Goal: Use online tool/utility: Utilize a website feature to perform a specific function

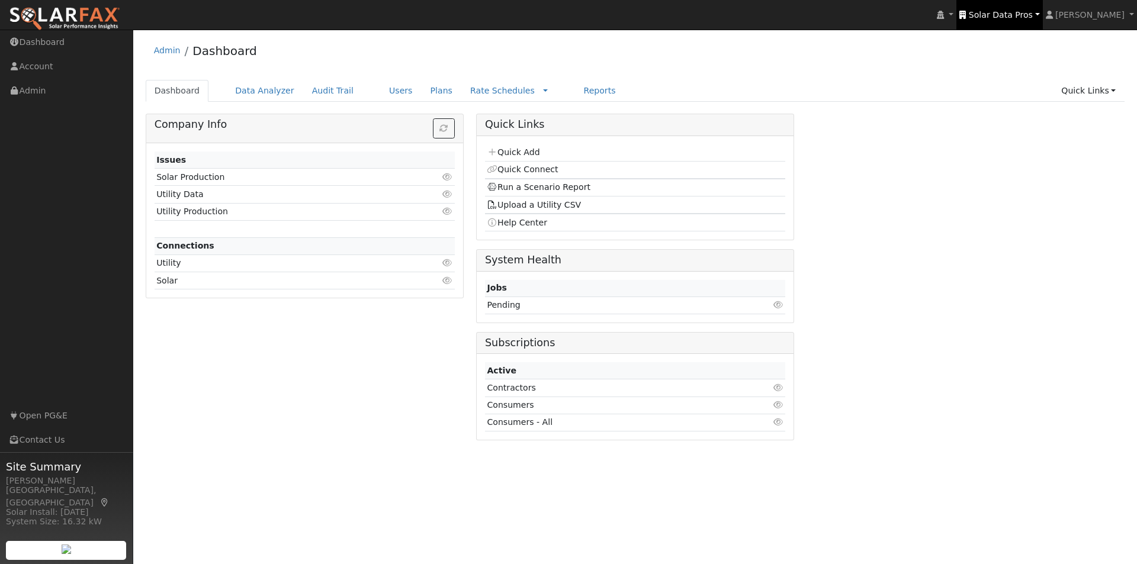
click at [1013, 12] on span "Solar Data Pros" at bounding box center [1001, 14] width 64 height 9
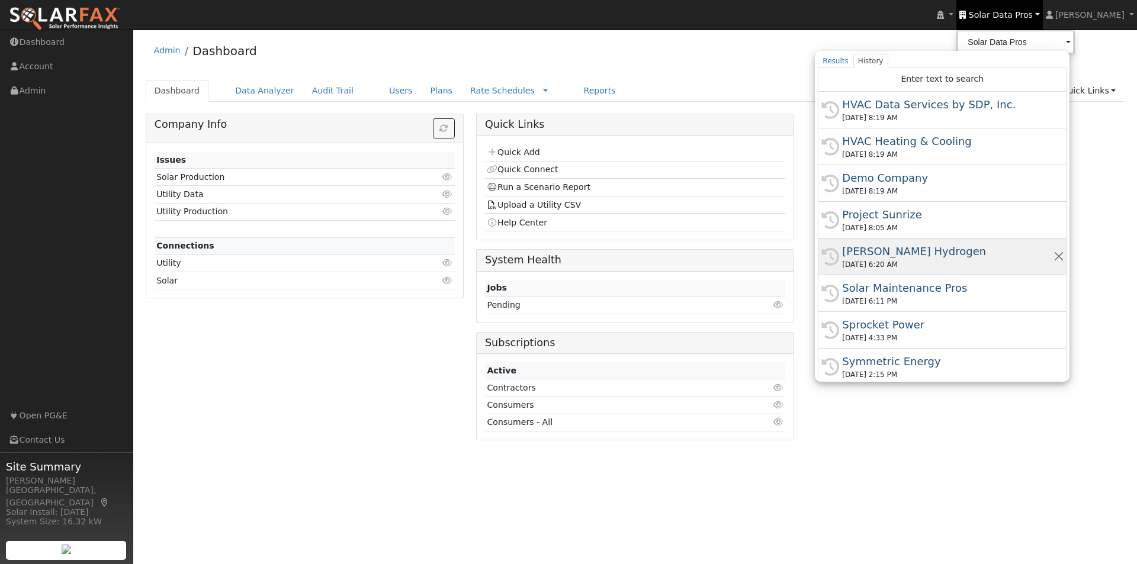
click at [903, 254] on div "[PERSON_NAME] Hydrogen" at bounding box center [947, 251] width 211 height 16
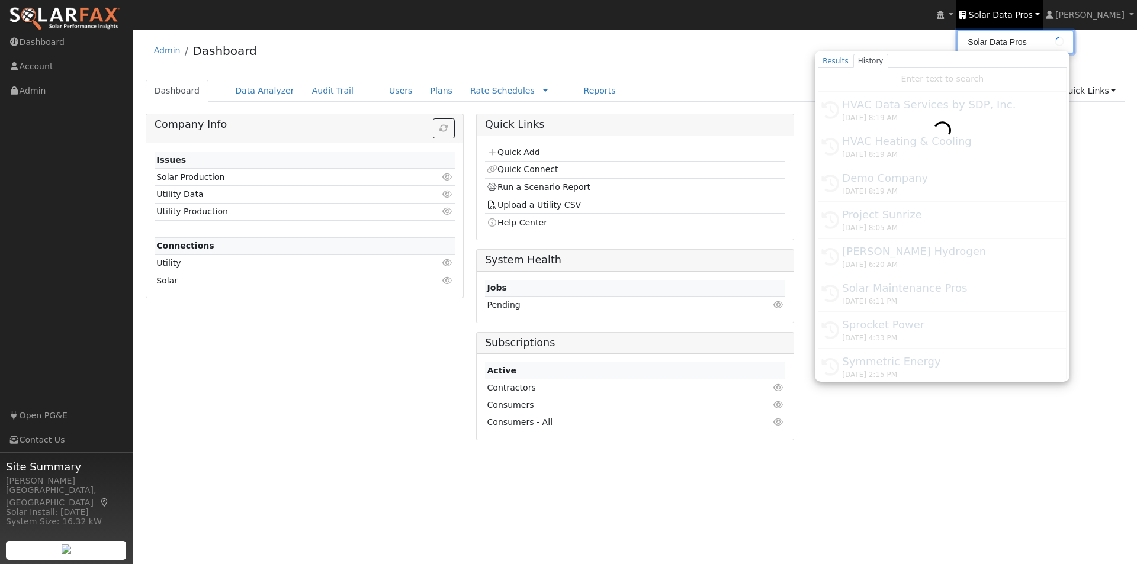
type input "[PERSON_NAME] Hydrogen"
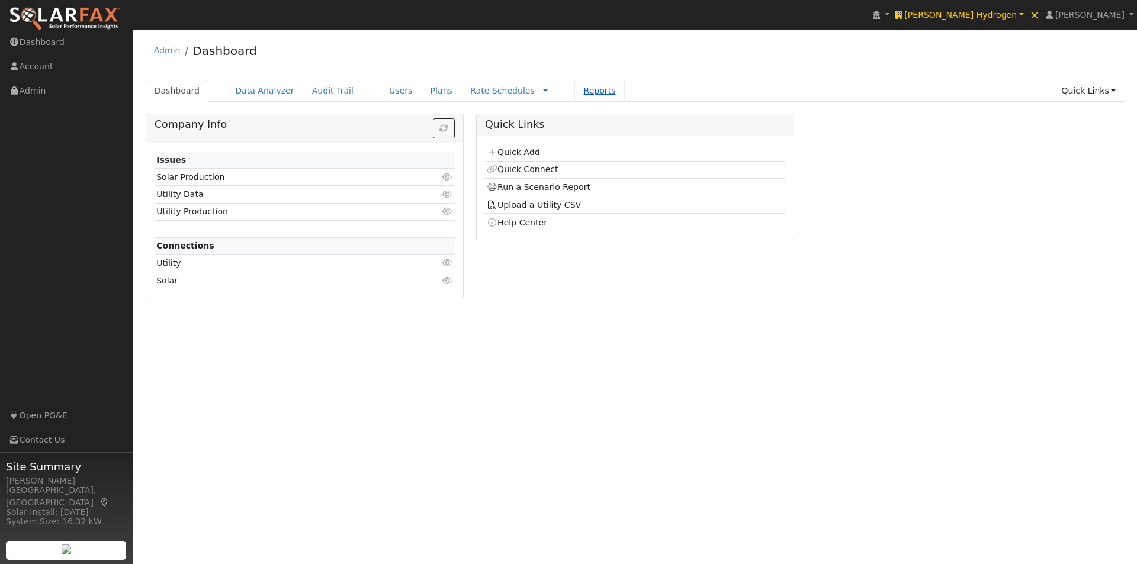
click at [574, 91] on link "Reports" at bounding box center [599, 91] width 50 height 22
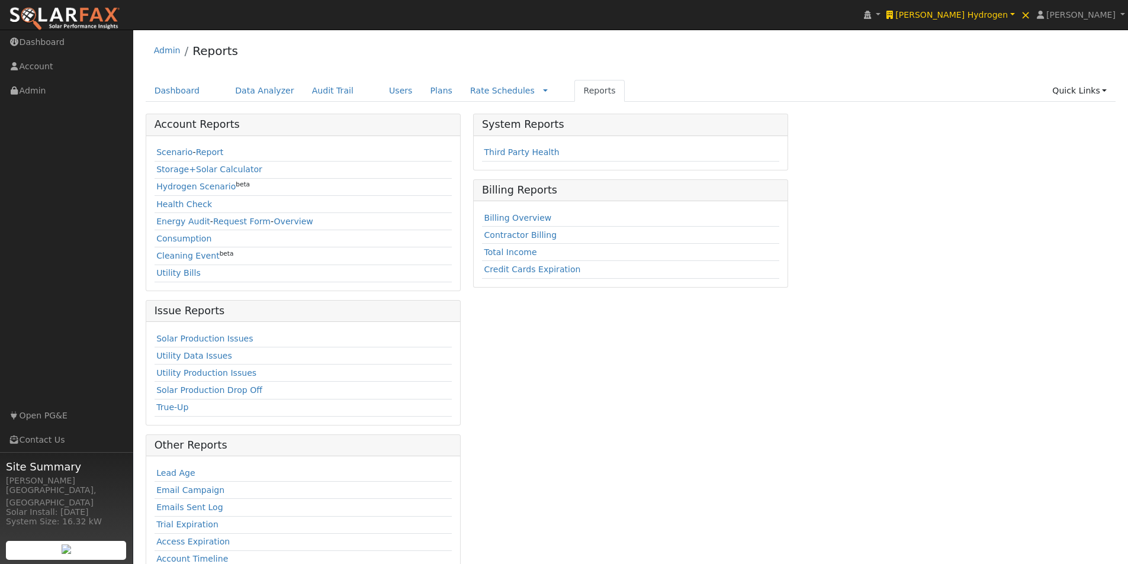
click at [380, 86] on link "Users" at bounding box center [400, 91] width 41 height 22
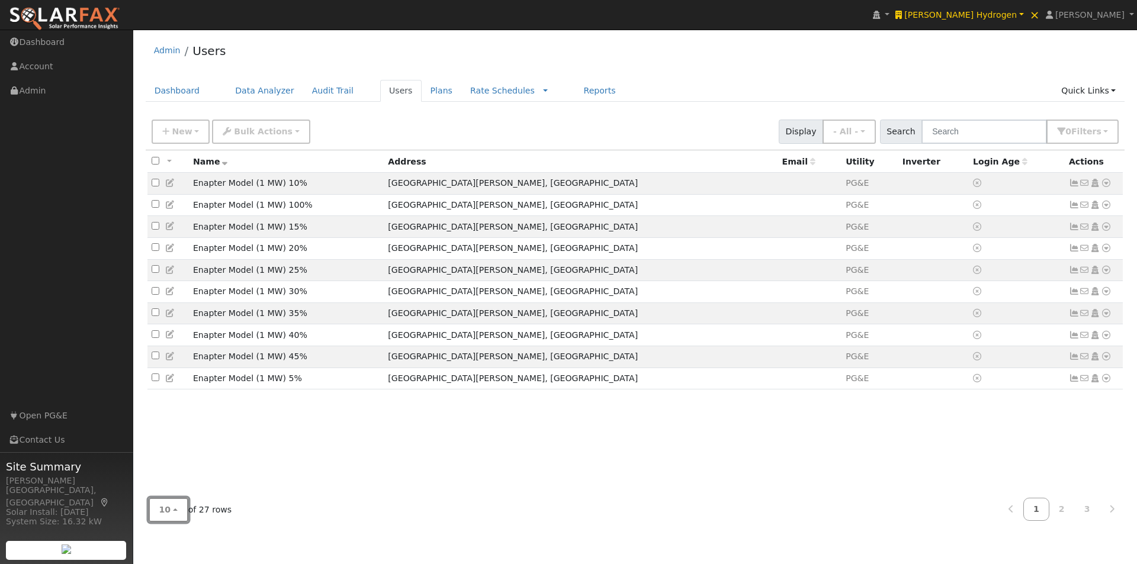
click at [165, 509] on span "10" at bounding box center [165, 509] width 12 height 9
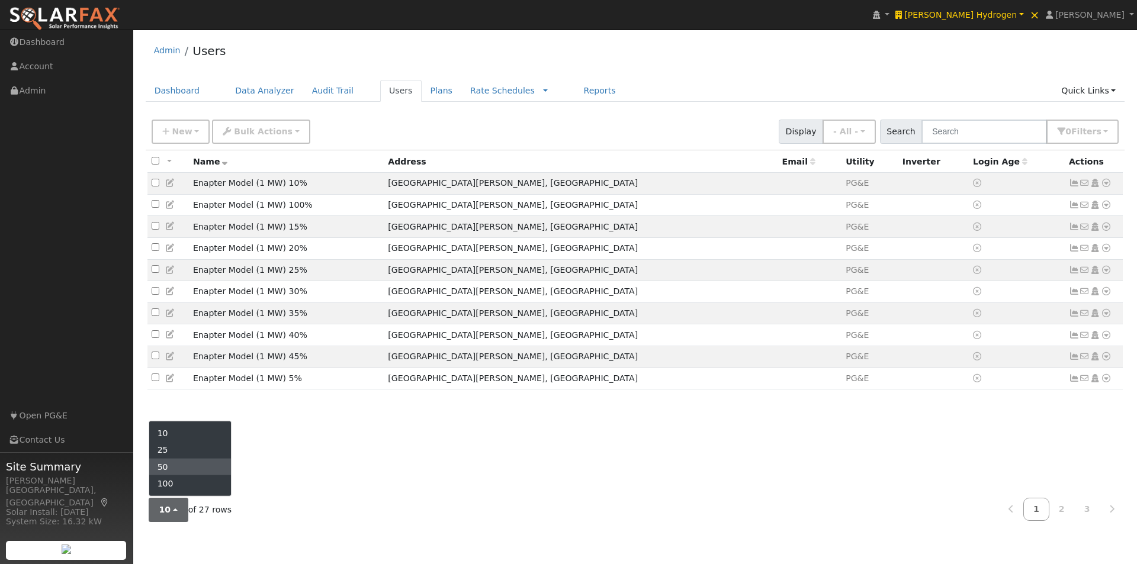
drag, startPoint x: 183, startPoint y: 463, endPoint x: 269, endPoint y: 435, distance: 91.0
click at [185, 463] on link "50" at bounding box center [190, 467] width 82 height 17
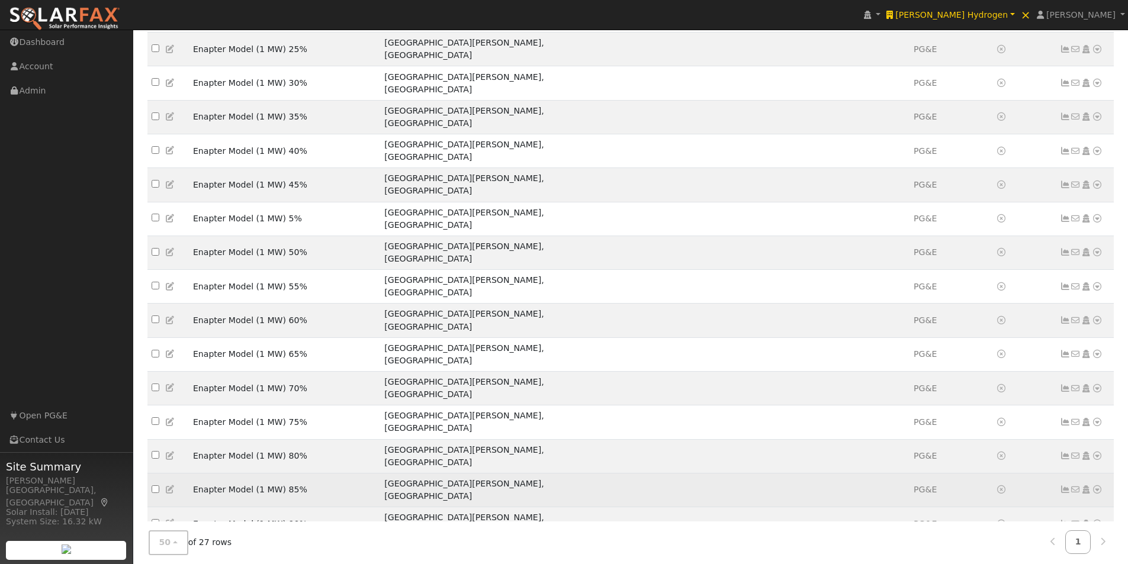
scroll to position [276, 0]
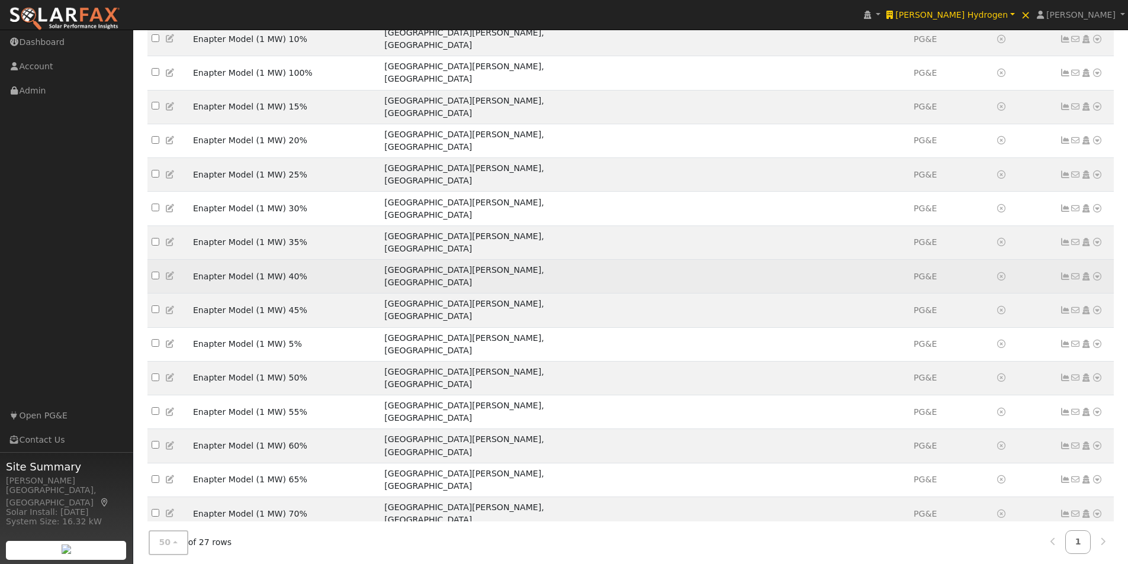
scroll to position [0, 0]
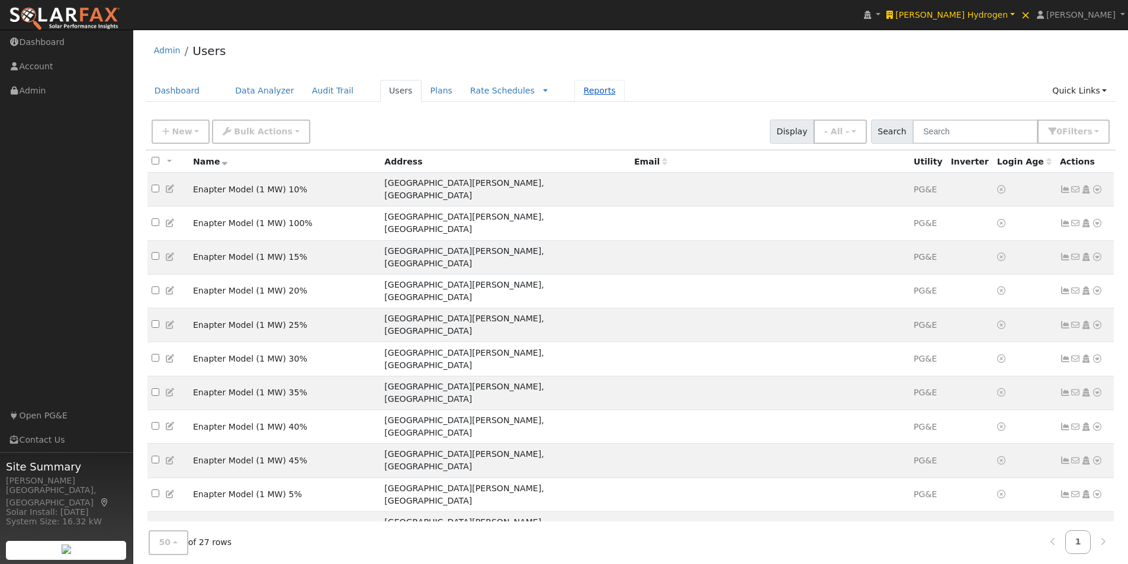
click at [574, 87] on link "Reports" at bounding box center [599, 91] width 50 height 22
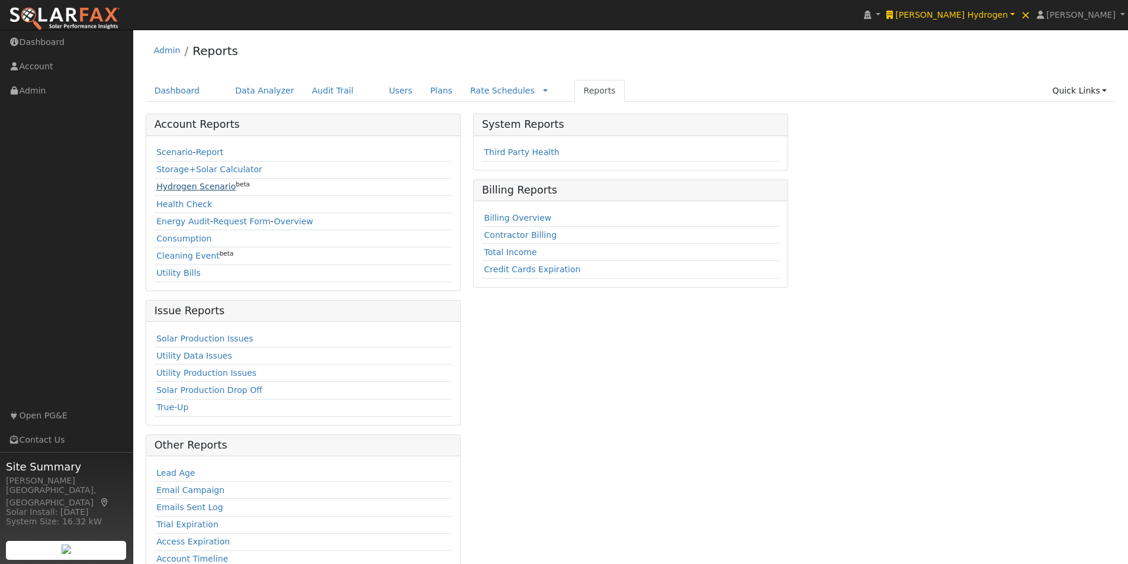
click at [167, 190] on link "Hydrogen Scenario" at bounding box center [195, 186] width 79 height 9
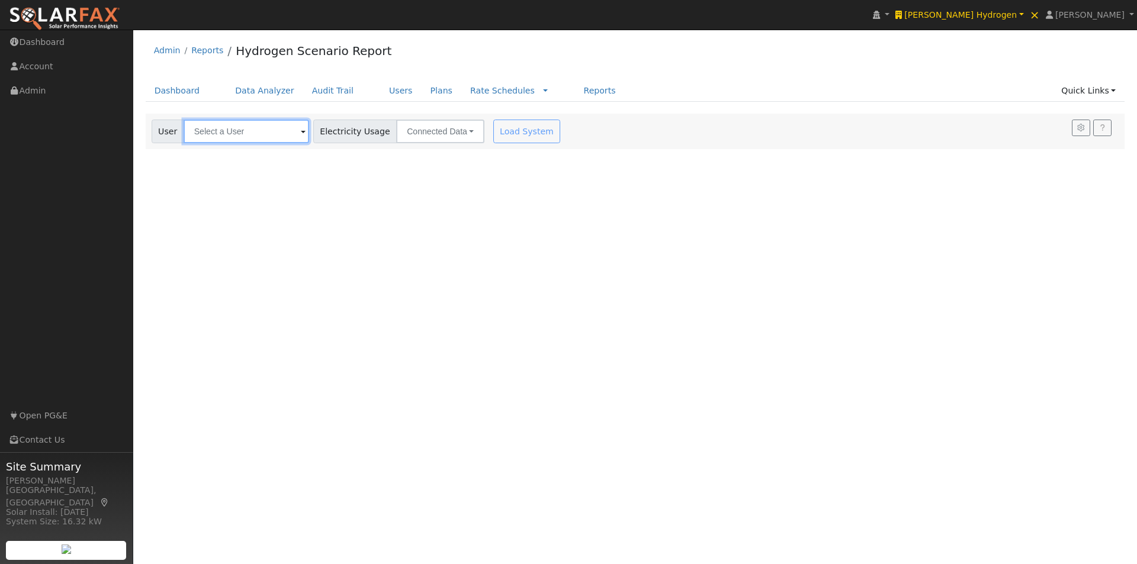
click at [257, 130] on input "text" at bounding box center [247, 132] width 126 height 24
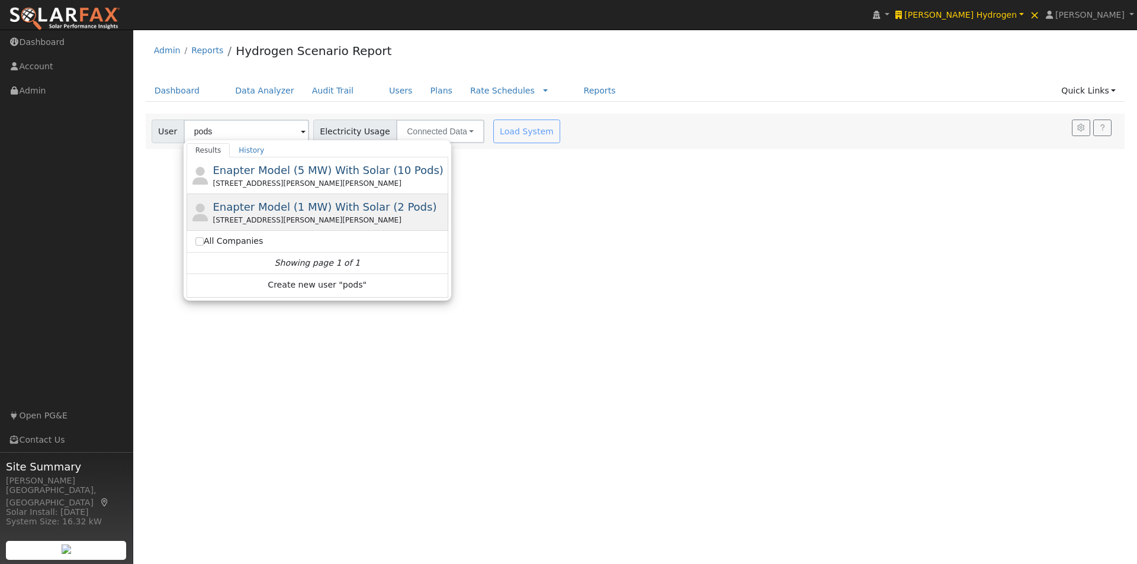
click at [285, 205] on span "Enapter Model (1 MW) With Solar (2 Pods)" at bounding box center [325, 207] width 224 height 12
type input "Enapter Model (1 MW) With Solar (2 Pods)"
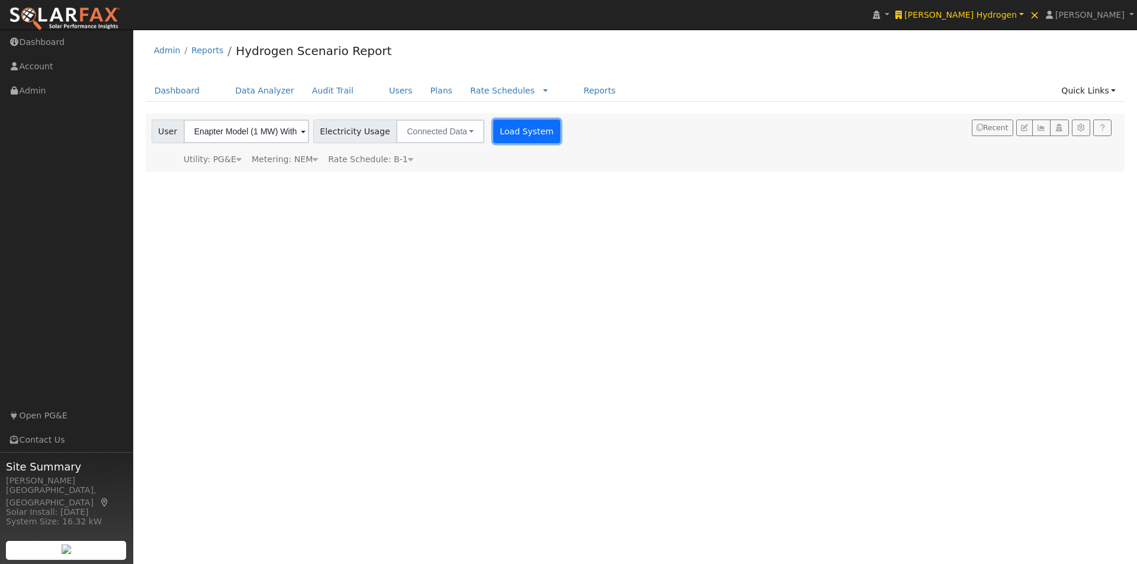
click at [498, 131] on button "Load System" at bounding box center [526, 132] width 67 height 24
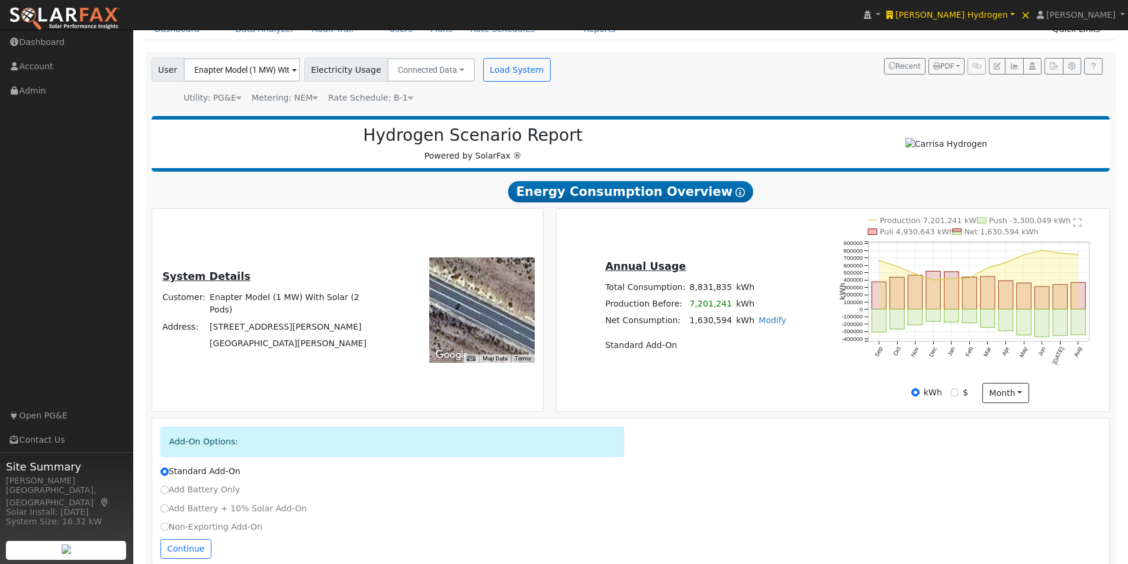
scroll to position [88, 0]
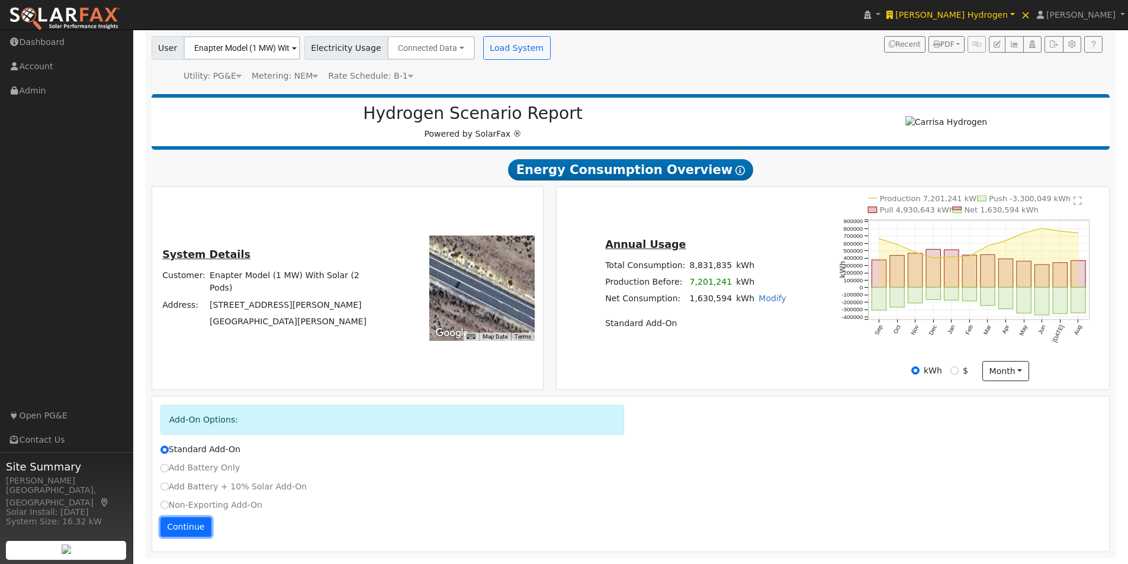
click at [169, 529] on button "Continue" at bounding box center [185, 527] width 51 height 20
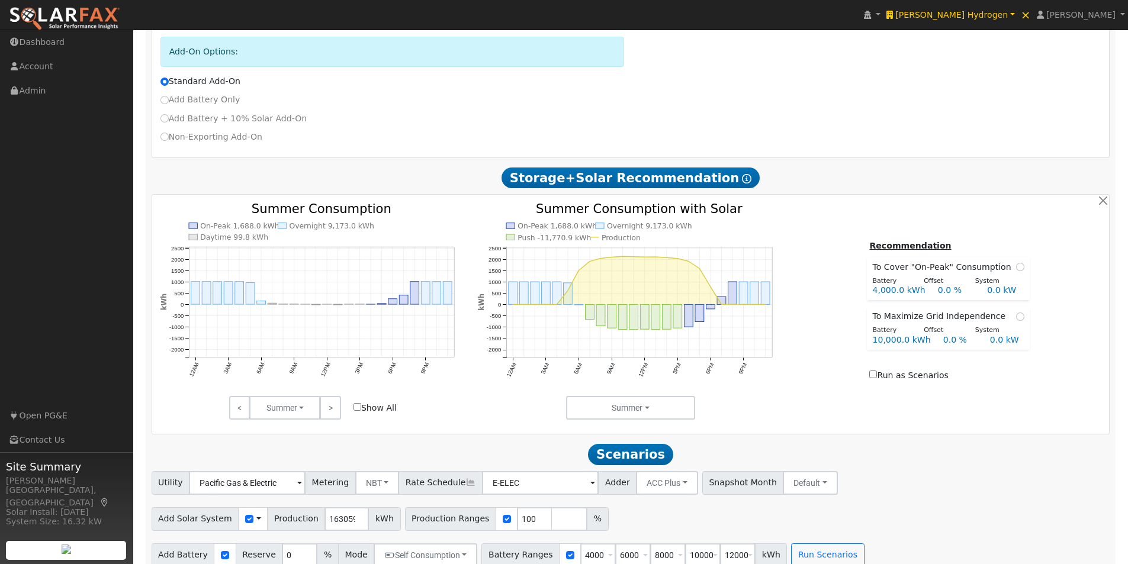
scroll to position [472, 0]
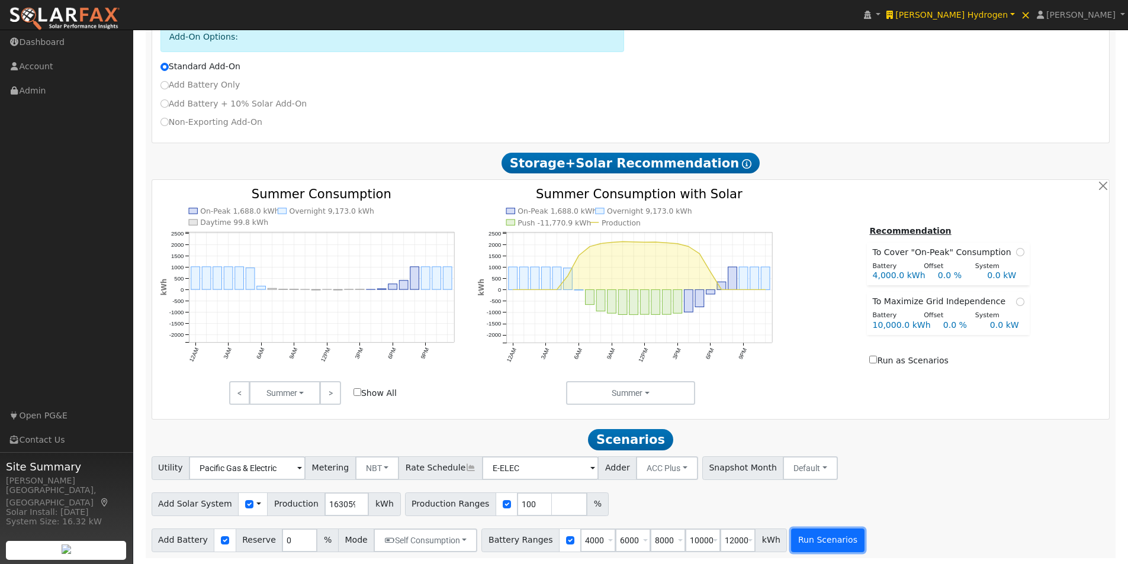
click at [810, 537] on button "Run Scenarios" at bounding box center [827, 541] width 73 height 24
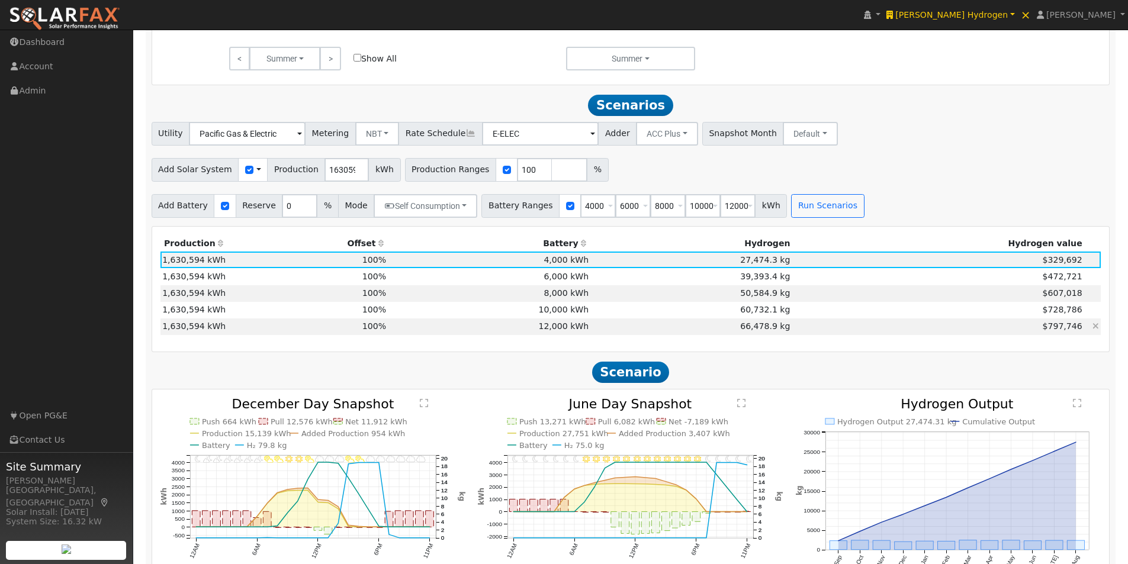
scroll to position [888, 0]
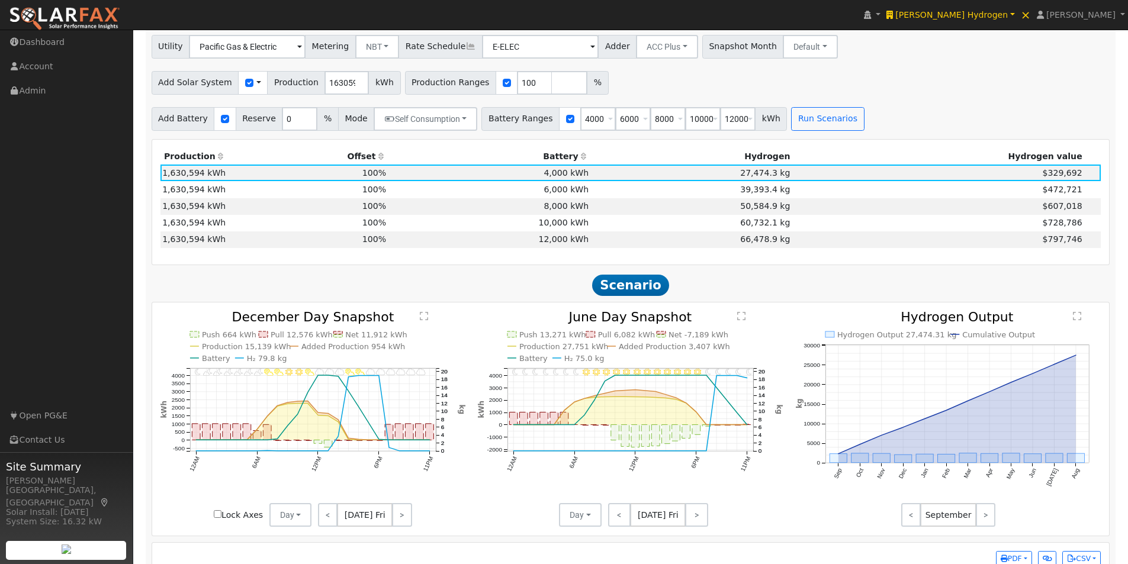
click at [570, 363] on text "H₂ 75.0 kg" at bounding box center [584, 358] width 40 height 9
click at [740, 320] on text "" at bounding box center [742, 315] width 8 height 9
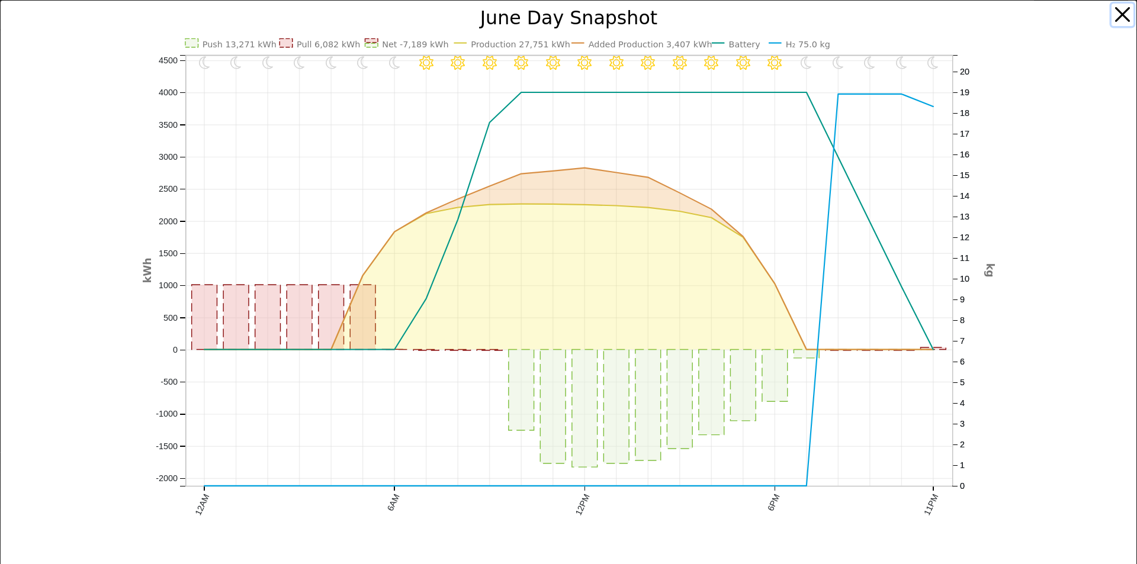
click at [1114, 13] on button "button" at bounding box center [1122, 15] width 22 height 22
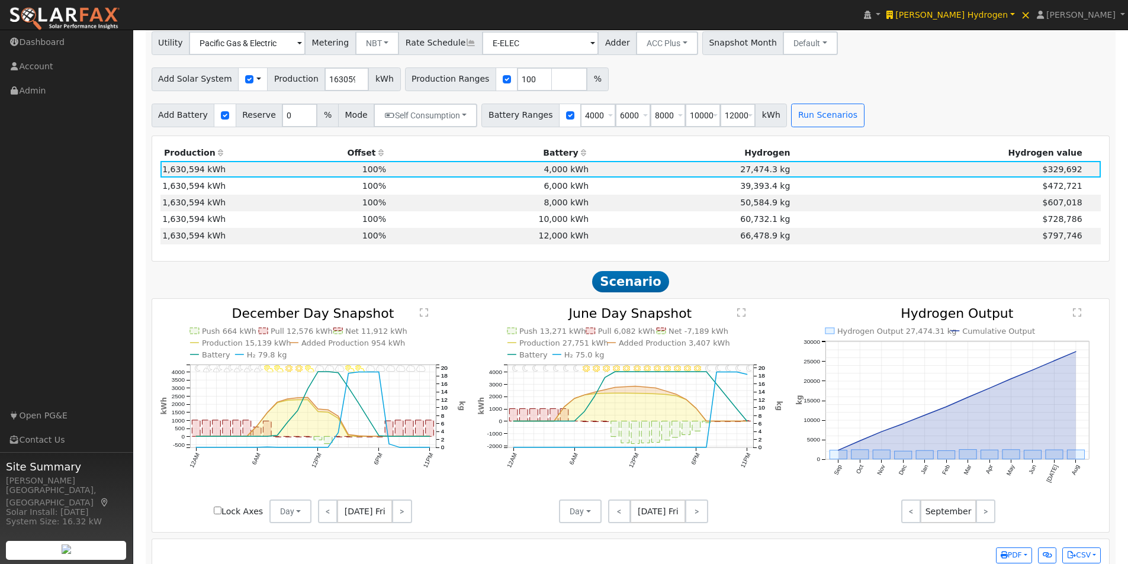
click at [423, 317] on text "" at bounding box center [424, 312] width 8 height 9
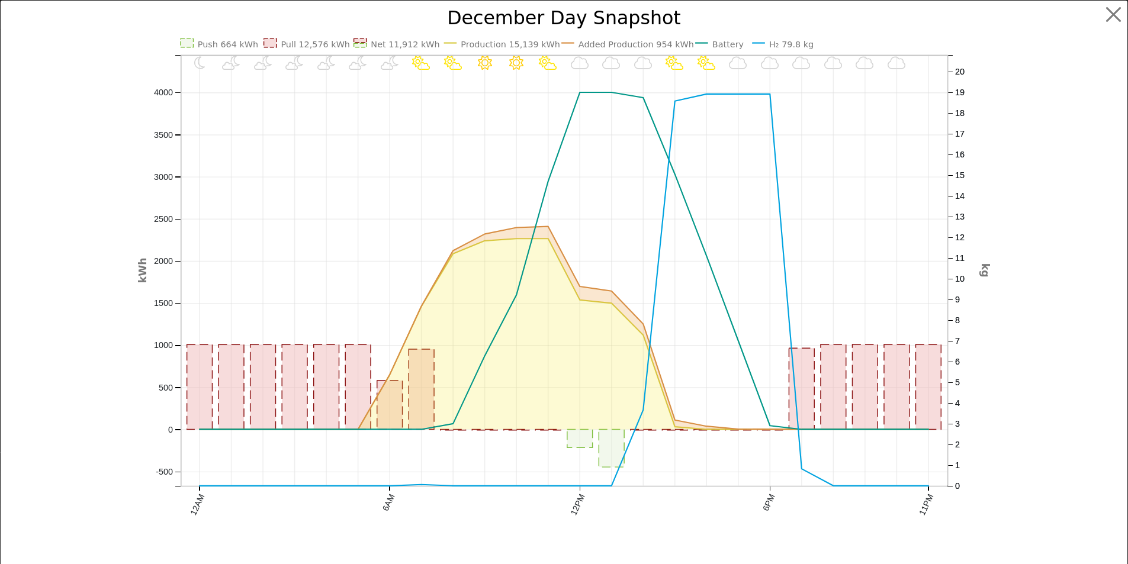
scroll to position [895, 0]
click at [1112, 12] on button "button" at bounding box center [1122, 15] width 22 height 22
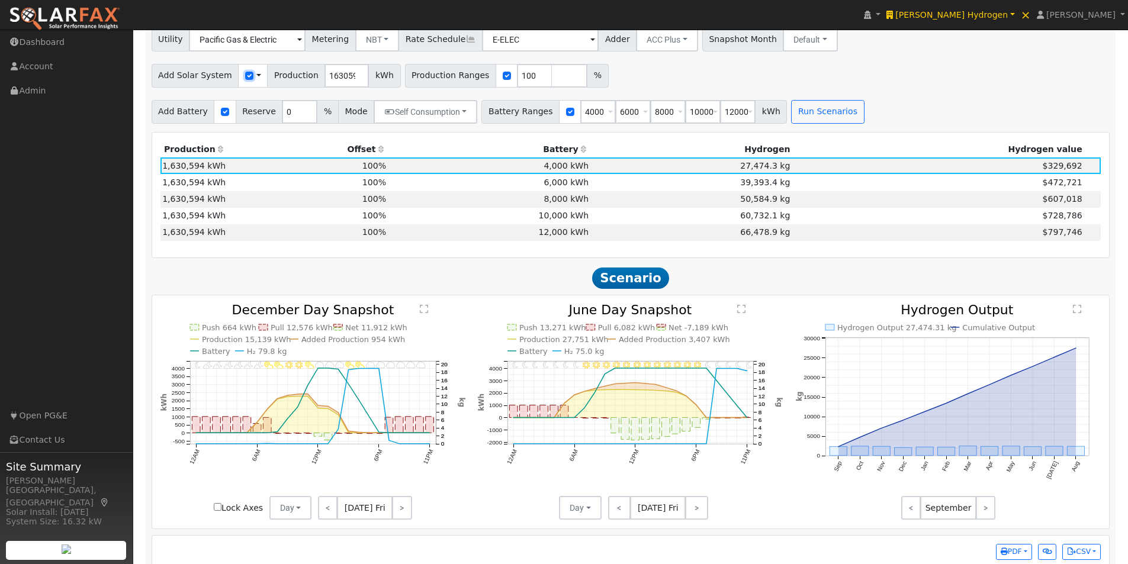
click at [245, 78] on input "checkbox" at bounding box center [249, 76] width 8 height 8
checkbox input "false"
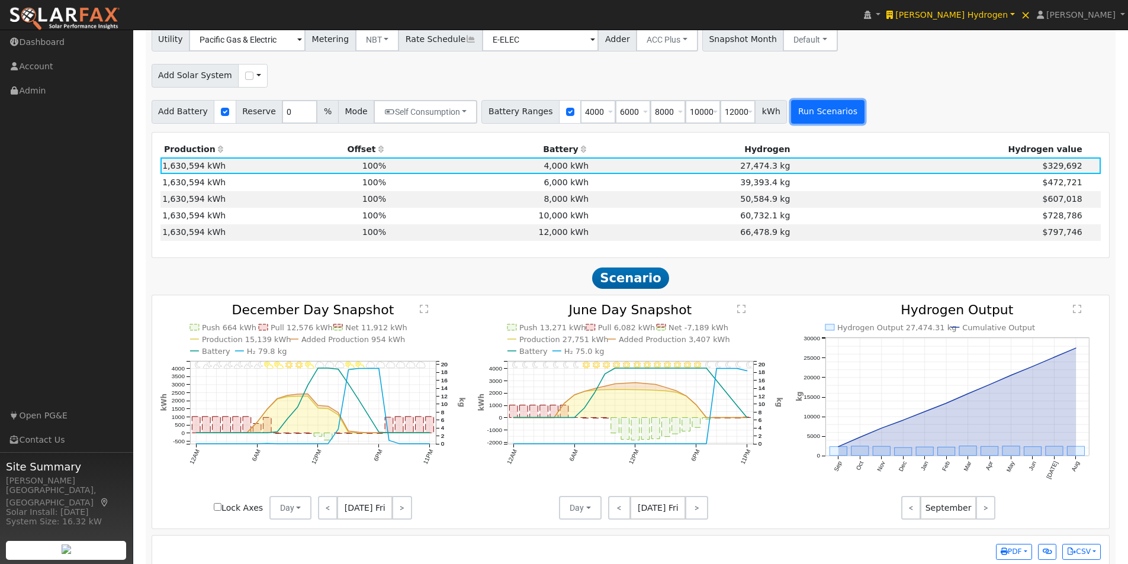
click at [806, 123] on button "Run Scenarios" at bounding box center [827, 112] width 73 height 24
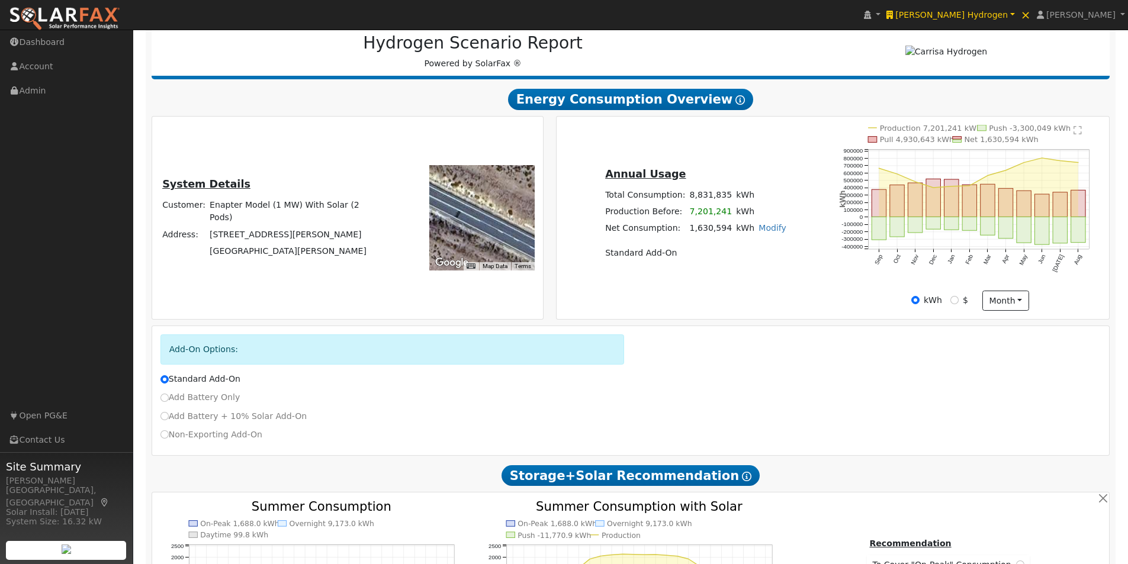
scroll to position [0, 0]
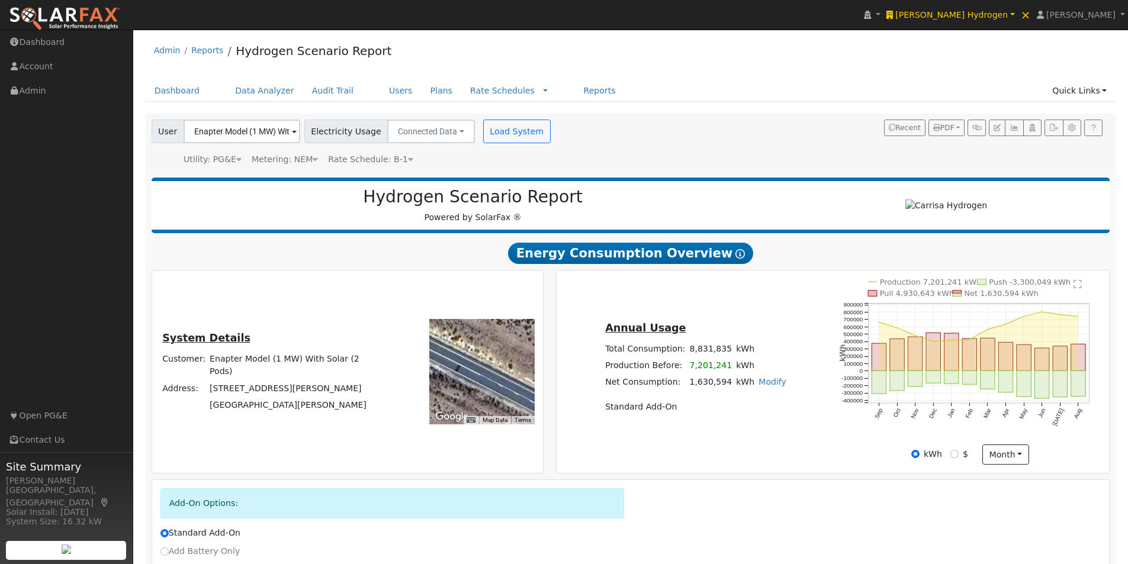
click at [292, 131] on span at bounding box center [294, 133] width 5 height 14
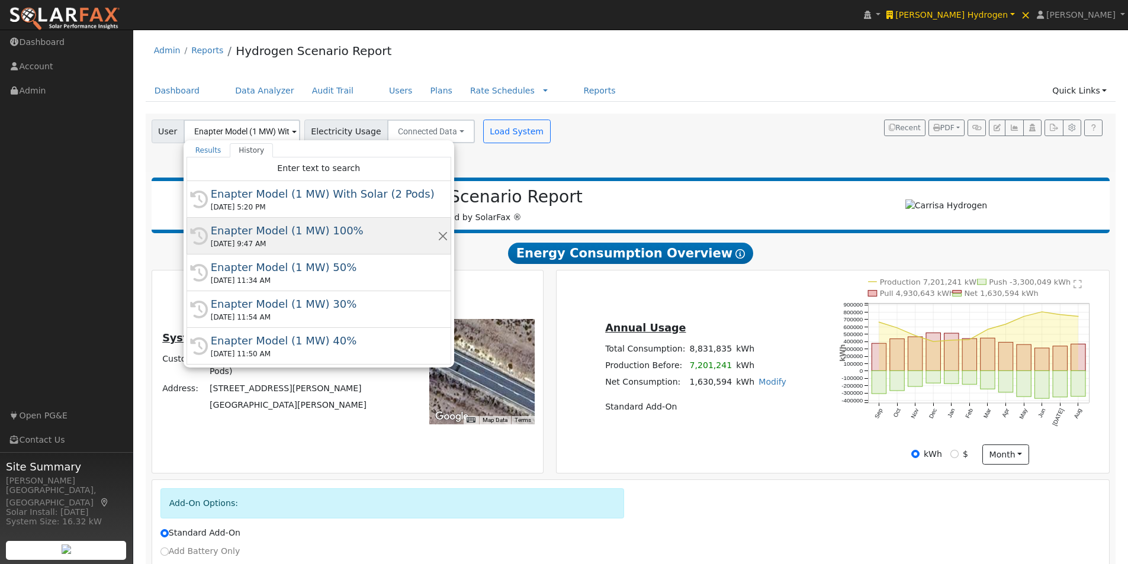
click at [295, 232] on div "Enapter Model (1 MW) 100%" at bounding box center [324, 231] width 227 height 16
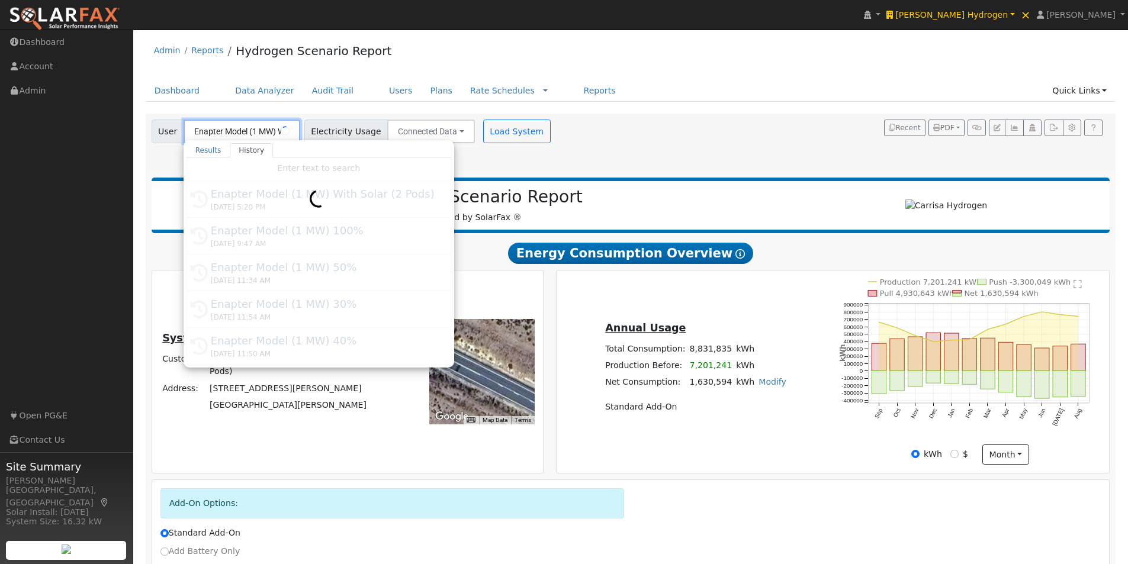
type input "Enapter Model (1 MW) 100%"
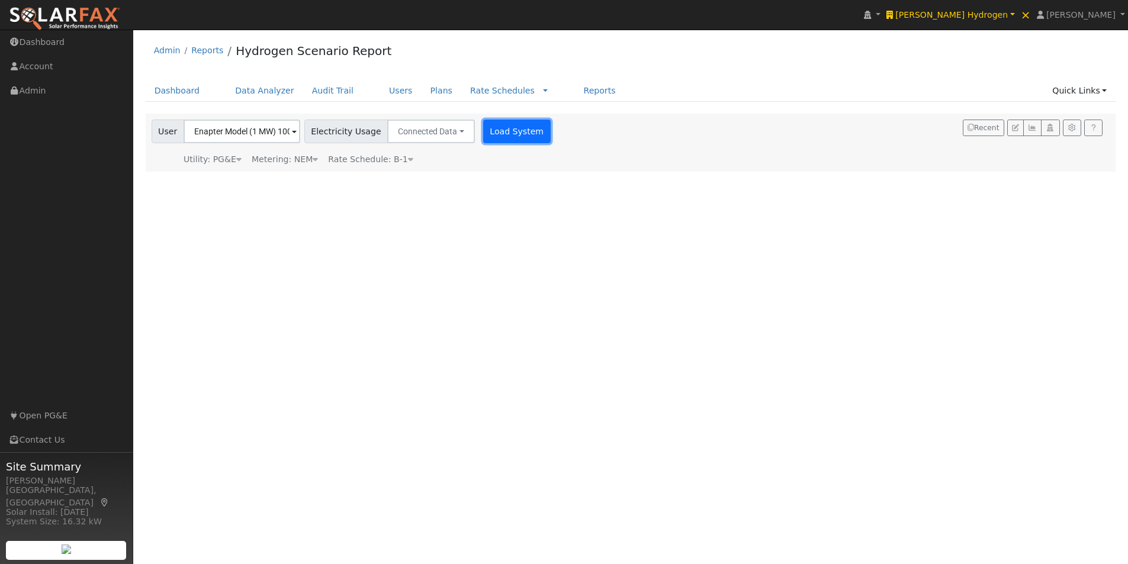
click at [485, 130] on button "Load System" at bounding box center [516, 132] width 67 height 24
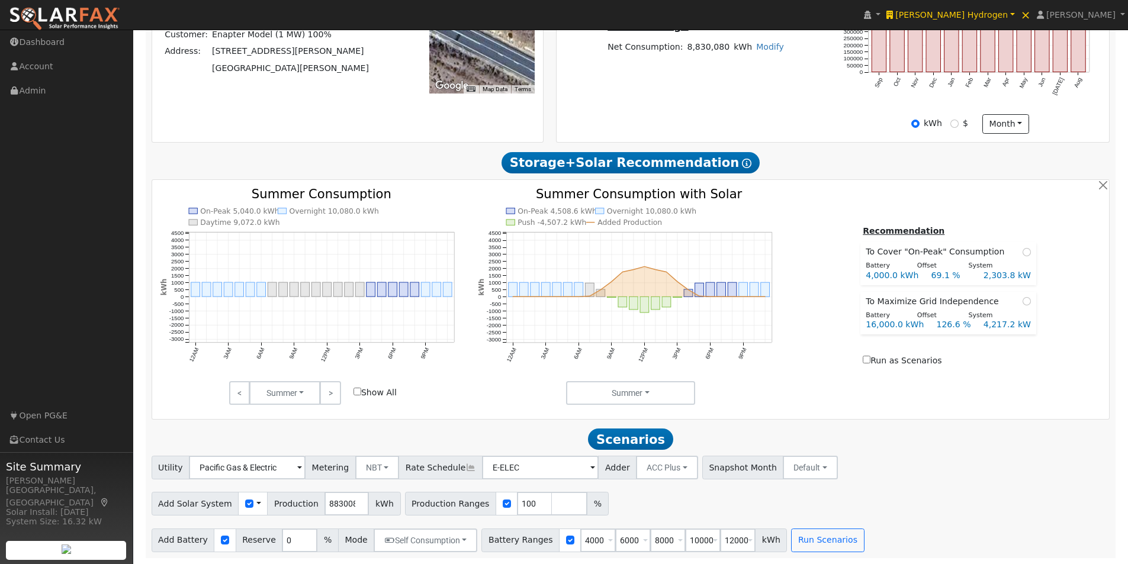
scroll to position [393, 0]
click at [245, 503] on input "checkbox" at bounding box center [249, 504] width 8 height 8
checkbox input "true"
click at [799, 539] on button "Run Scenarios" at bounding box center [827, 541] width 73 height 24
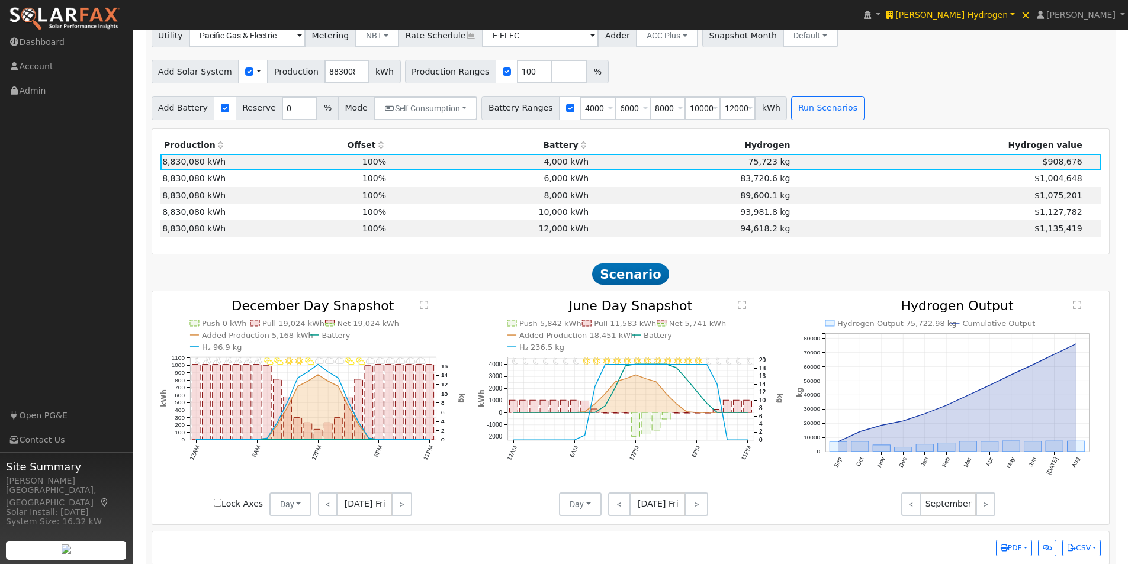
scroll to position [838, 0]
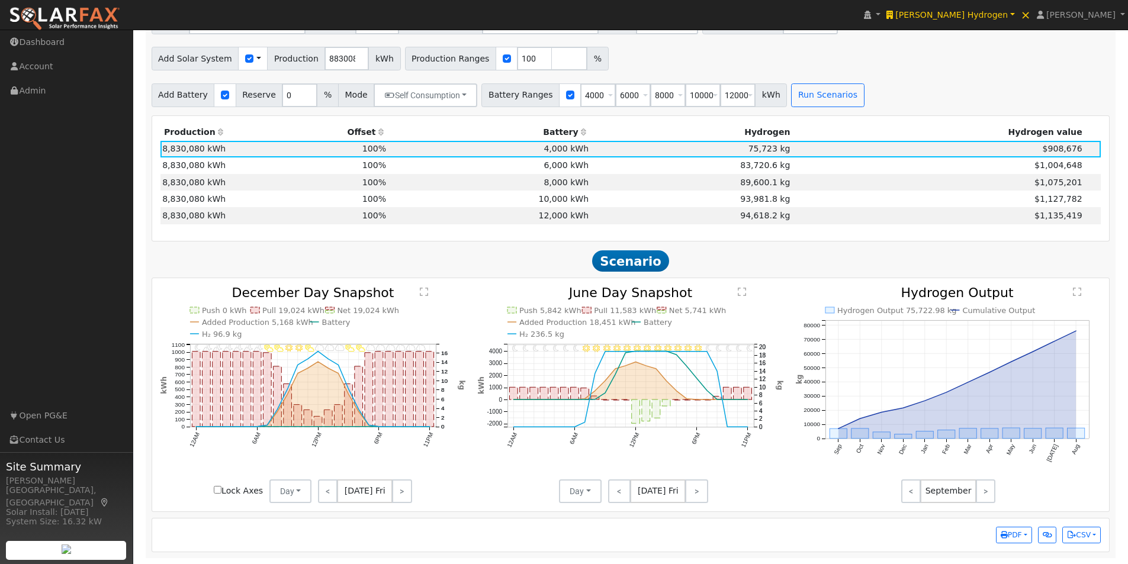
click at [741, 292] on text "" at bounding box center [742, 291] width 8 height 9
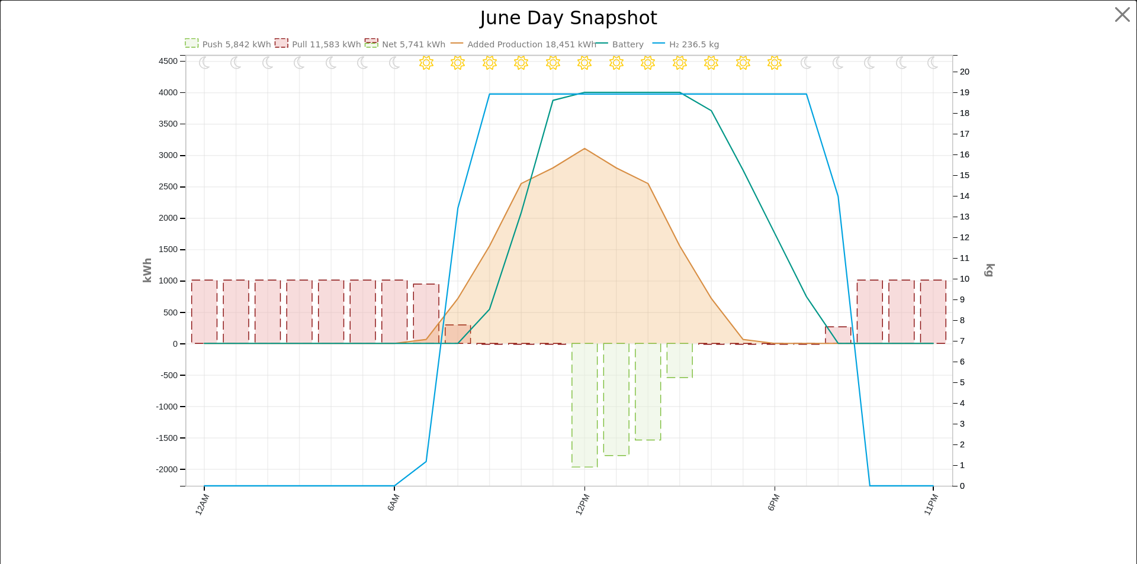
click at [669, 42] on text "H₂ 236.5 kg" at bounding box center [694, 44] width 50 height 9
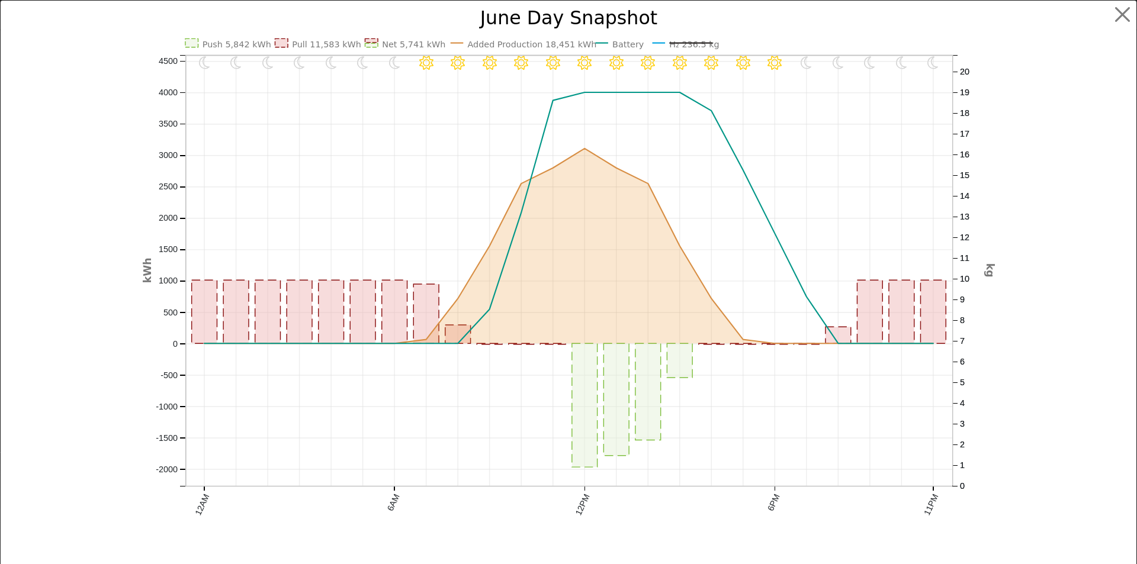
click at [605, 43] on icon "11PM - Clear 10PM - MostlyClear 9PM - MostlyClear 8PM - Clear 7PM - Clear 6PM -…" at bounding box center [569, 284] width 852 height 551
click at [612, 44] on text "Battery" at bounding box center [628, 44] width 32 height 9
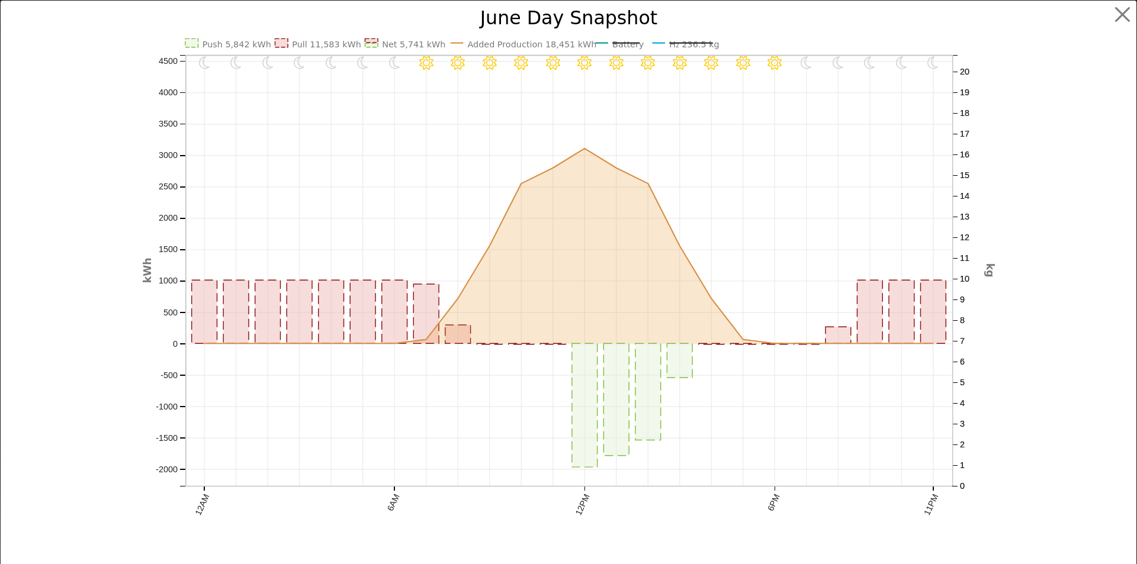
click at [612, 44] on text "Battery" at bounding box center [628, 44] width 32 height 9
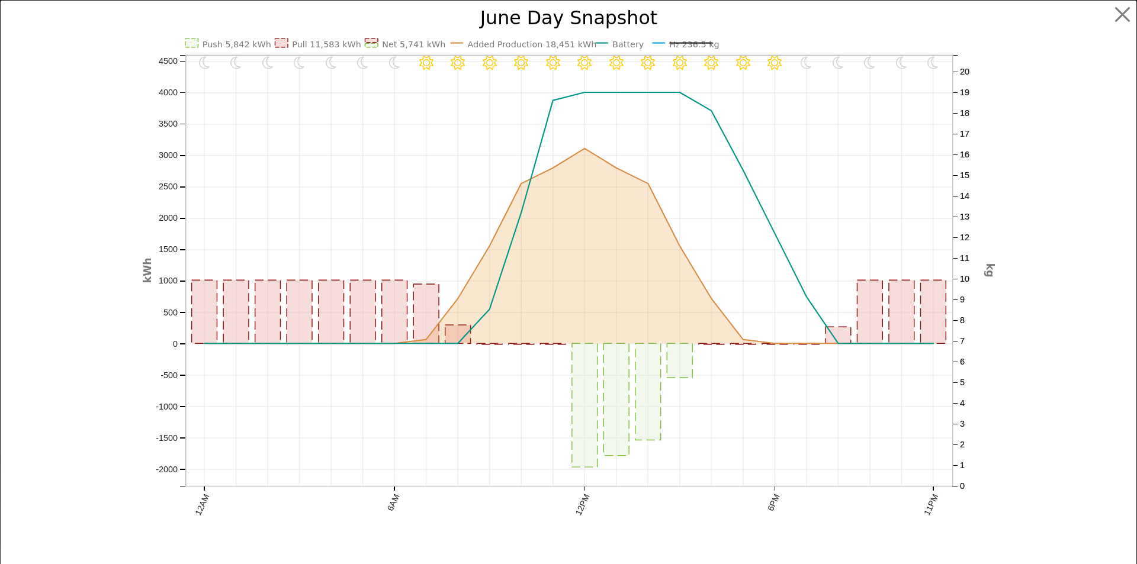
click at [616, 43] on text "Battery" at bounding box center [628, 44] width 32 height 9
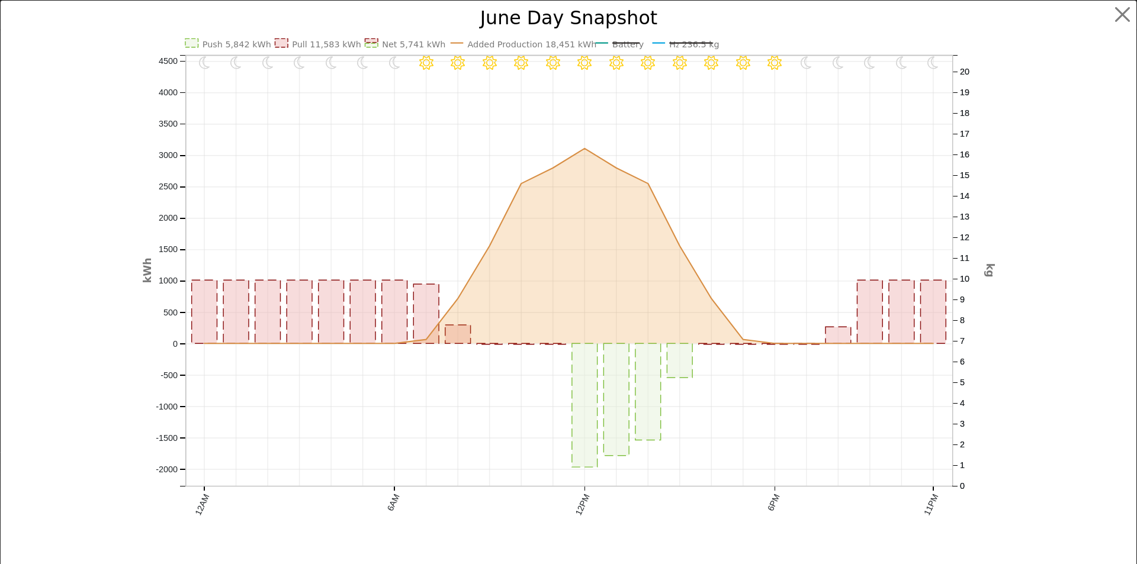
click at [616, 43] on line at bounding box center [625, 43] width 27 height 0
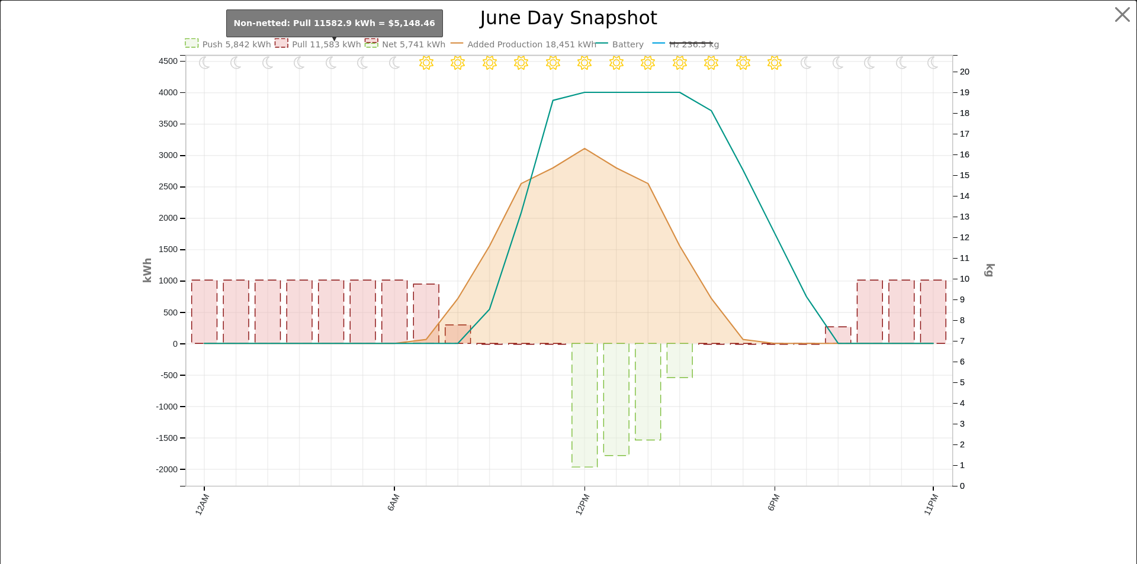
click at [304, 42] on text "Pull 11,583 kWh" at bounding box center [326, 44] width 69 height 9
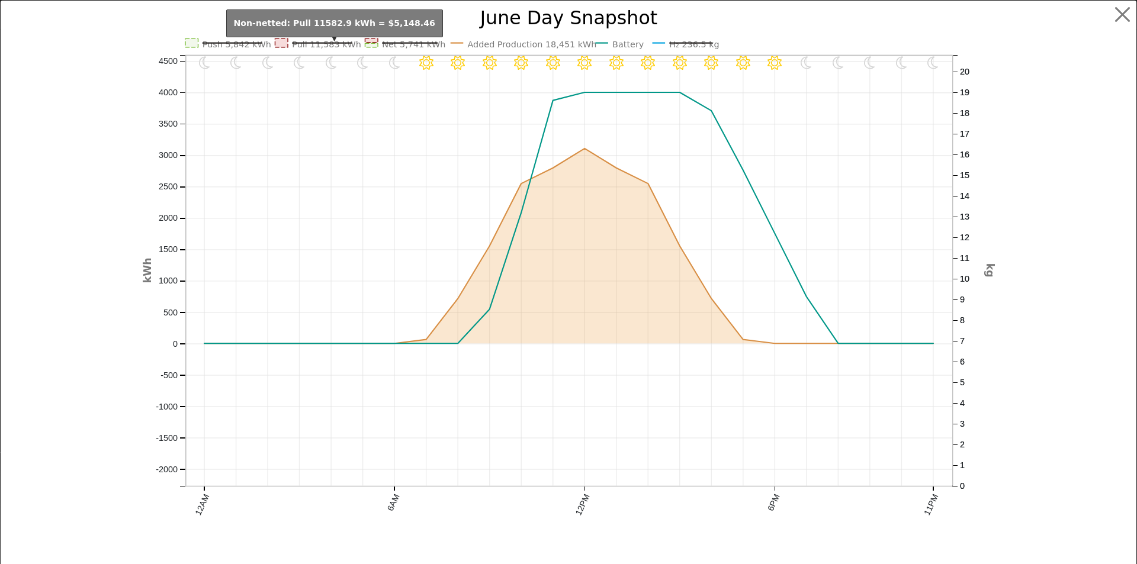
click at [304, 42] on text "Pull 11,583 kWh" at bounding box center [326, 44] width 69 height 9
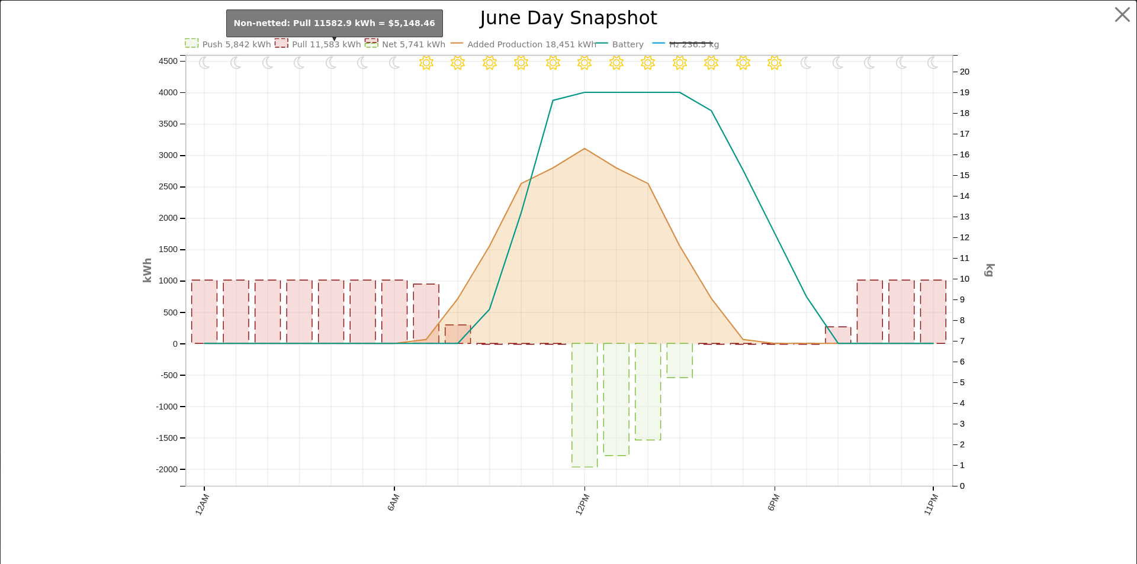
click at [309, 50] on icon "11PM - Clear 10PM - MostlyClear 9PM - MostlyClear 8PM - Clear 7PM - Clear 6PM -…" at bounding box center [569, 284] width 852 height 551
click at [310, 44] on text "Pull 11,583 kWh" at bounding box center [326, 44] width 69 height 9
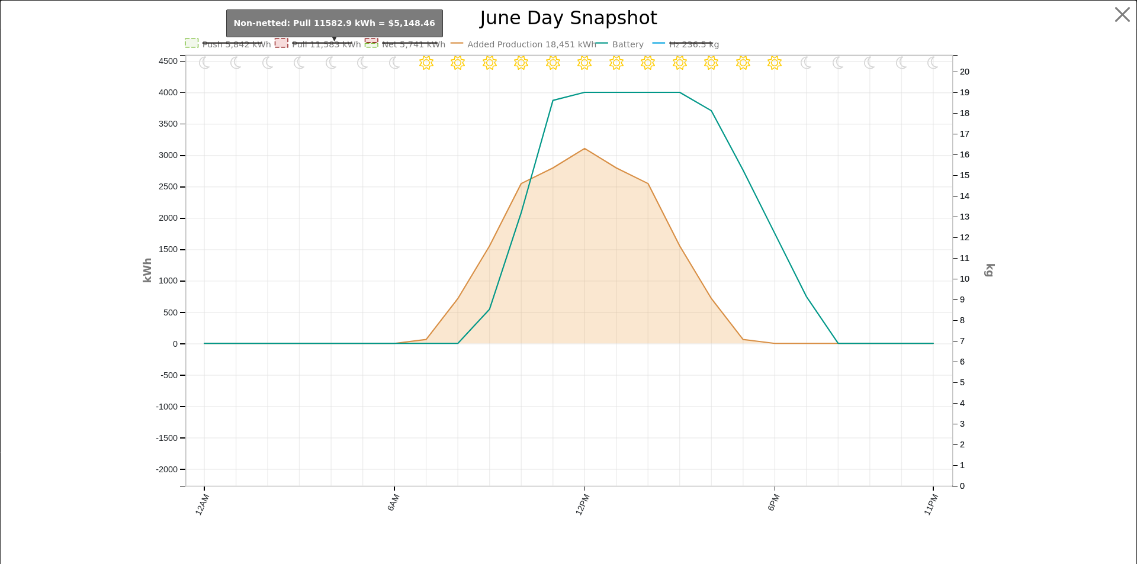
click at [310, 44] on text "Pull 11,583 kWh" at bounding box center [326, 44] width 69 height 9
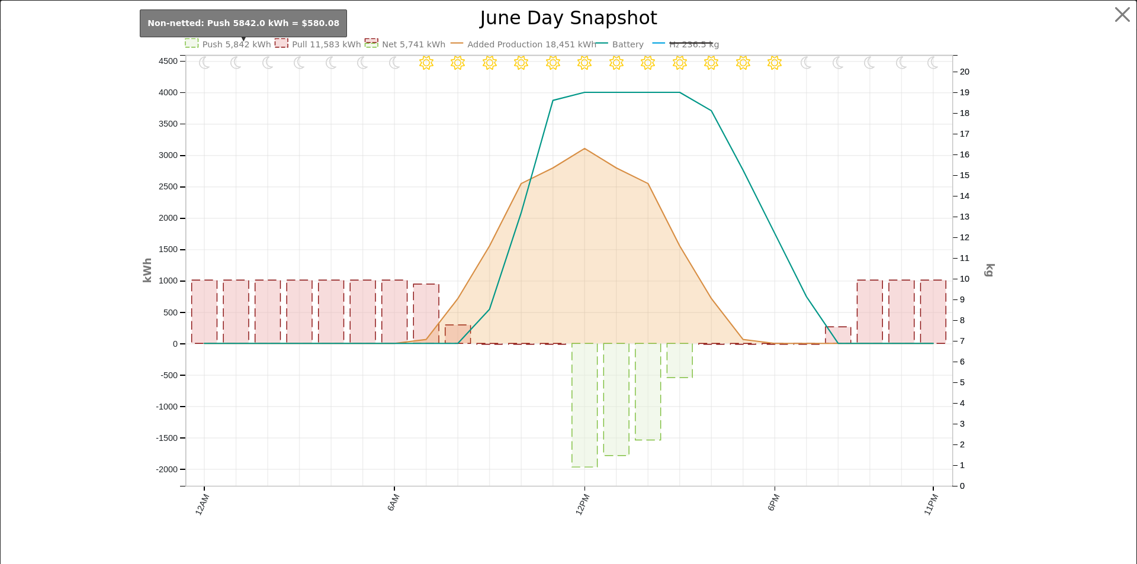
click at [224, 44] on text "Push 5,842 kWh" at bounding box center [236, 44] width 69 height 9
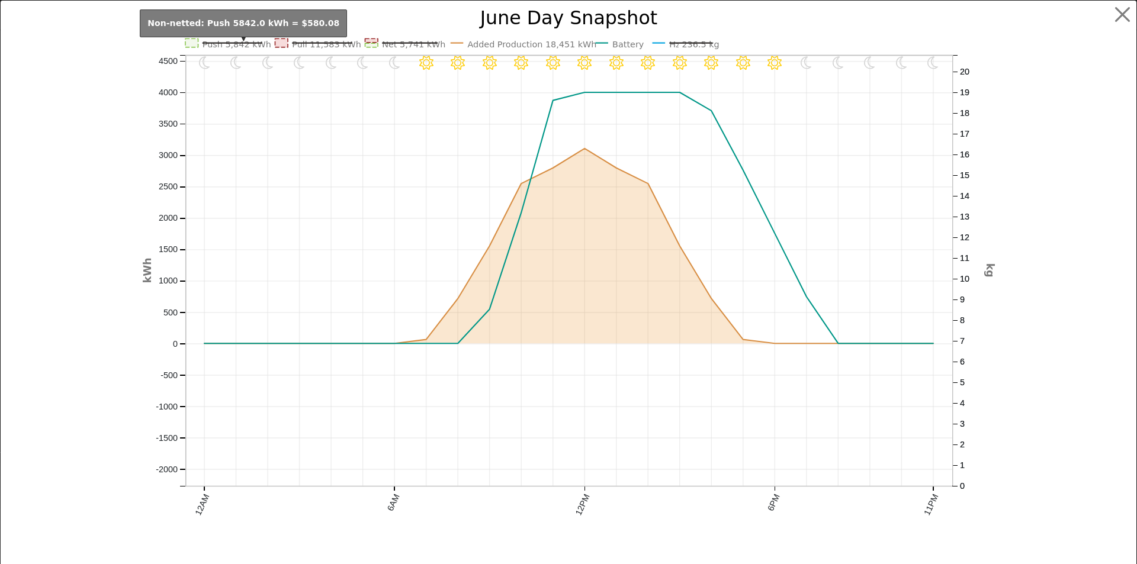
click at [225, 44] on text "Push 5,842 kWh" at bounding box center [236, 44] width 69 height 9
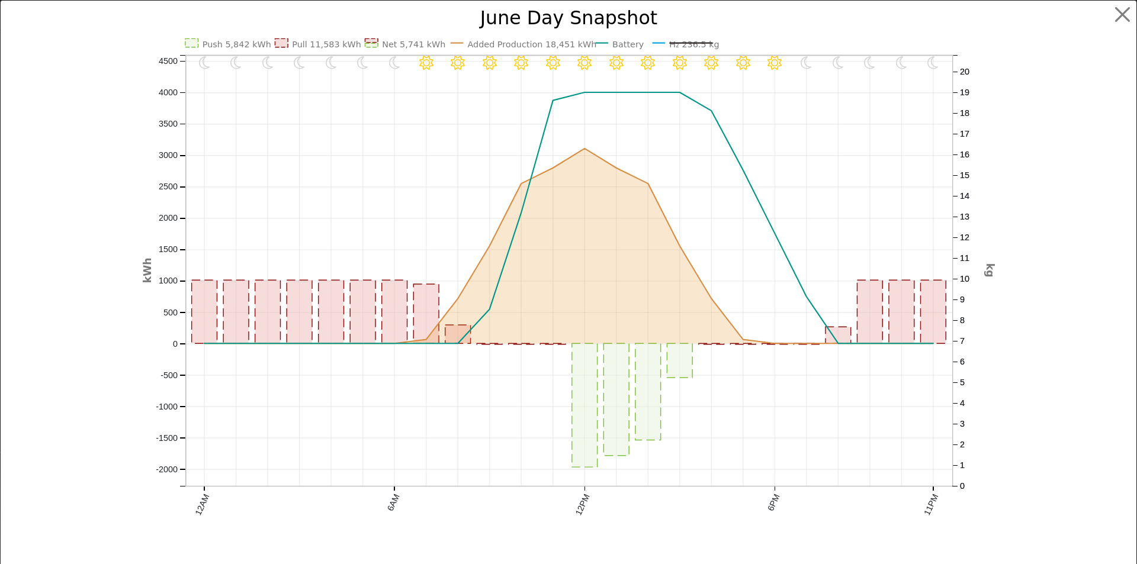
click at [682, 41] on text "H₂ 236.5 kg" at bounding box center [694, 44] width 50 height 9
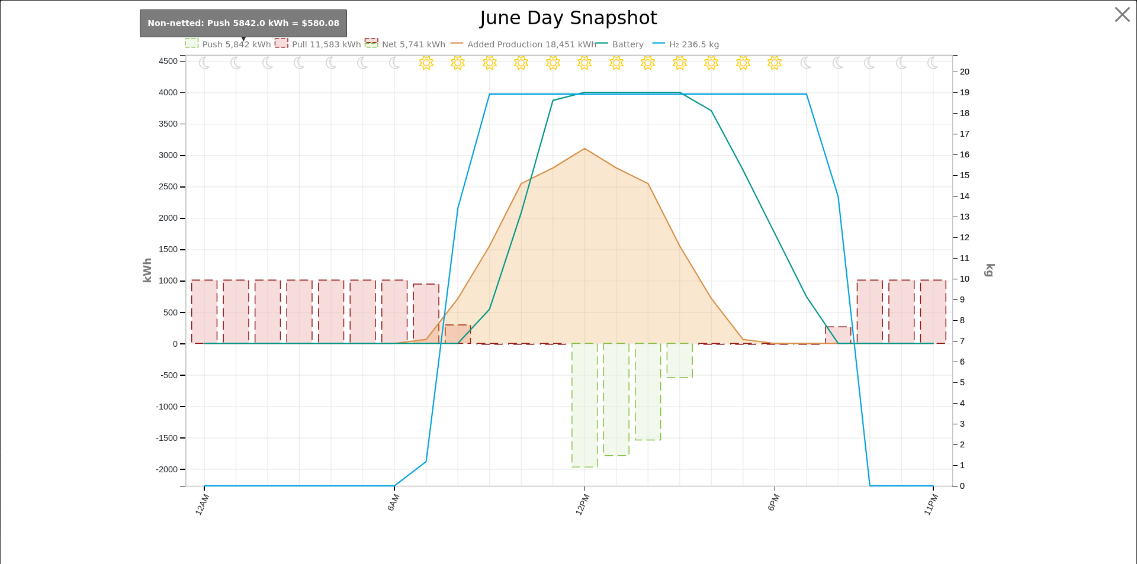
click at [249, 43] on text "Push 5,842 kWh" at bounding box center [236, 44] width 69 height 9
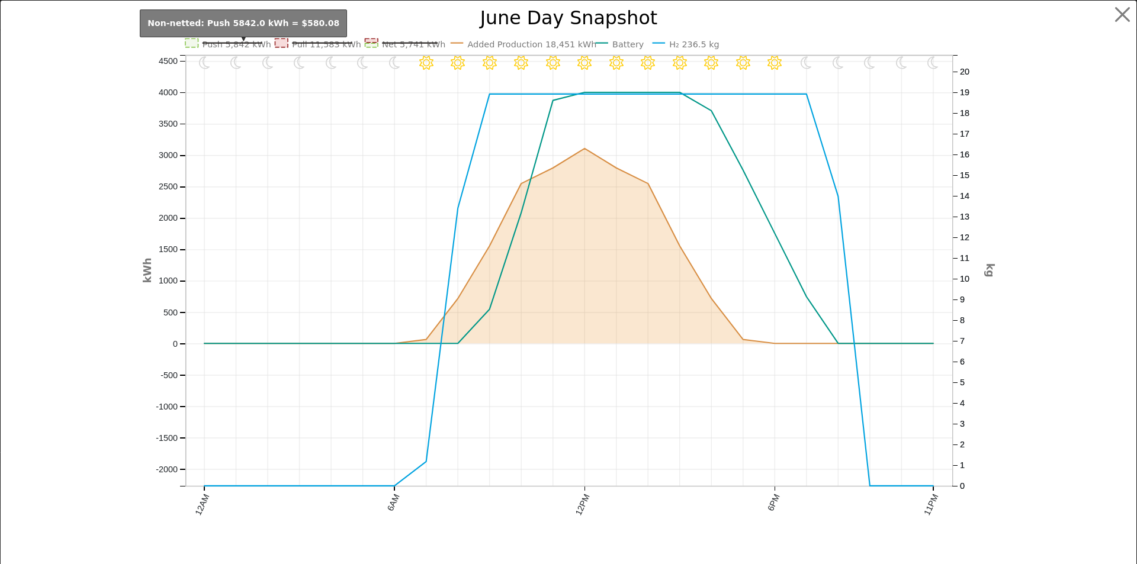
click at [249, 44] on text "Push 5,842 kWh" at bounding box center [236, 44] width 69 height 9
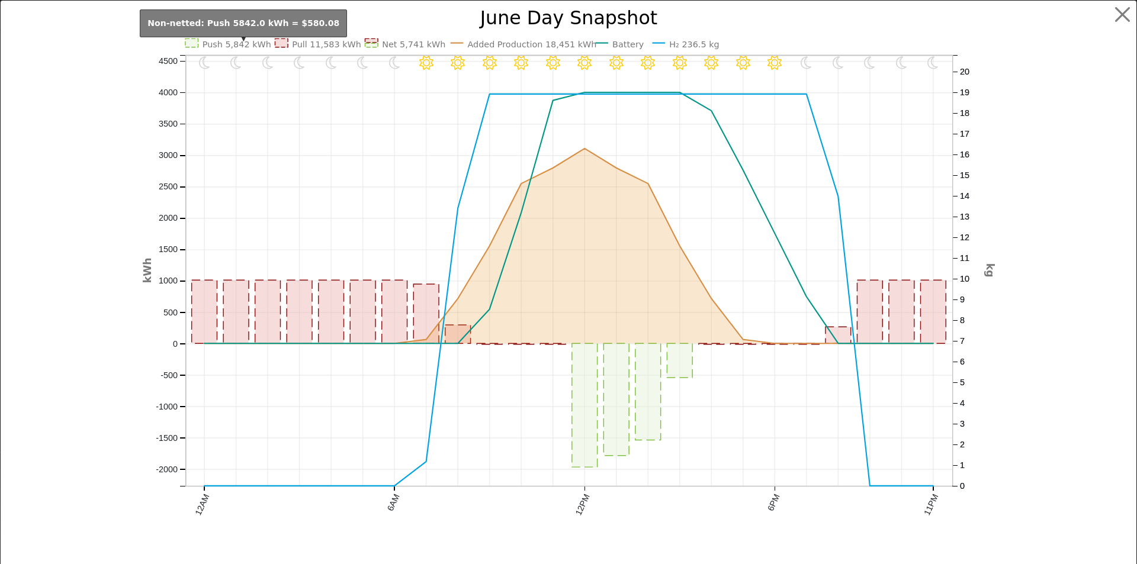
click at [249, 44] on text "Push 5,842 kWh" at bounding box center [236, 44] width 69 height 9
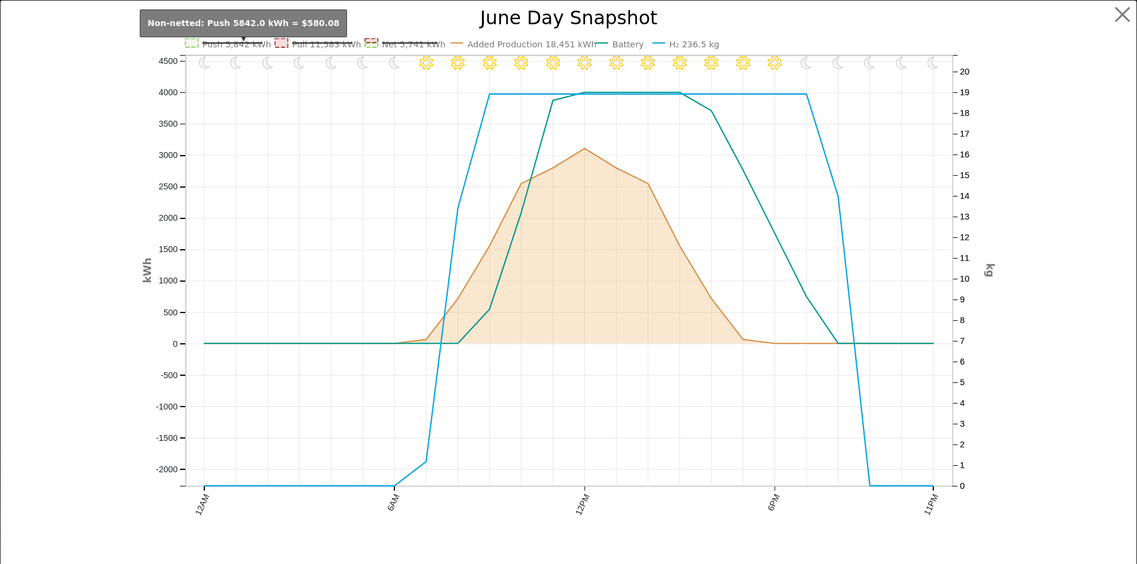
click at [249, 44] on text "Push 5,842 kWh" at bounding box center [236, 44] width 69 height 9
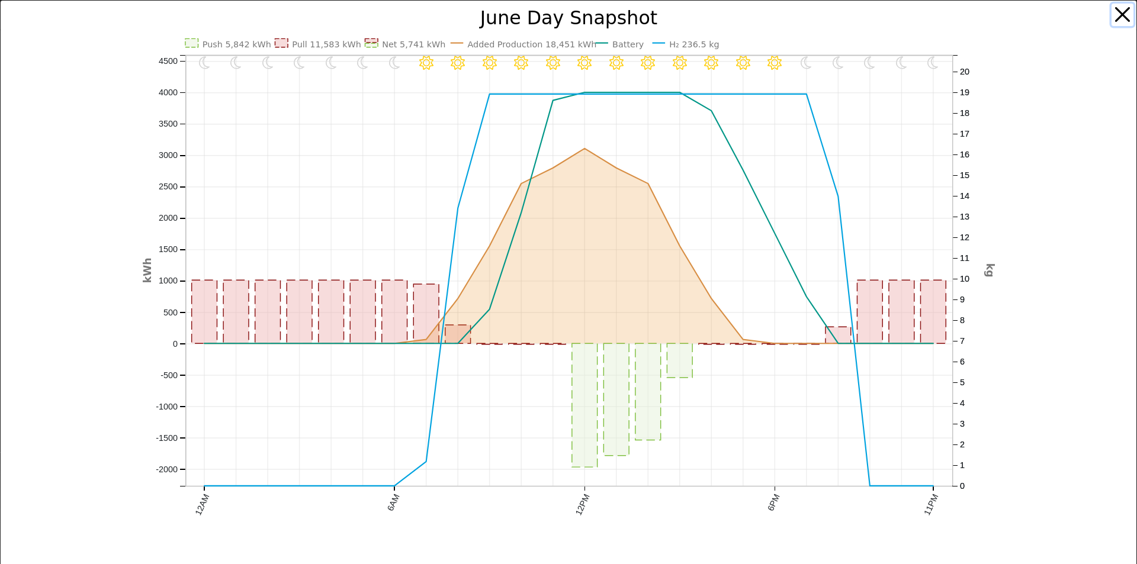
click at [1114, 11] on button "button" at bounding box center [1122, 15] width 22 height 22
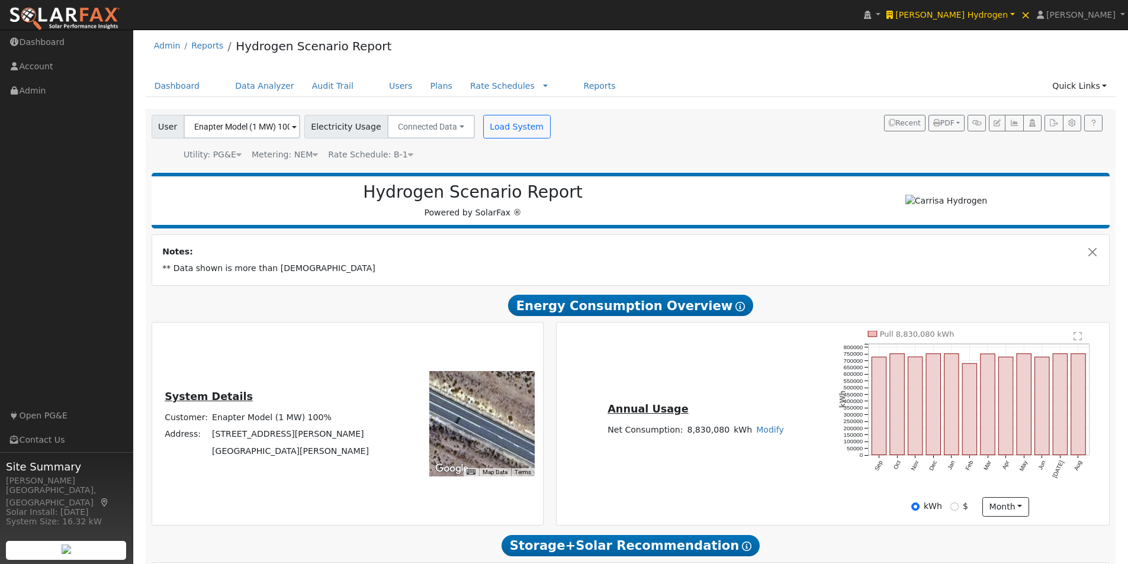
scroll to position [0, 0]
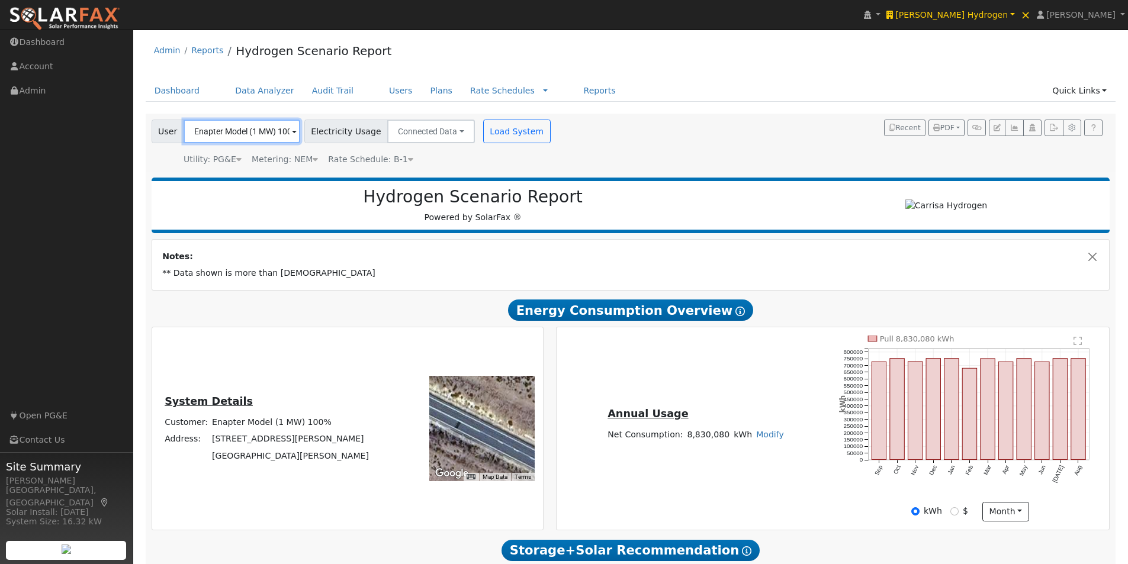
click at [279, 130] on input "Enapter Model (1 MW) 100%" at bounding box center [242, 132] width 117 height 24
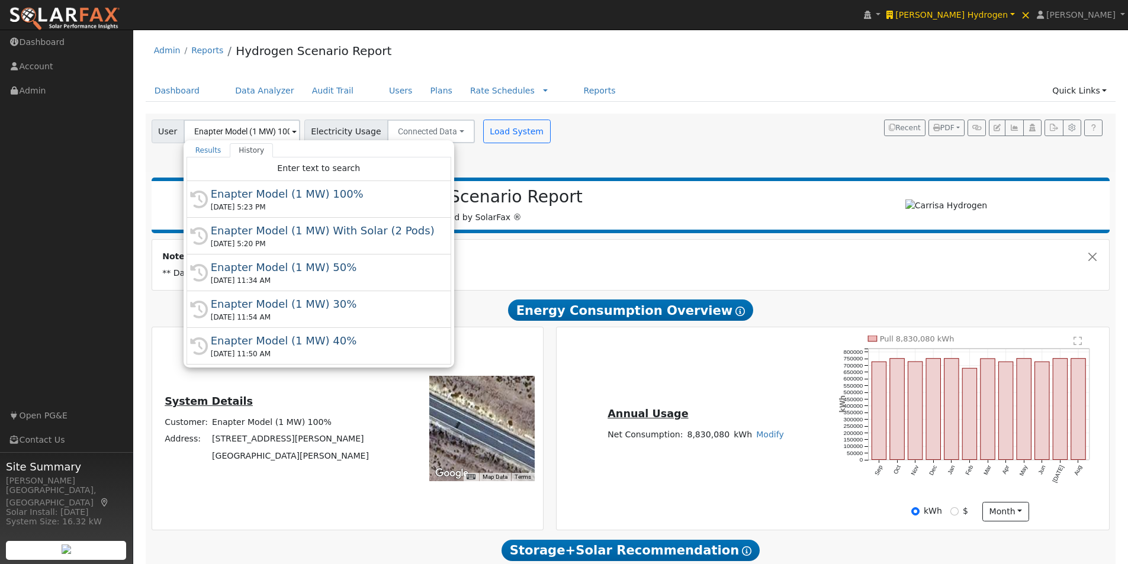
click at [304, 229] on div "Enapter Model (1 MW) With Solar (2 Pods)" at bounding box center [324, 231] width 227 height 16
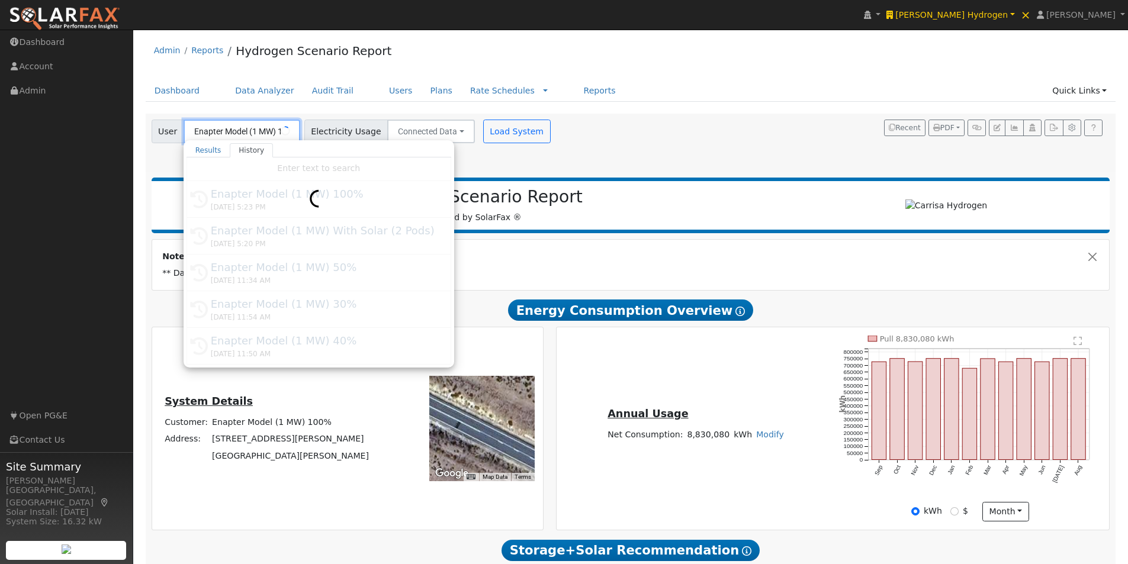
type input "Enapter Model (1 MW) With Solar (2 Pods)"
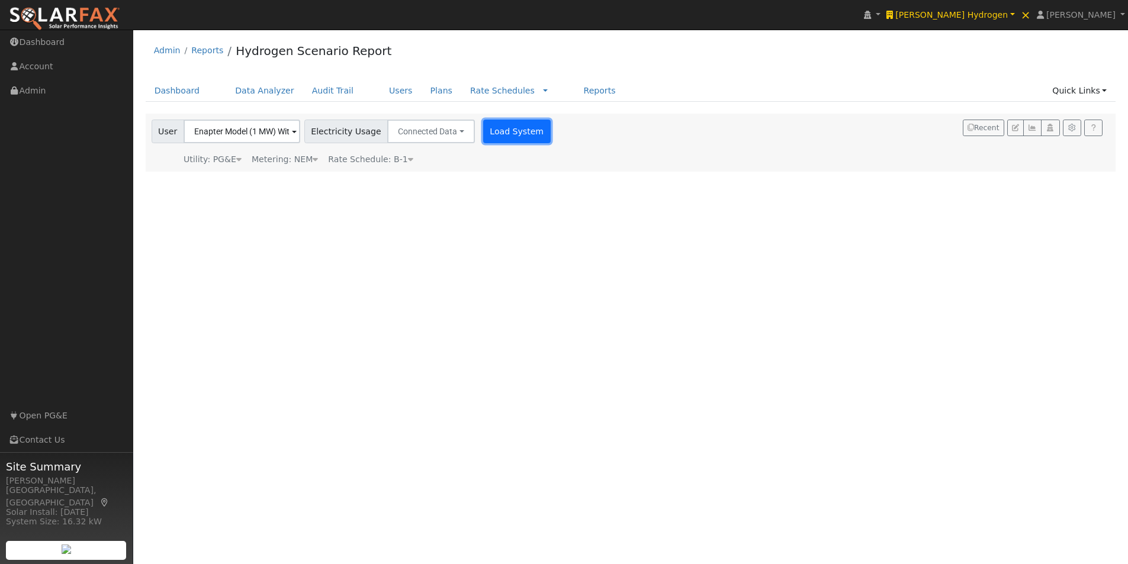
click at [484, 129] on button "Load System" at bounding box center [516, 132] width 67 height 24
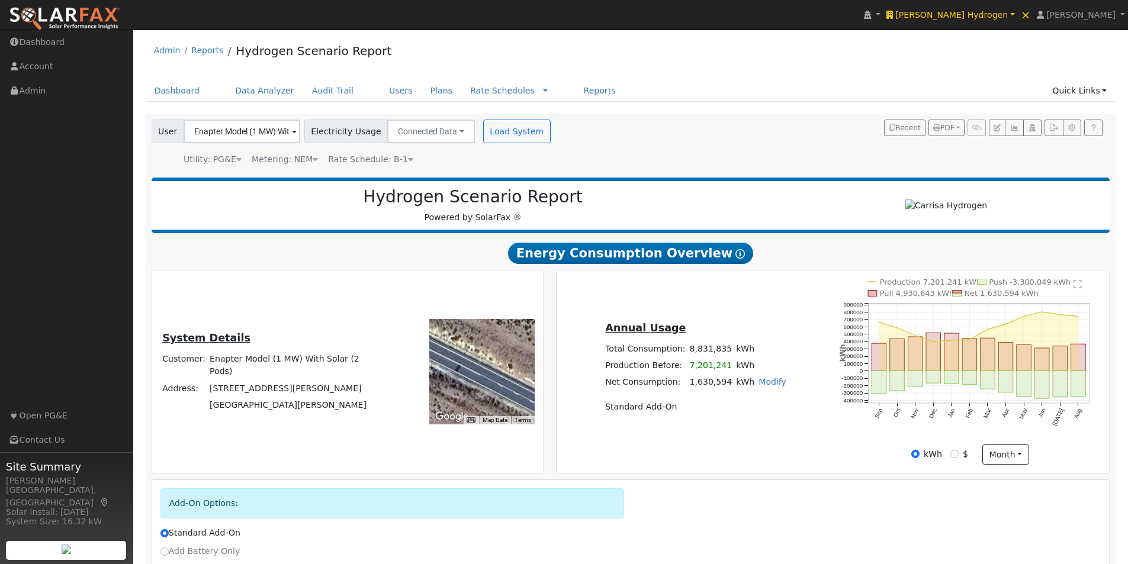
scroll to position [88, 0]
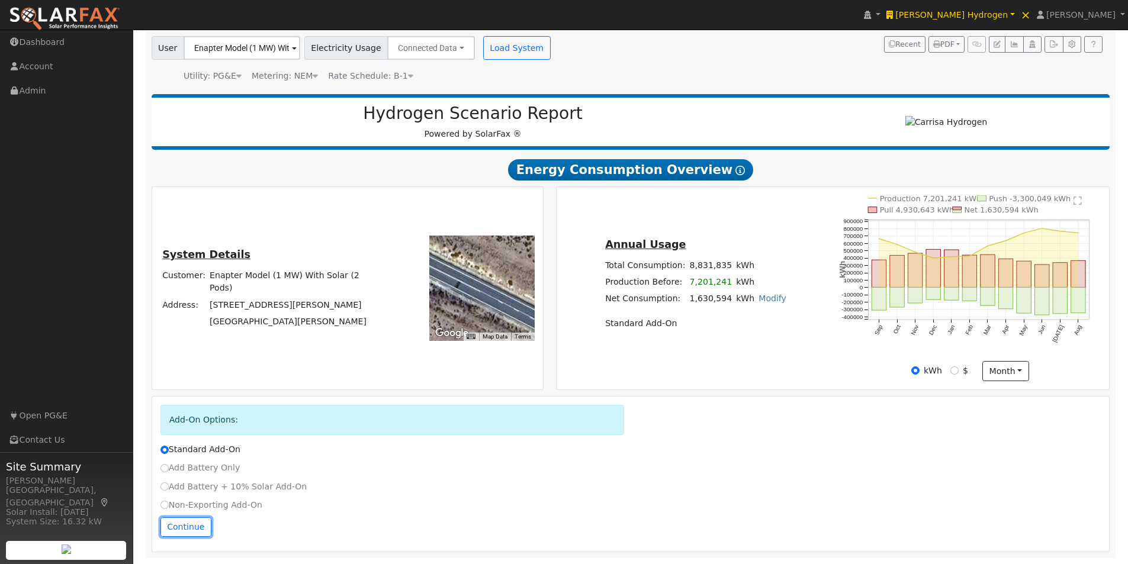
drag, startPoint x: 182, startPoint y: 524, endPoint x: 483, endPoint y: 454, distance: 308.8
click at [192, 525] on button "Continue" at bounding box center [185, 527] width 51 height 20
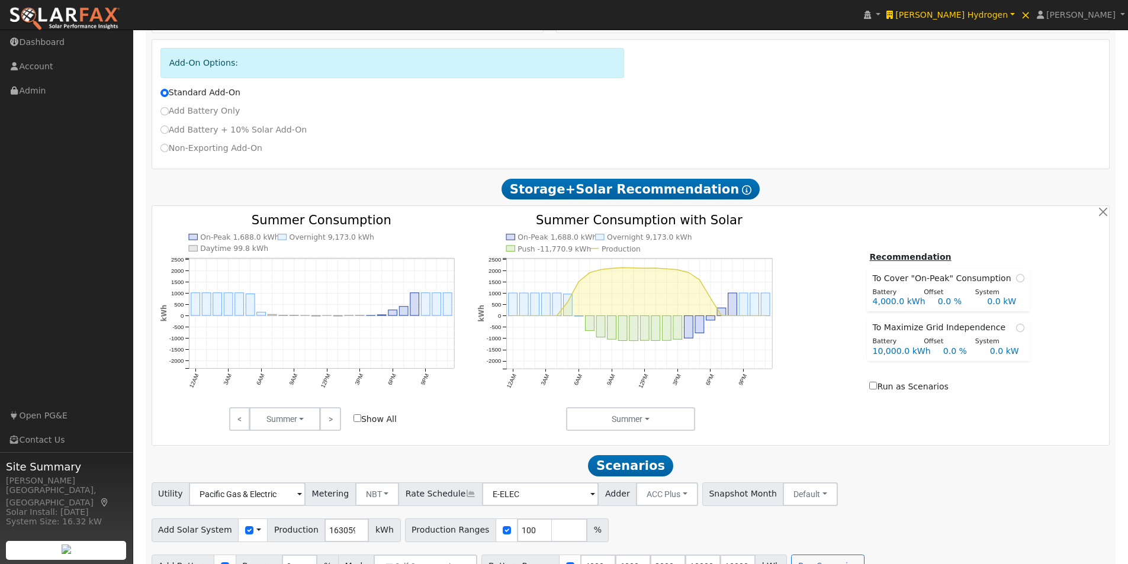
scroll to position [472, 0]
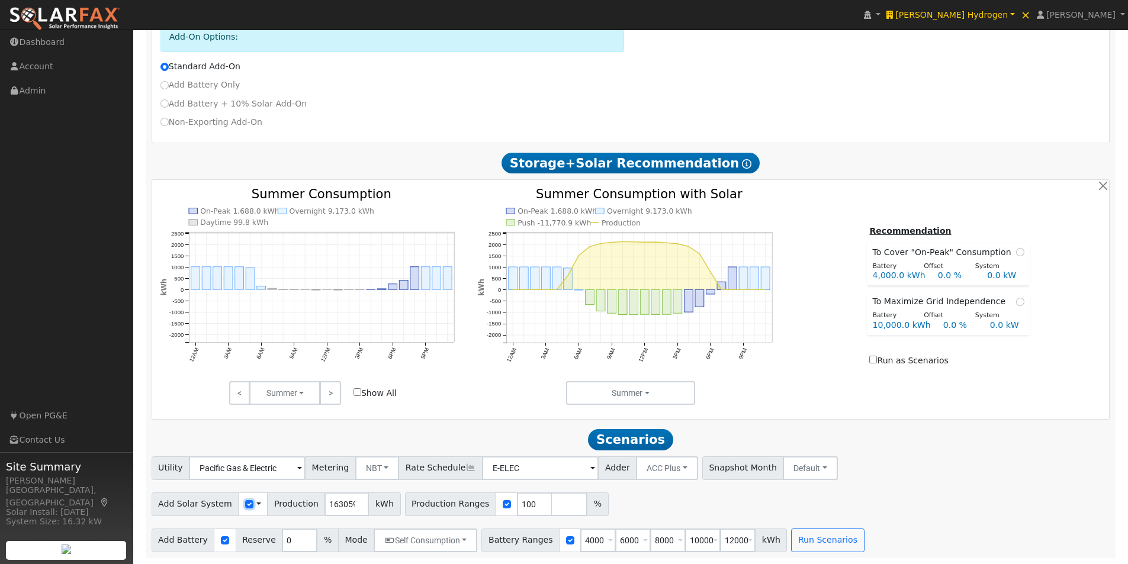
click at [245, 502] on input "checkbox" at bounding box center [249, 504] width 8 height 8
checkbox input "false"
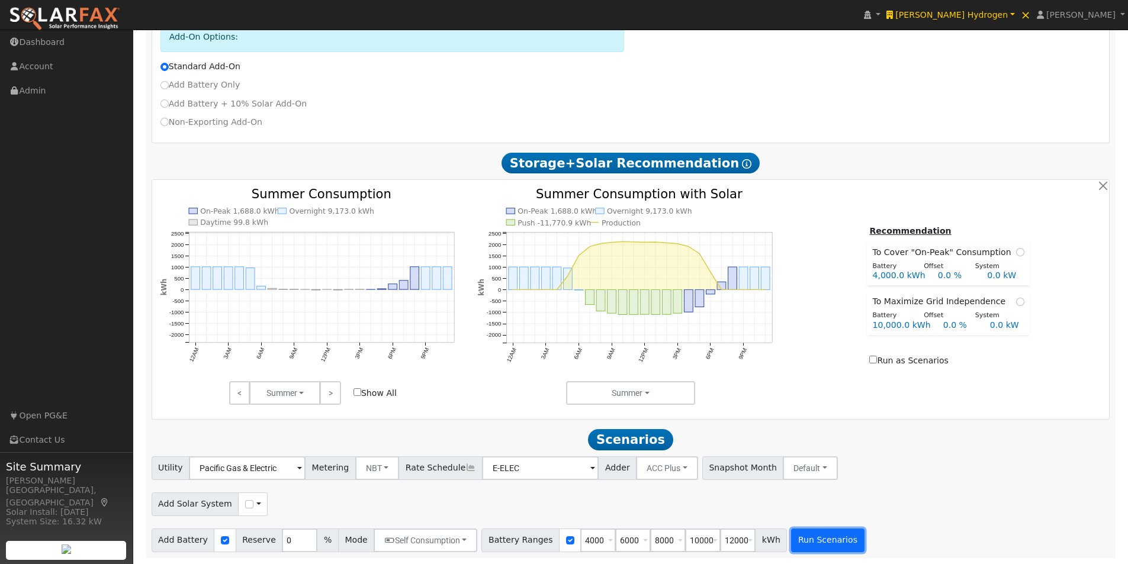
click at [804, 541] on button "Run Scenarios" at bounding box center [827, 541] width 73 height 24
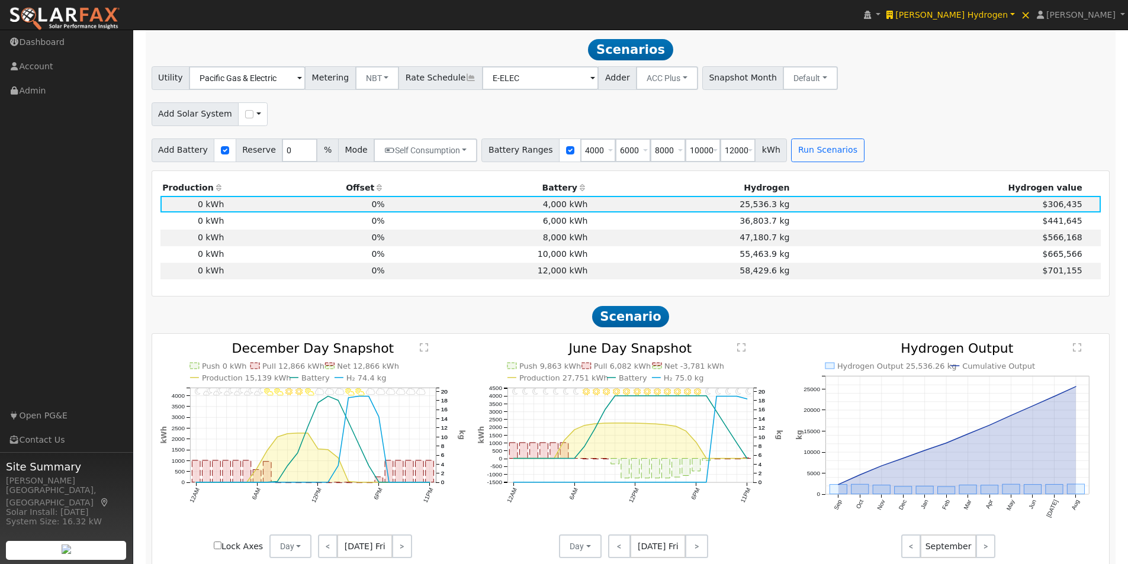
scroll to position [864, 0]
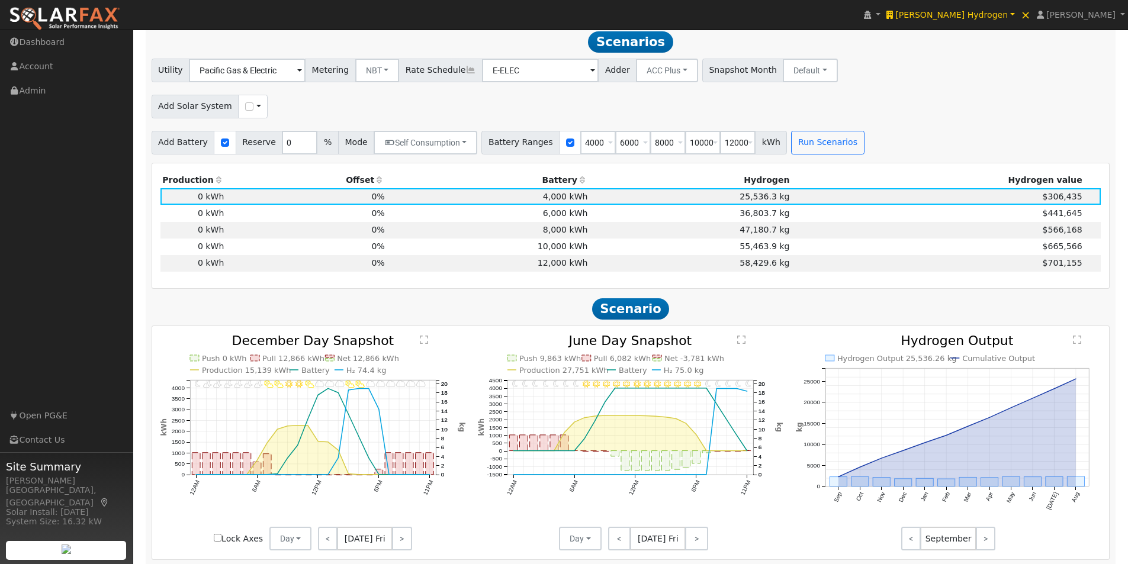
click at [422, 343] on text "" at bounding box center [424, 339] width 8 height 9
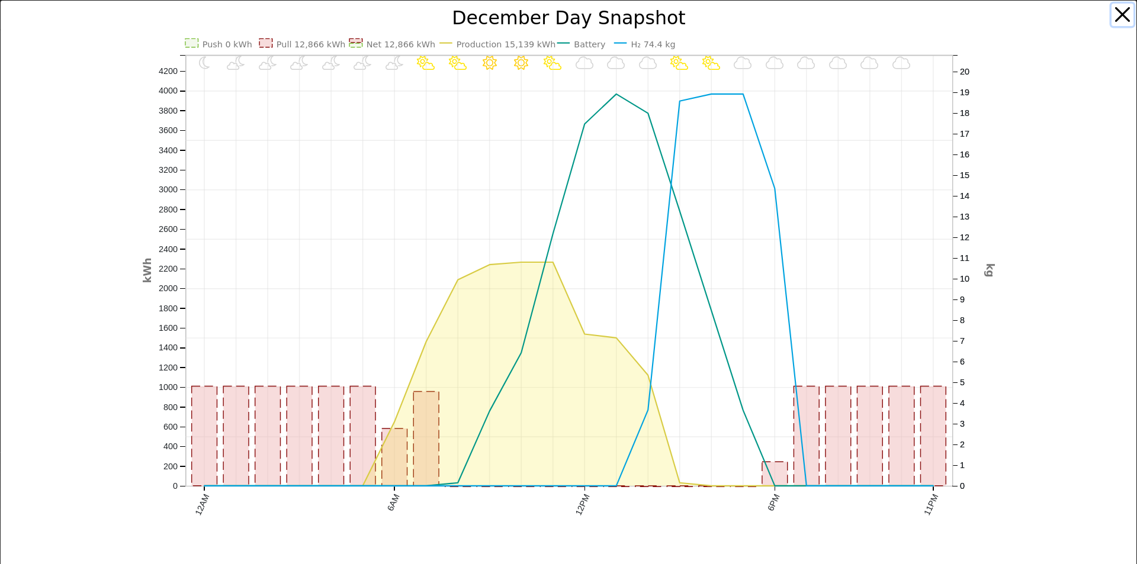
click at [1119, 15] on button "button" at bounding box center [1122, 15] width 22 height 22
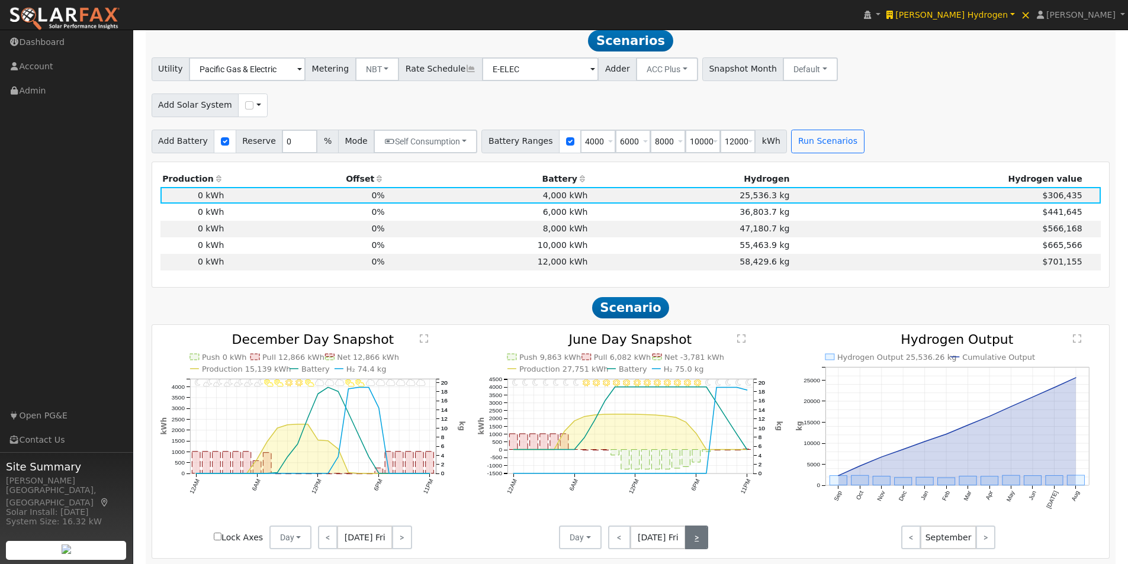
click at [700, 545] on link ">" at bounding box center [696, 538] width 23 height 24
click at [700, 545] on link ">" at bounding box center [697, 538] width 21 height 24
click at [700, 545] on link ">" at bounding box center [698, 538] width 20 height 24
click at [615, 539] on link "<" at bounding box center [617, 538] width 19 height 24
click at [697, 543] on link ">" at bounding box center [698, 538] width 20 height 24
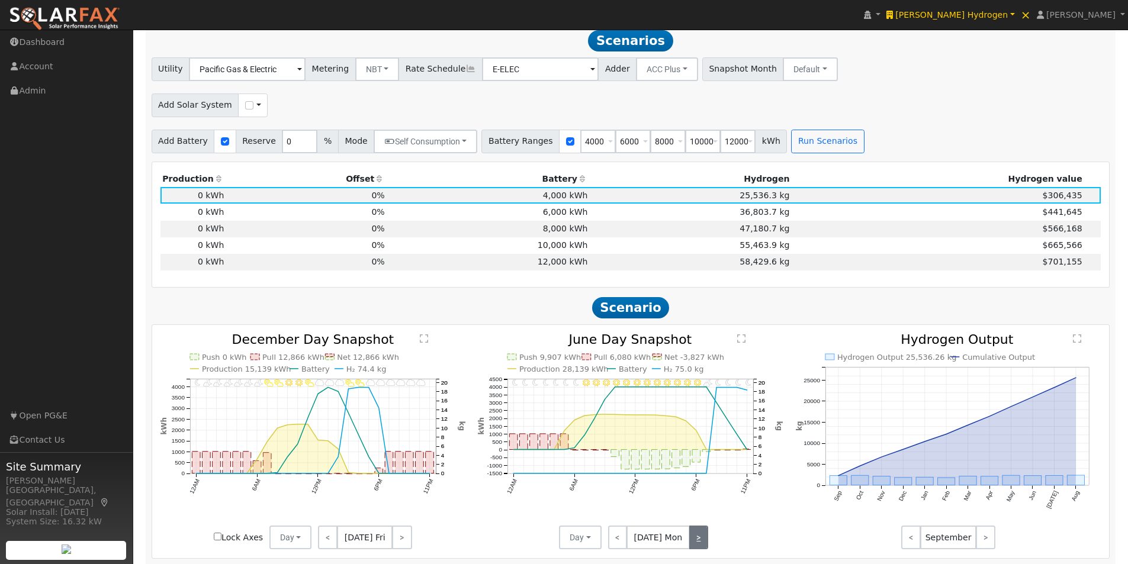
click at [697, 543] on link ">" at bounding box center [698, 538] width 19 height 24
click at [698, 543] on link ">" at bounding box center [697, 538] width 21 height 24
click at [698, 543] on link ">" at bounding box center [698, 538] width 19 height 24
click at [698, 543] on link ">" at bounding box center [698, 538] width 20 height 24
click at [698, 543] on link ">" at bounding box center [696, 538] width 23 height 24
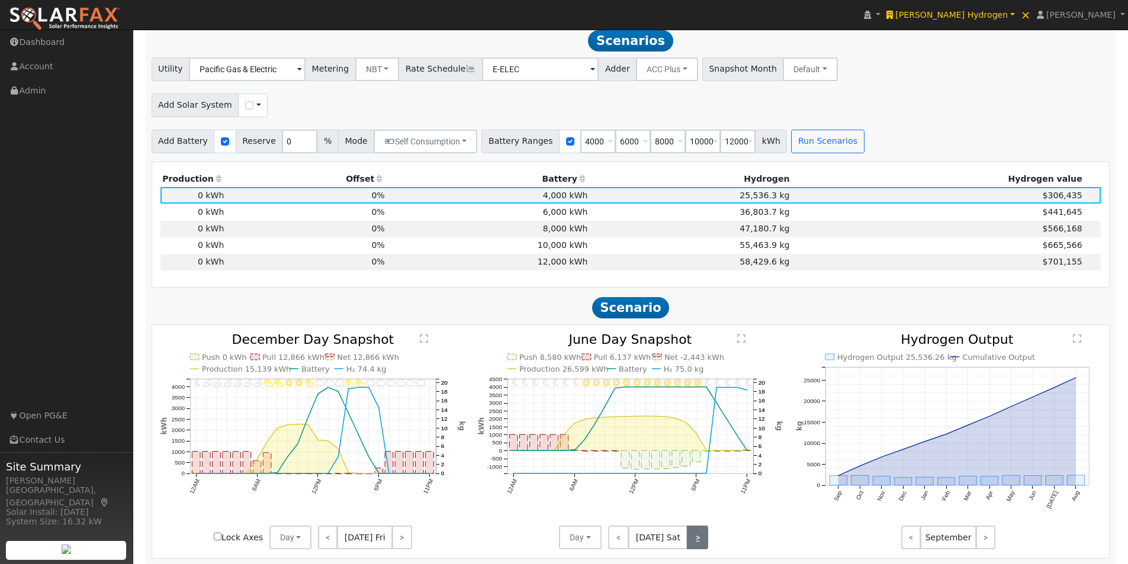
click at [698, 543] on link ">" at bounding box center [697, 538] width 21 height 24
click at [396, 543] on link ">" at bounding box center [402, 538] width 20 height 24
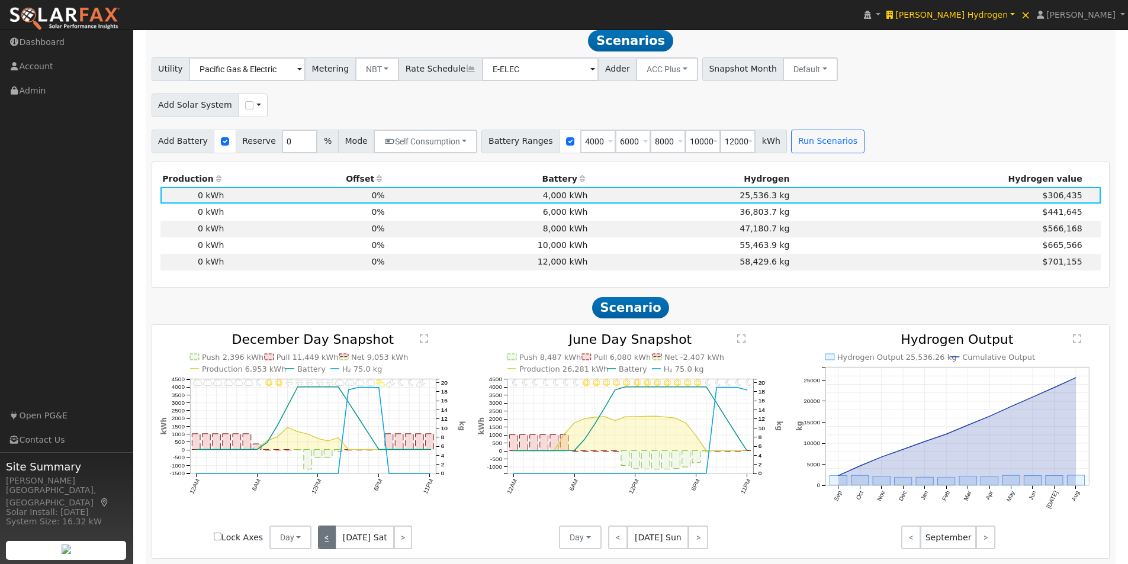
click at [326, 538] on link "<" at bounding box center [327, 538] width 18 height 24
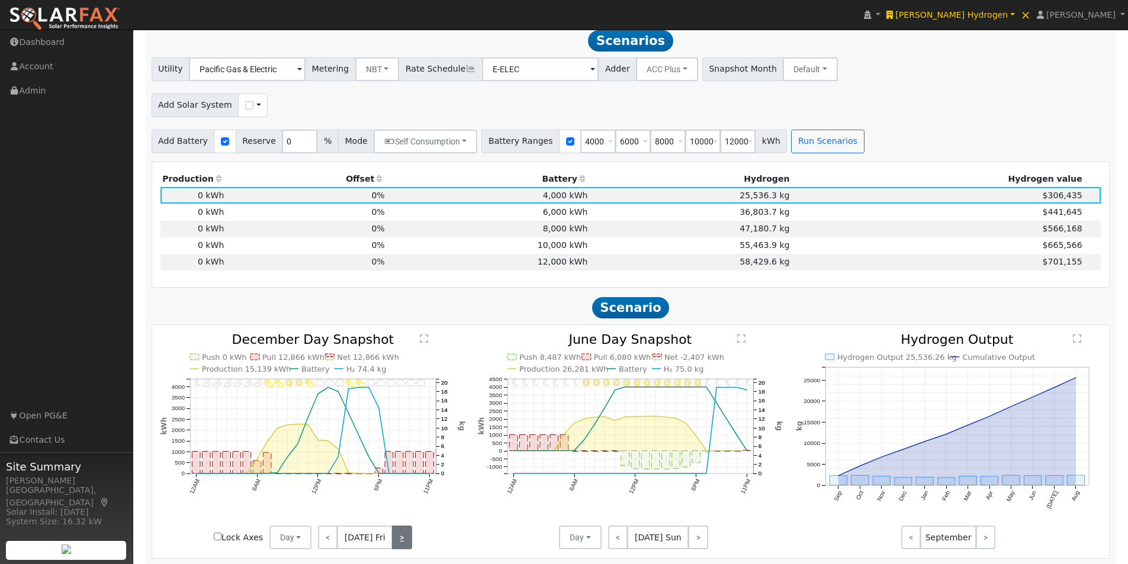
click at [398, 536] on link ">" at bounding box center [402, 538] width 20 height 24
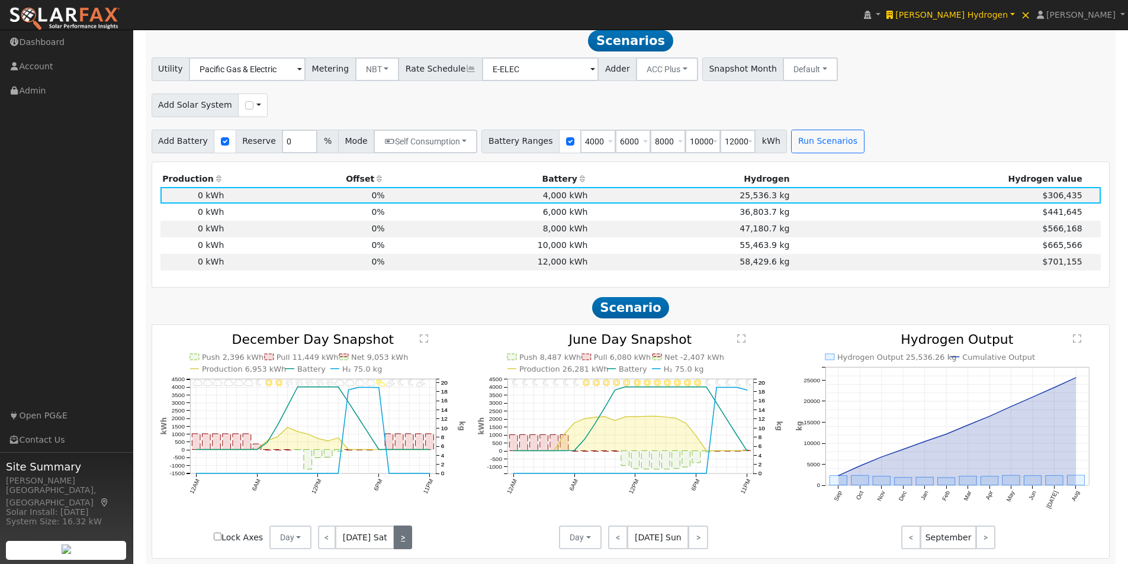
click at [398, 536] on link ">" at bounding box center [403, 538] width 18 height 24
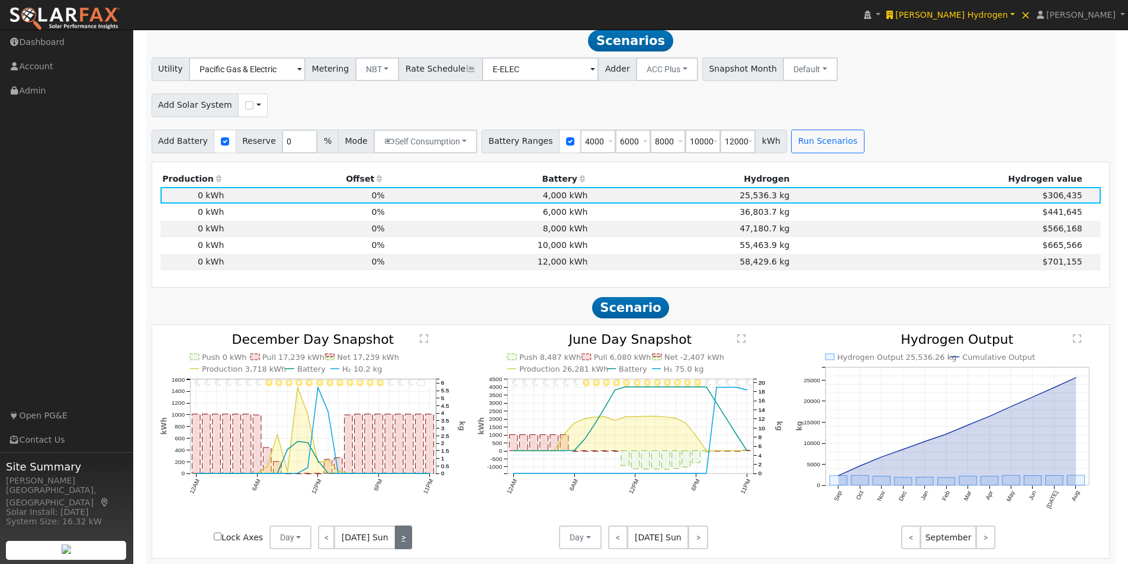
click at [398, 536] on link ">" at bounding box center [403, 538] width 17 height 24
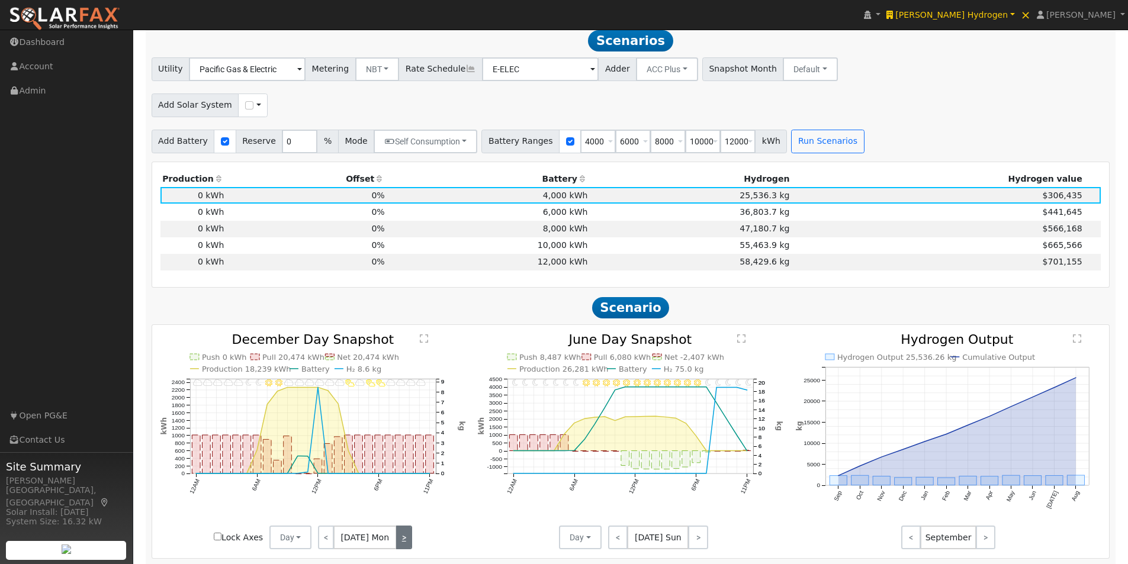
click at [398, 536] on link ">" at bounding box center [404, 538] width 16 height 24
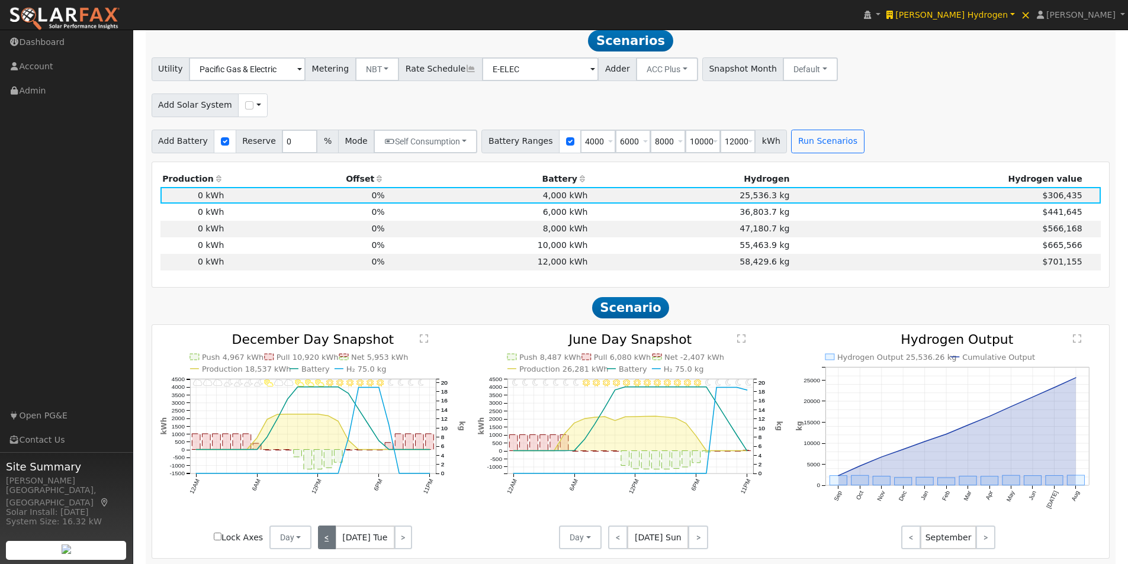
click at [327, 545] on link "<" at bounding box center [327, 538] width 18 height 24
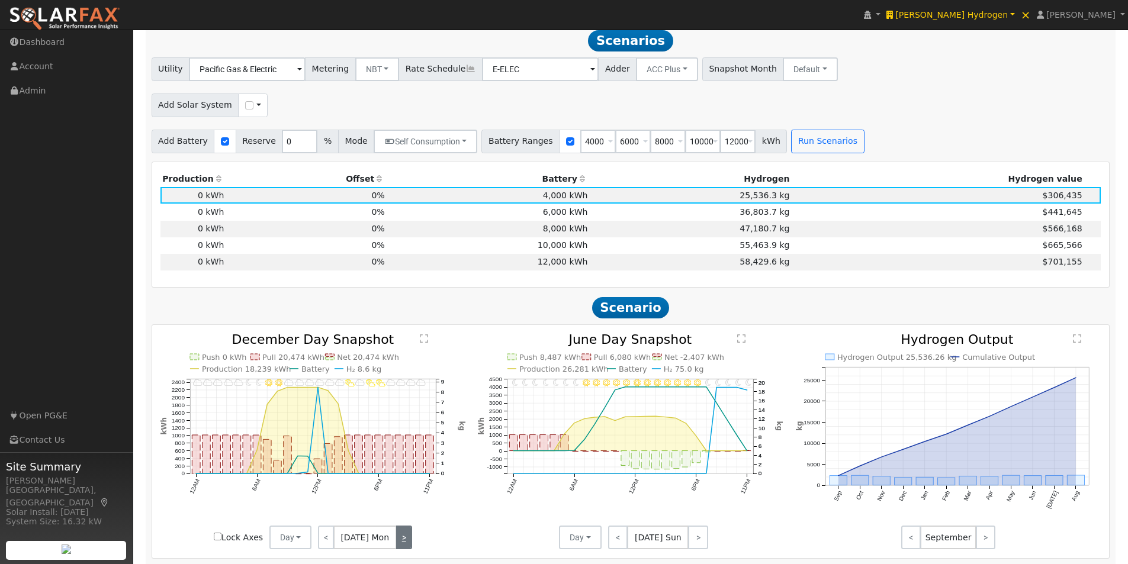
click at [402, 540] on link ">" at bounding box center [404, 538] width 16 height 24
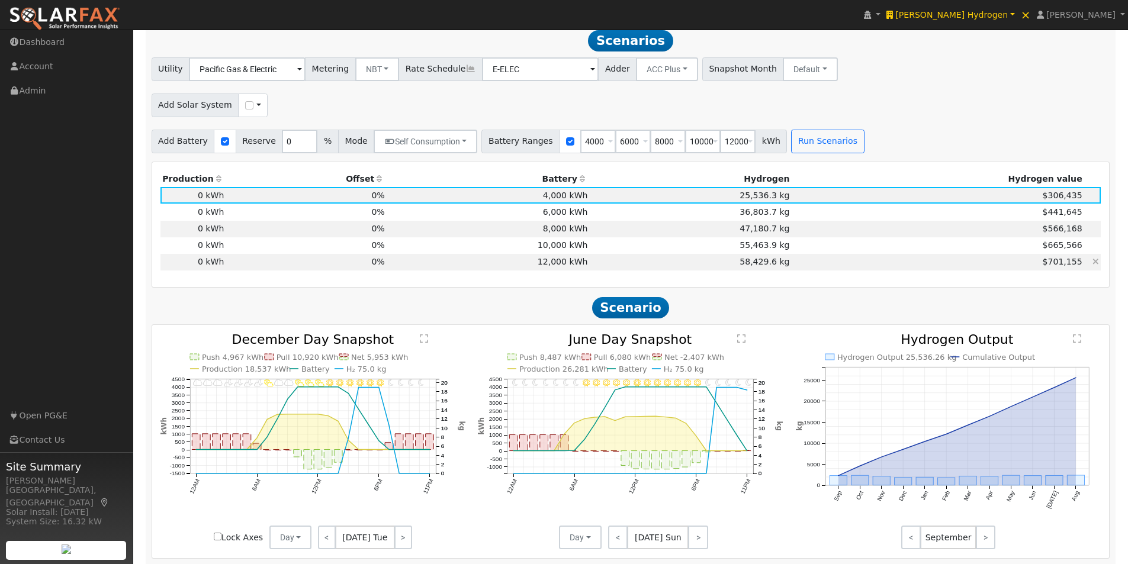
click at [568, 268] on td "12,000 kWh" at bounding box center [488, 262] width 203 height 17
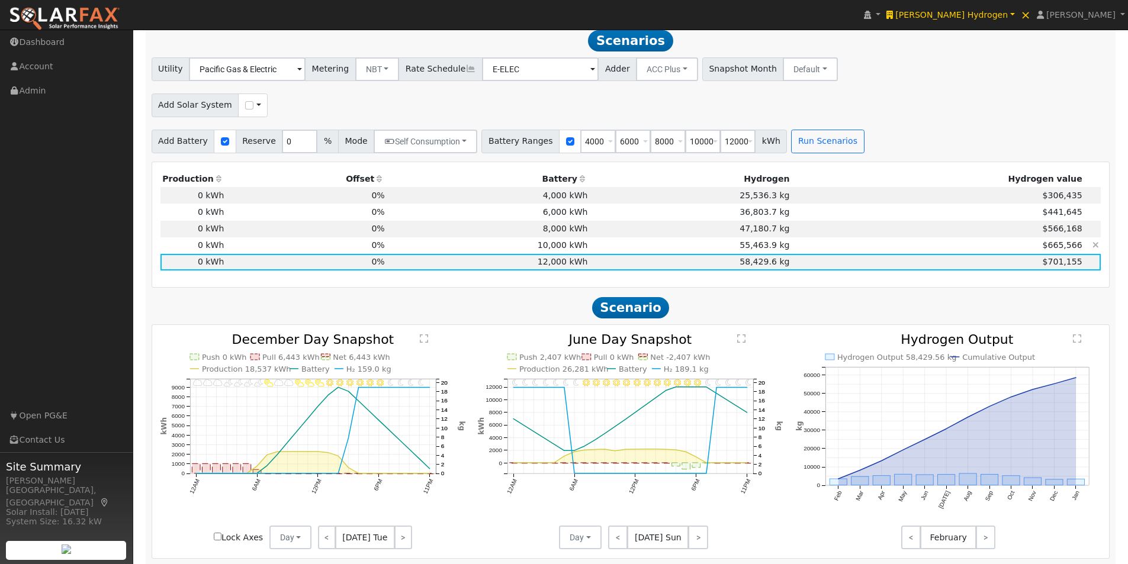
click at [563, 248] on td "10,000 kWh" at bounding box center [488, 245] width 203 height 17
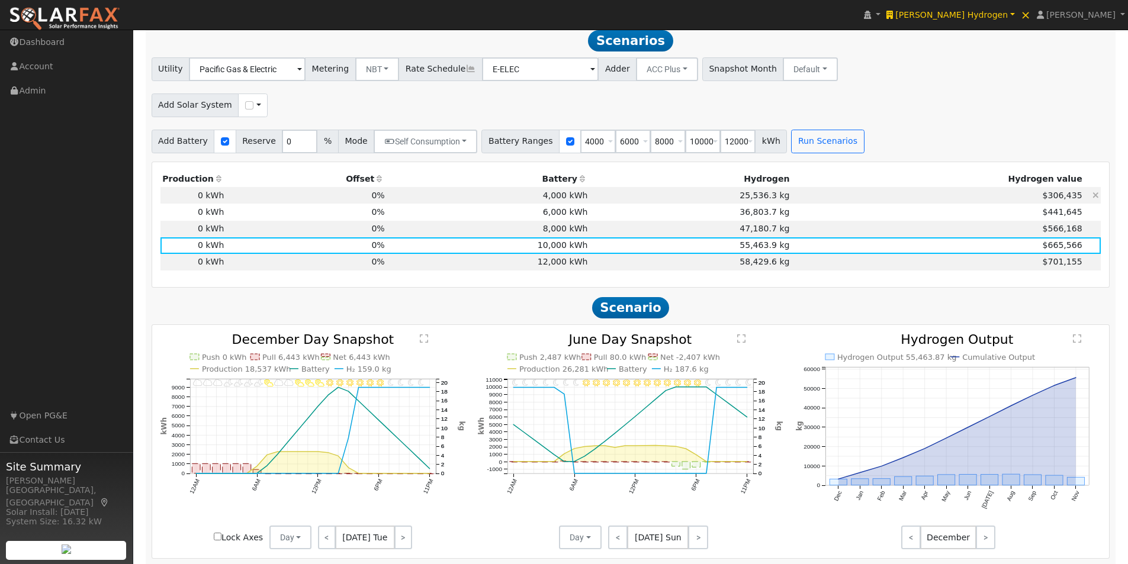
click at [567, 202] on td "4,000 kWh" at bounding box center [488, 195] width 203 height 17
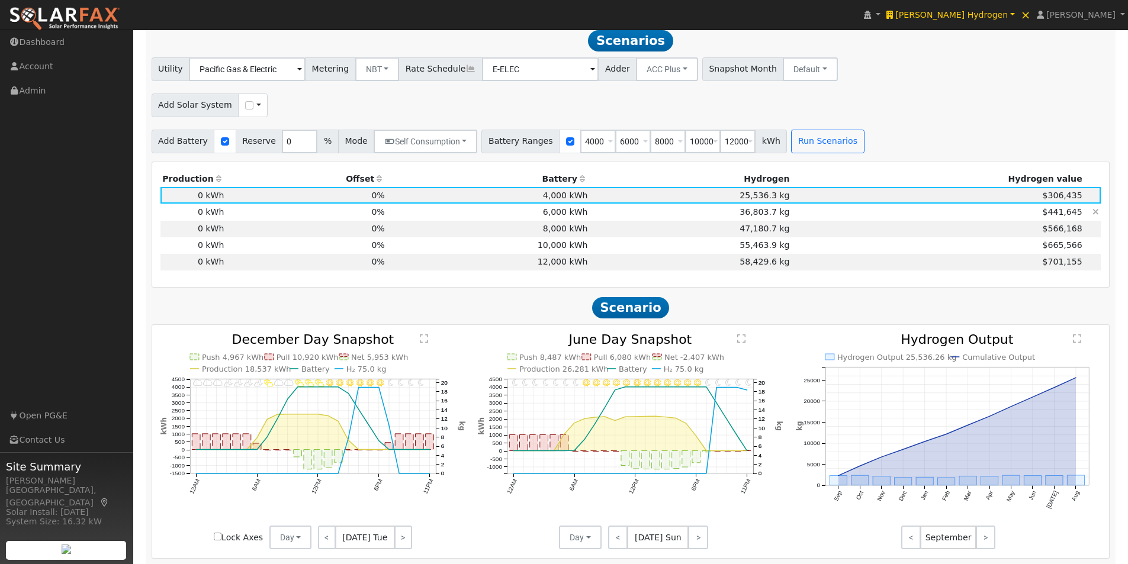
click at [565, 217] on td "6,000 kWh" at bounding box center [488, 212] width 203 height 17
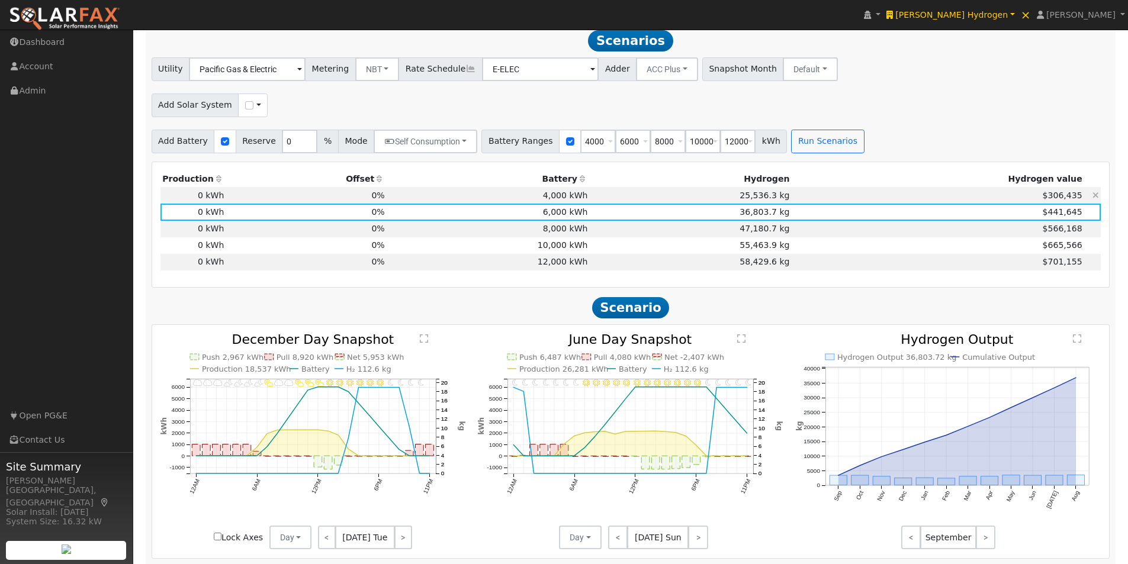
click at [570, 202] on td "4,000 kWh" at bounding box center [488, 195] width 203 height 17
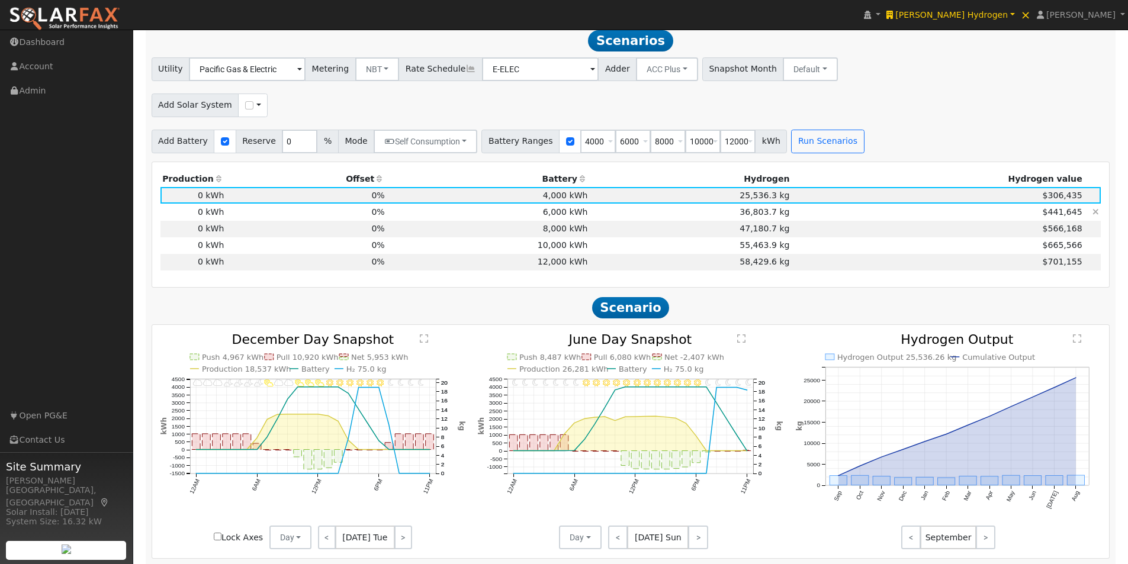
click at [575, 218] on td "6,000 kWh" at bounding box center [488, 212] width 203 height 17
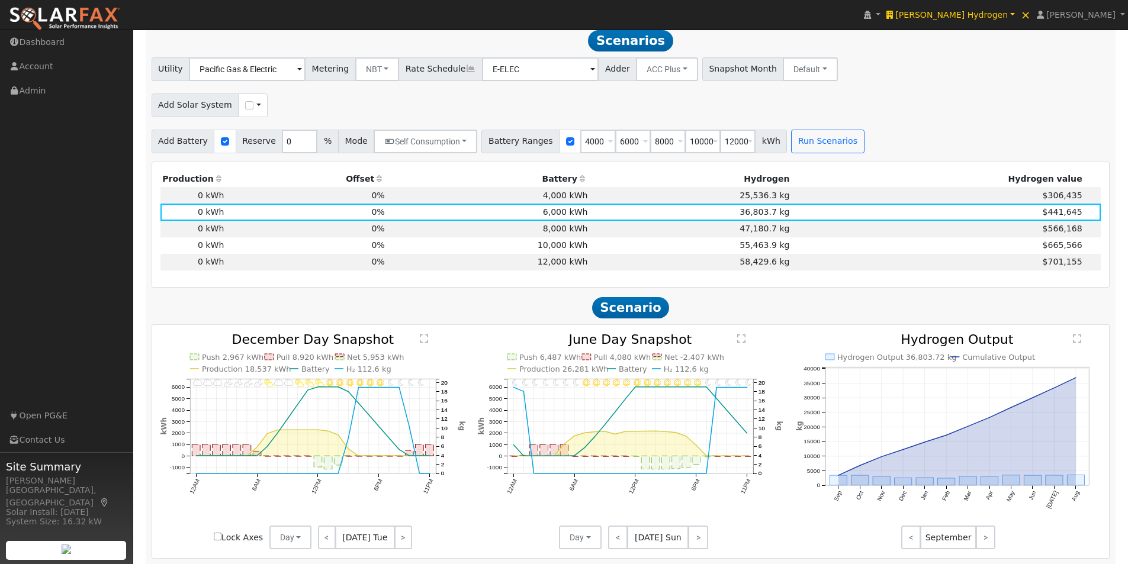
click at [741, 342] on text "" at bounding box center [742, 338] width 8 height 9
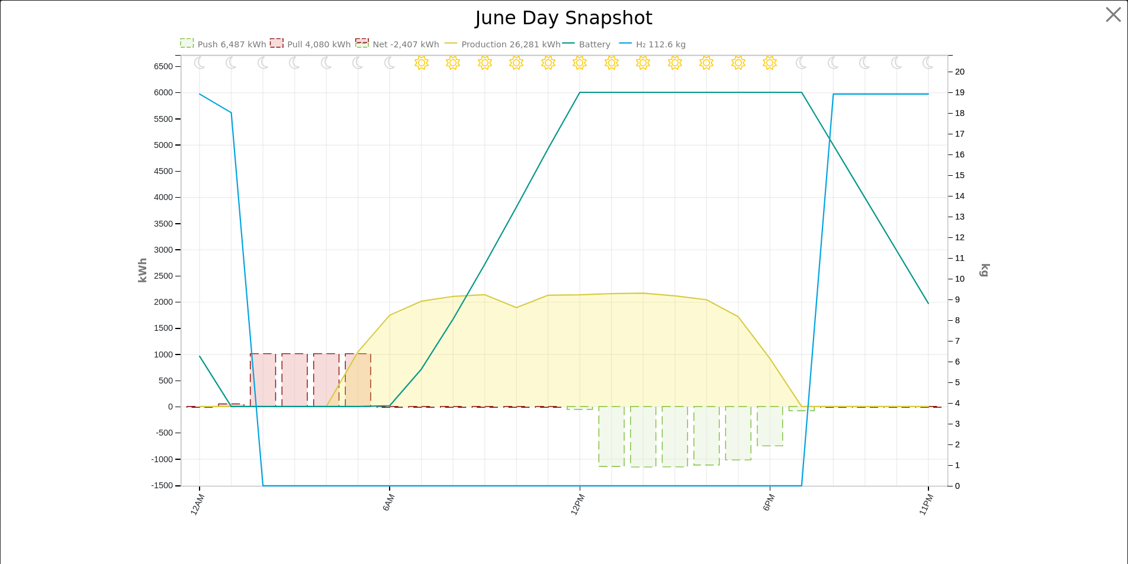
scroll to position [867, 0]
click at [929, 141] on icon "11PM - Clear 10PM - Clear 9PM - Clear 8PM - Clear 7PM - Clear 6PM - Clear 5PM -…" at bounding box center [569, 284] width 852 height 551
click at [1111, 12] on button "button" at bounding box center [1122, 15] width 22 height 22
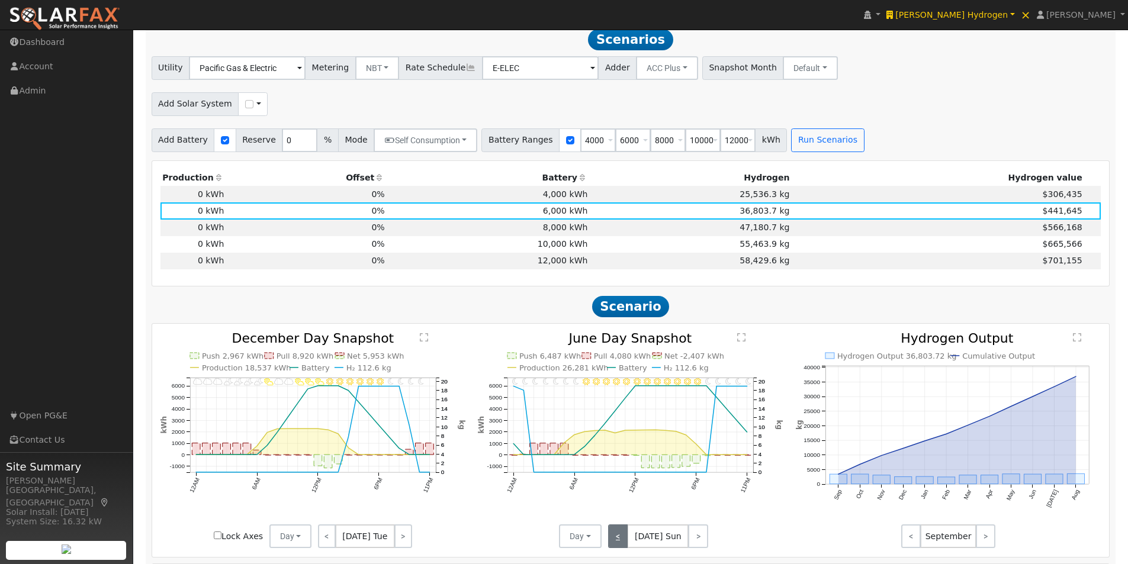
click at [617, 540] on link "<" at bounding box center [618, 537] width 20 height 24
click at [619, 540] on link "<" at bounding box center [618, 537] width 21 height 24
click at [619, 540] on link "<" at bounding box center [619, 537] width 23 height 24
click at [558, 197] on td "4,000 kWh" at bounding box center [488, 194] width 203 height 17
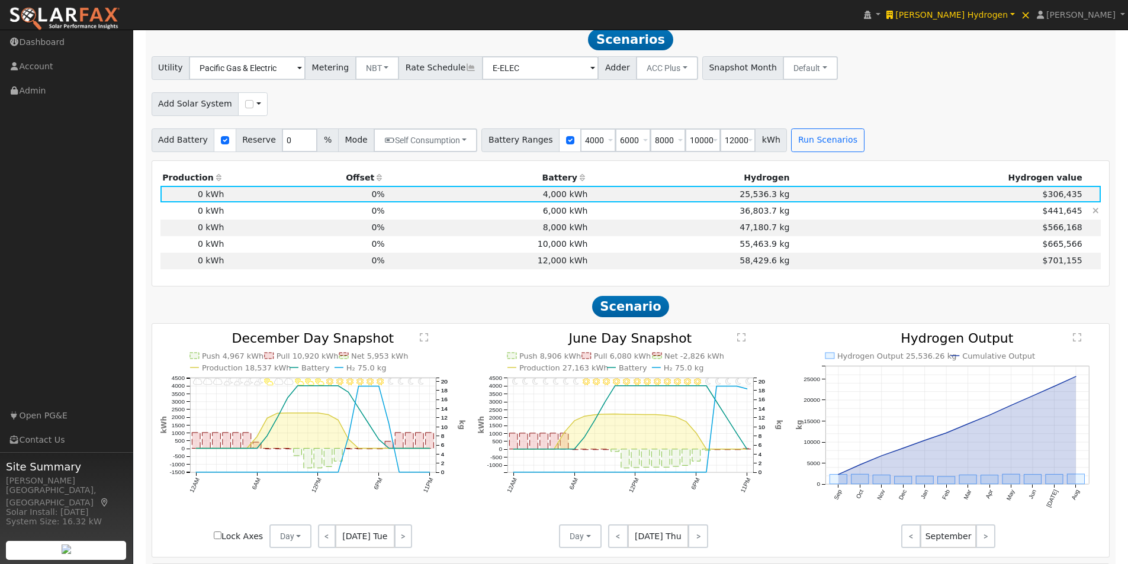
click at [563, 215] on td "6,000 kWh" at bounding box center [488, 210] width 203 height 17
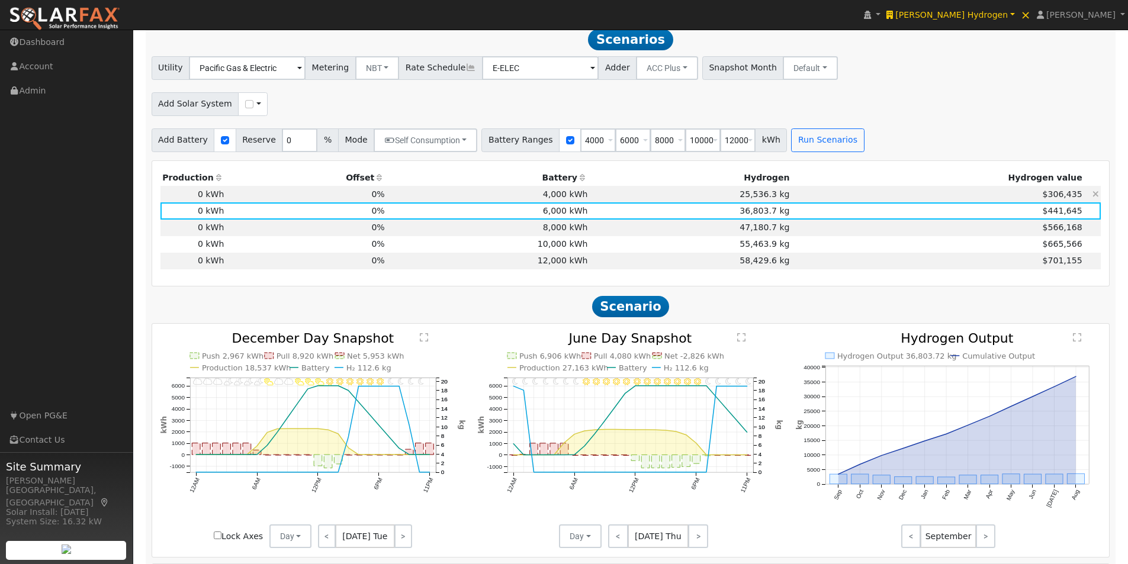
click at [571, 194] on td "4,000 kWh" at bounding box center [488, 194] width 203 height 17
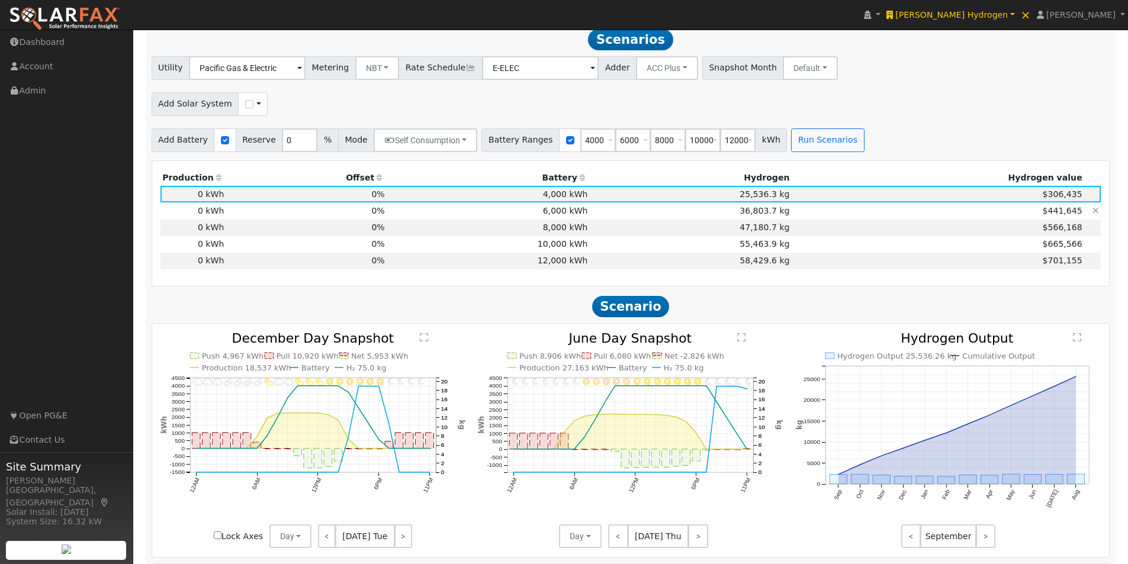
click at [568, 215] on td "6,000 kWh" at bounding box center [488, 210] width 203 height 17
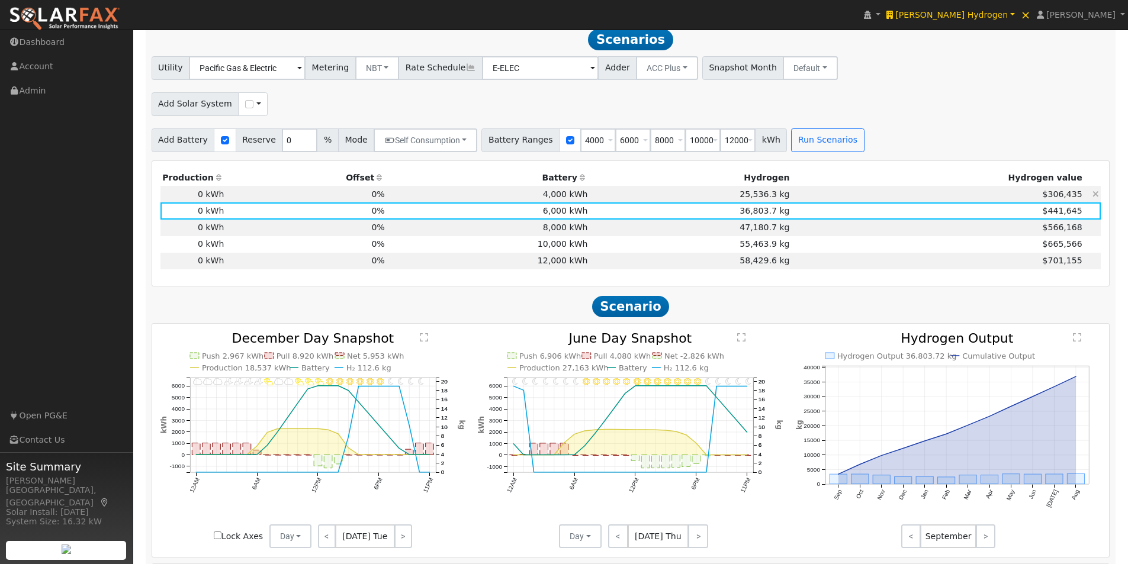
click at [571, 197] on td "4,000 kWh" at bounding box center [488, 194] width 203 height 17
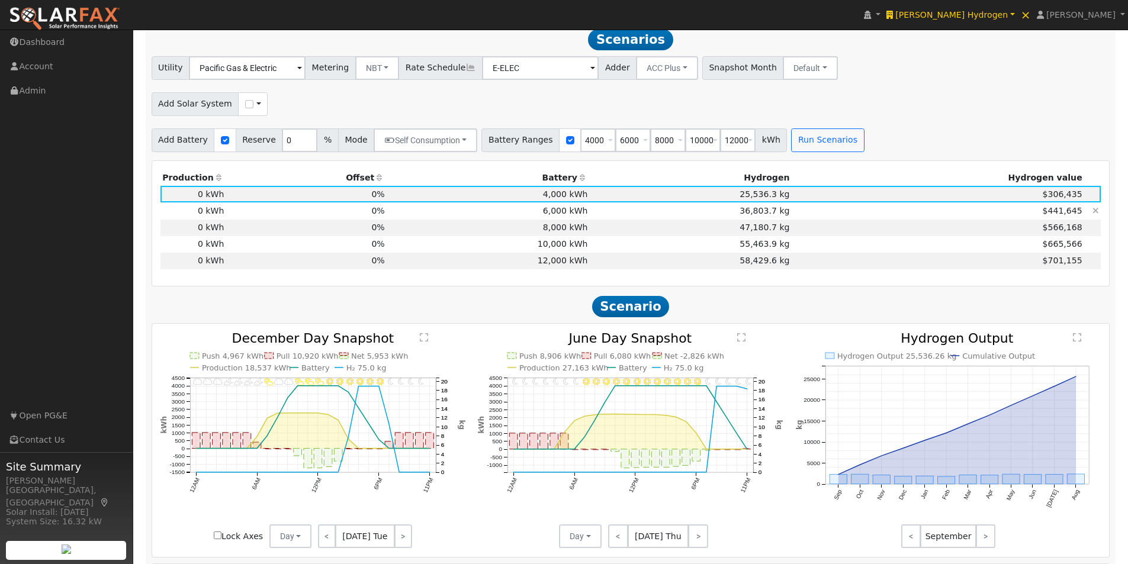
click at [569, 217] on td "6,000 kWh" at bounding box center [488, 210] width 203 height 17
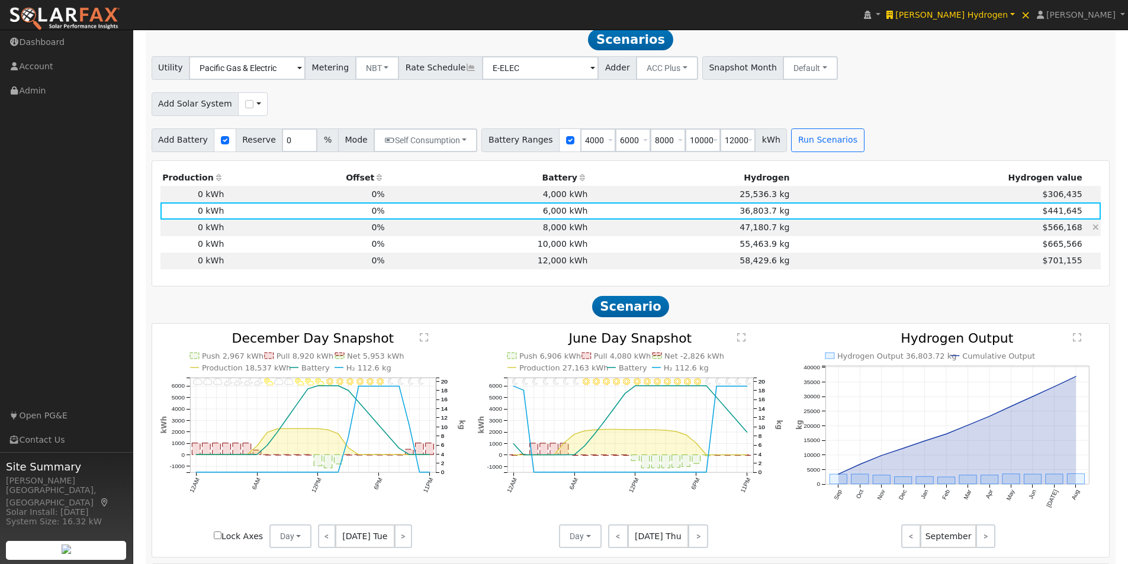
click at [566, 236] on td "8,000 kWh" at bounding box center [488, 228] width 203 height 17
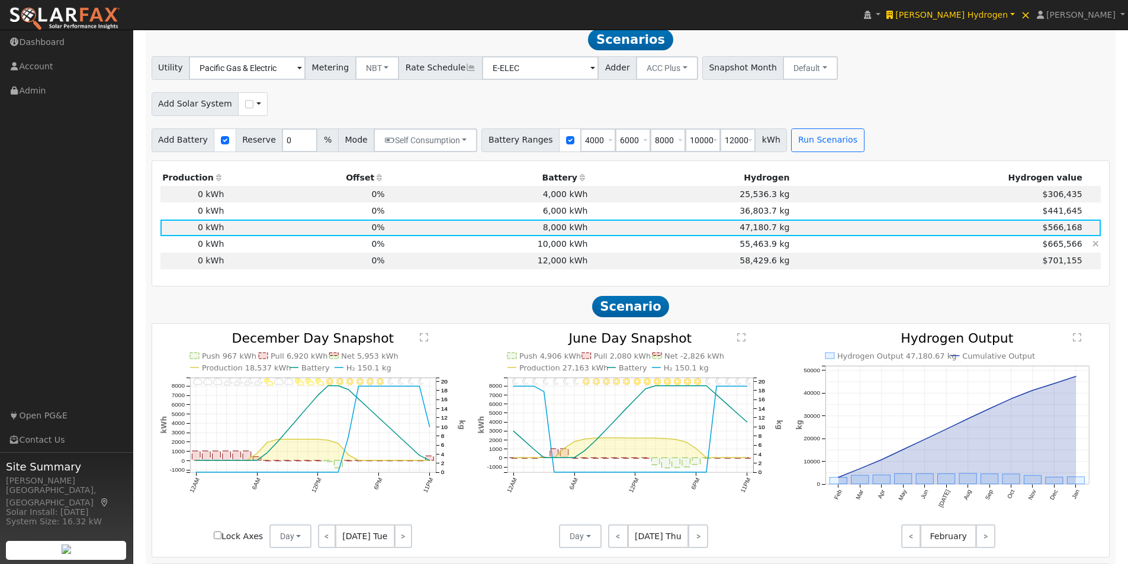
click at [567, 247] on td "10,000 kWh" at bounding box center [488, 244] width 203 height 17
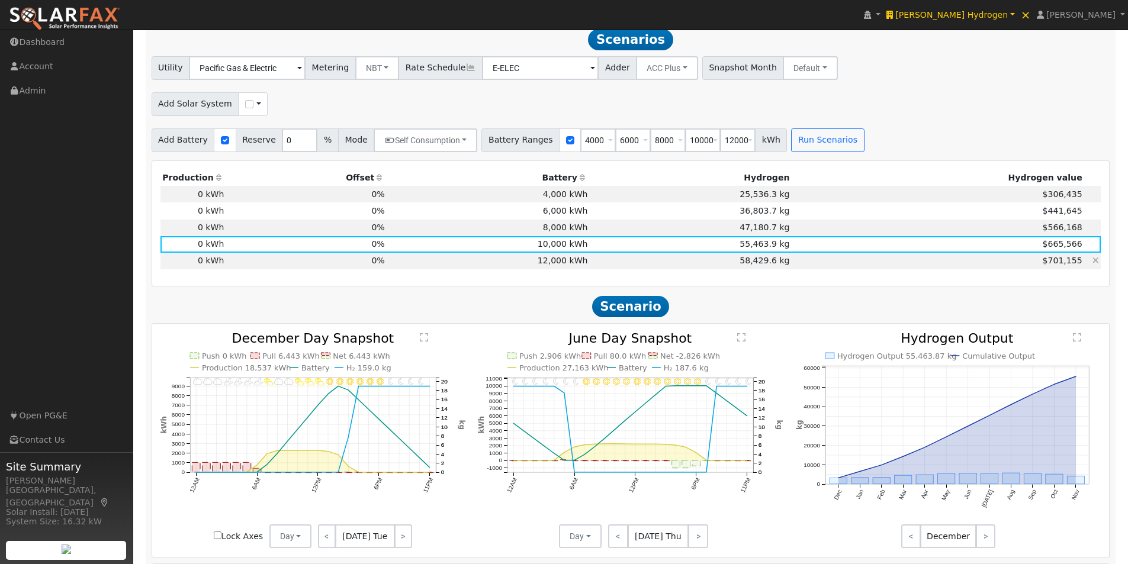
click at [567, 263] on td "12,000 kWh" at bounding box center [488, 261] width 203 height 17
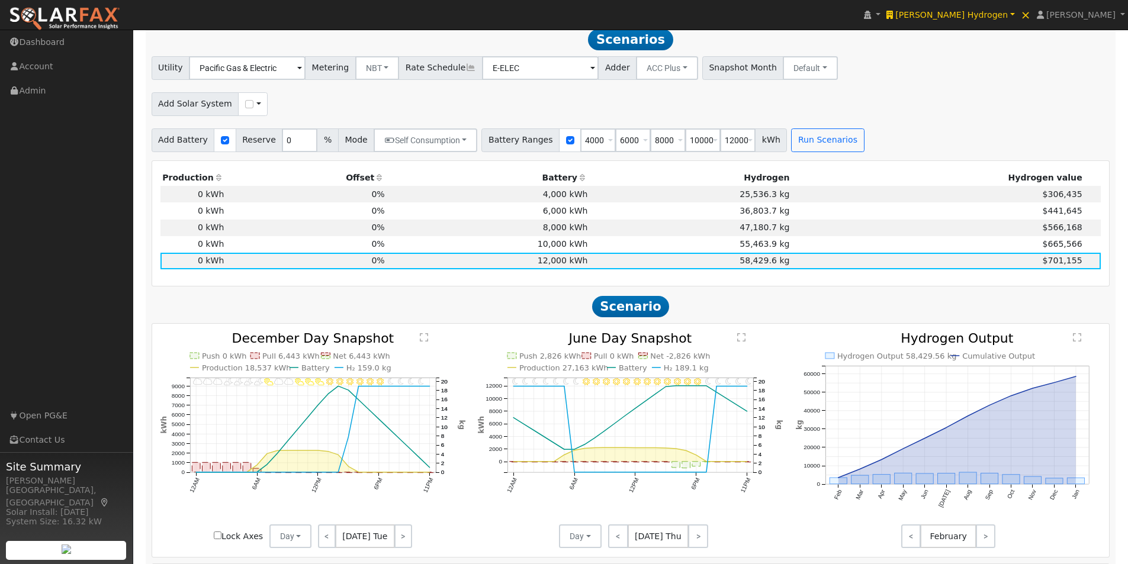
click at [745, 342] on text "" at bounding box center [742, 337] width 8 height 9
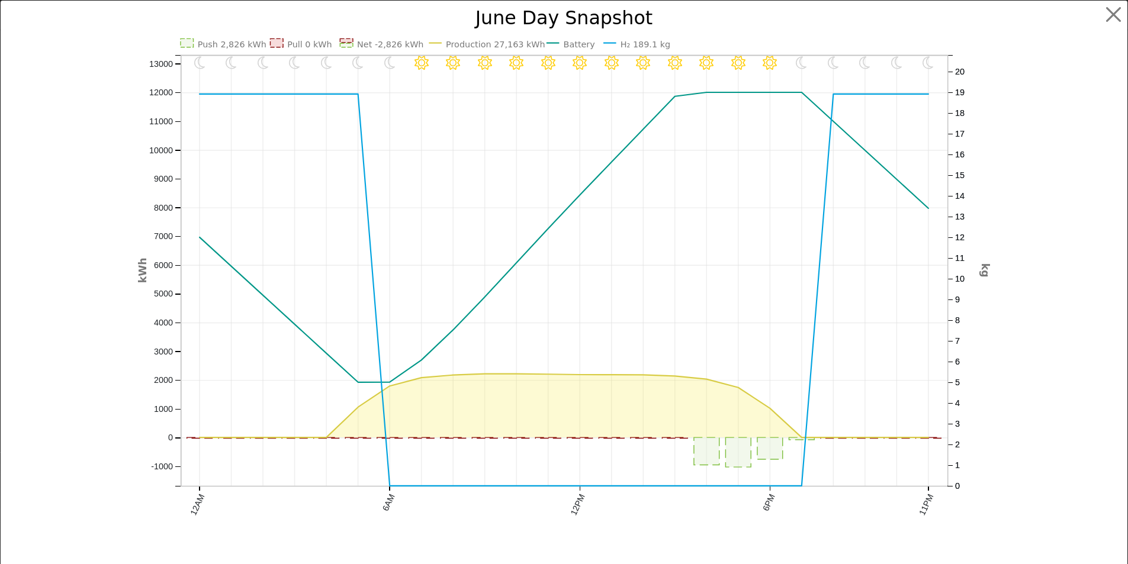
scroll to position [868, 0]
click at [1111, 8] on button "button" at bounding box center [1122, 15] width 22 height 22
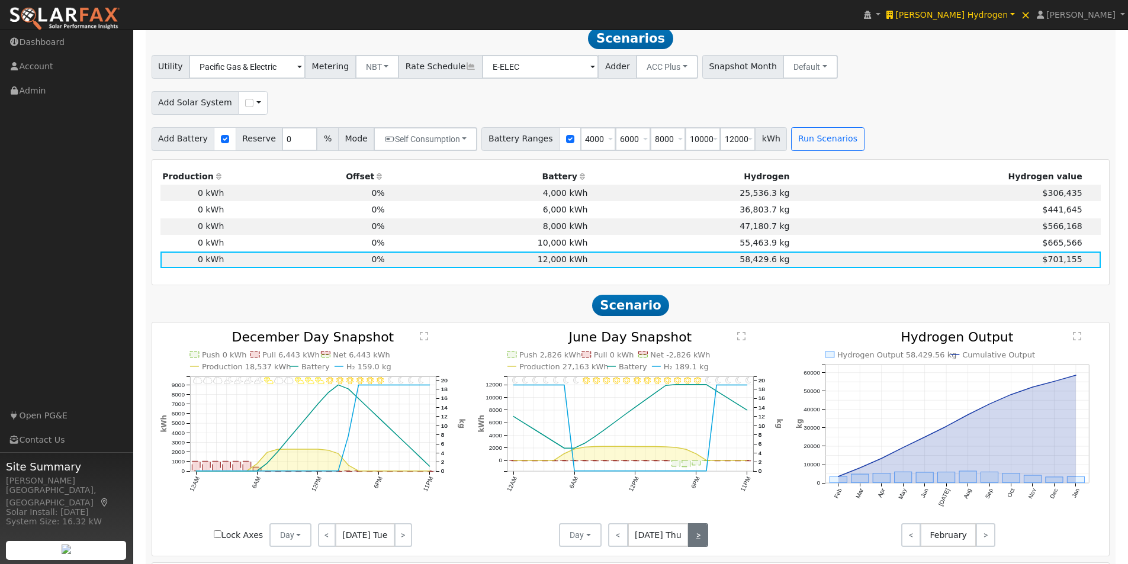
click at [696, 539] on link ">" at bounding box center [698, 535] width 20 height 24
click at [694, 539] on link ">" at bounding box center [696, 535] width 23 height 24
click at [572, 250] on td "10,000 kWh" at bounding box center [488, 243] width 203 height 17
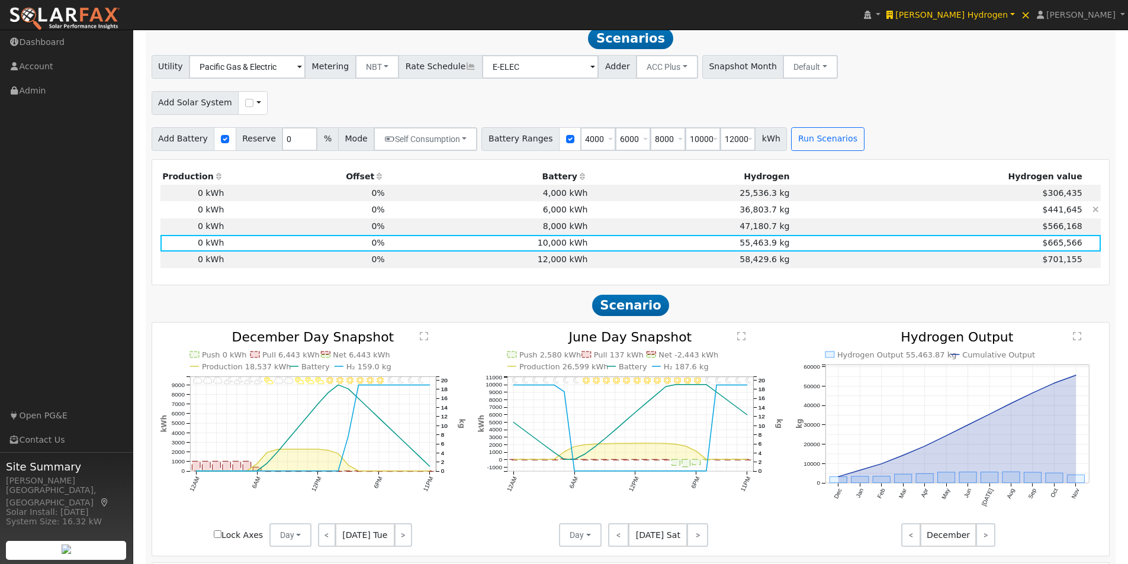
drag, startPoint x: 572, startPoint y: 233, endPoint x: 573, endPoint y: 219, distance: 14.3
click at [572, 230] on td "8,000 kWh" at bounding box center [488, 226] width 203 height 17
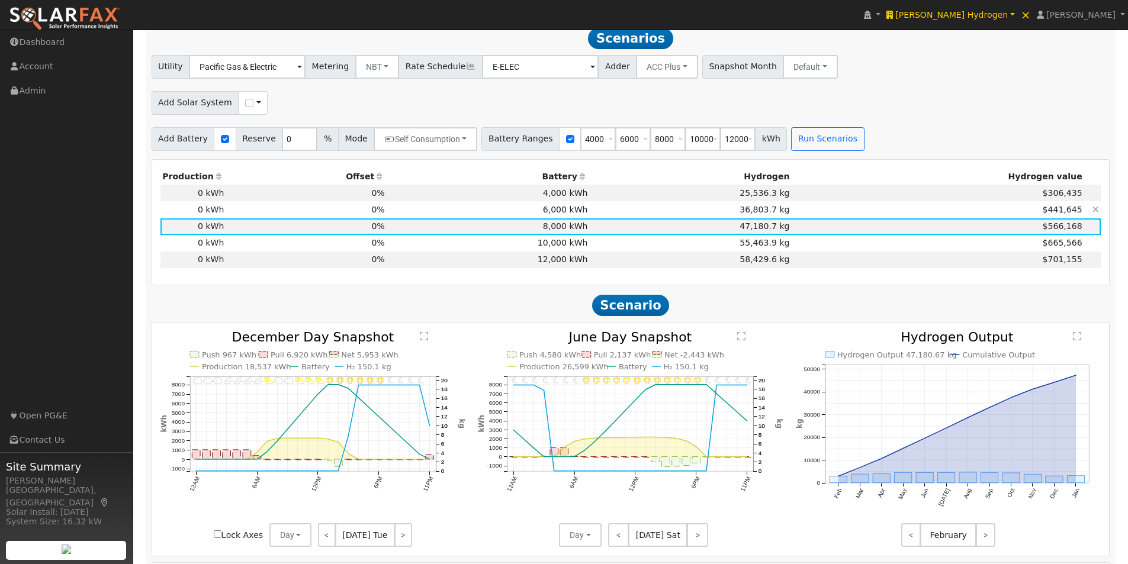
click at [574, 214] on td "6,000 kWh" at bounding box center [488, 209] width 203 height 17
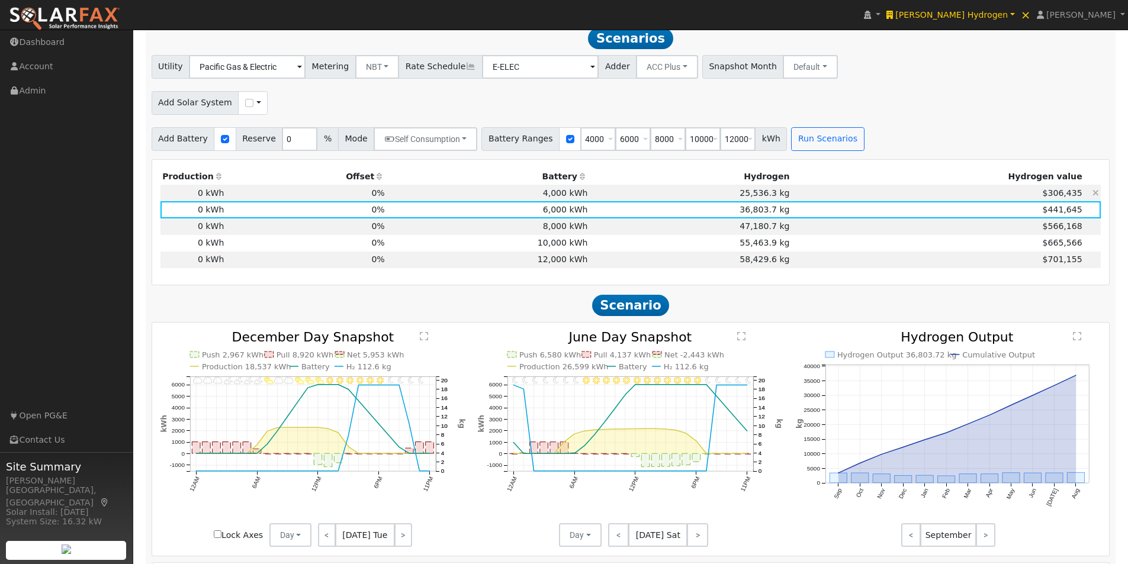
click at [575, 198] on td "4,000 kWh" at bounding box center [488, 193] width 203 height 17
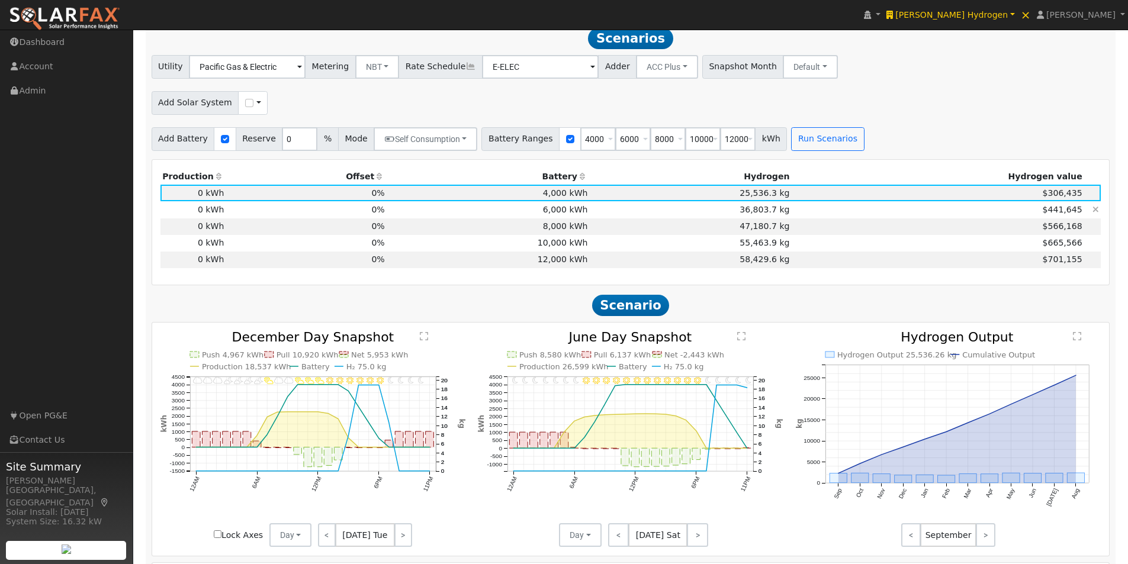
click at [569, 214] on td "6,000 kWh" at bounding box center [488, 209] width 203 height 17
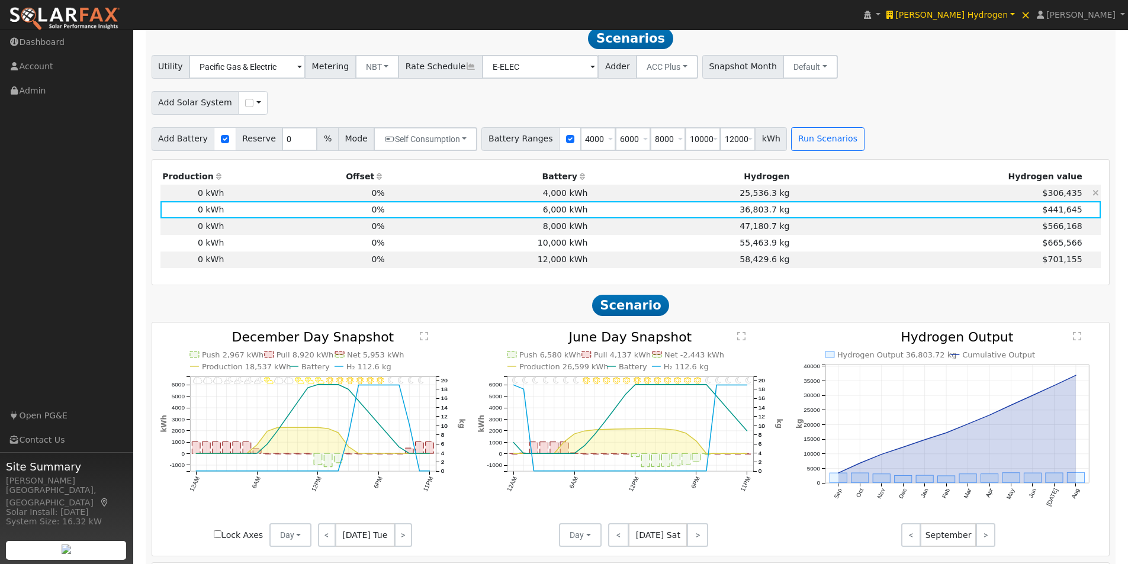
click at [566, 194] on td "4,000 kWh" at bounding box center [488, 193] width 203 height 17
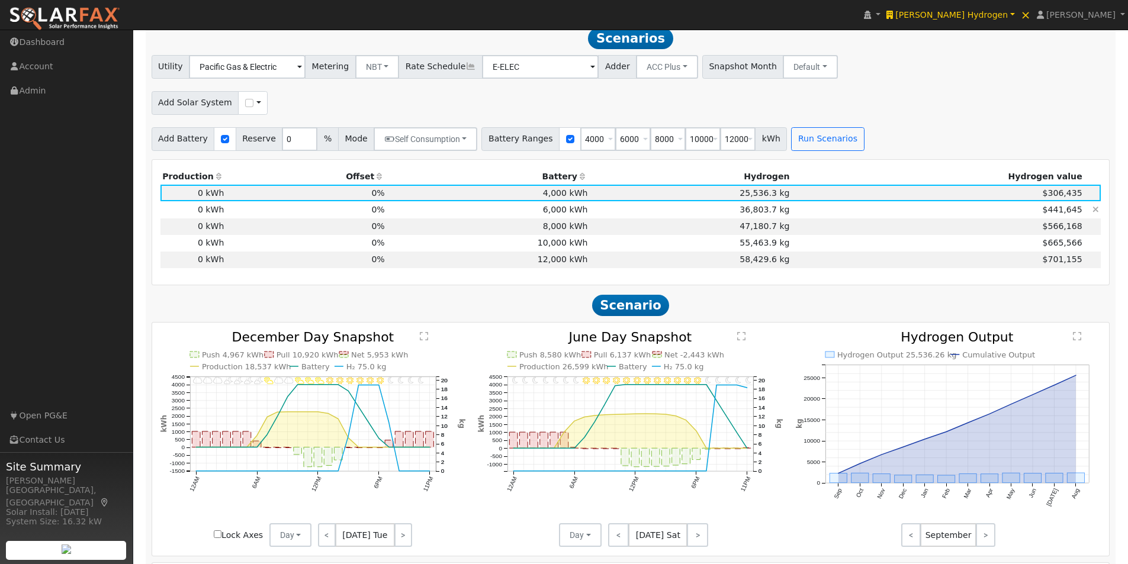
click at [560, 215] on td "6,000 kWh" at bounding box center [488, 209] width 203 height 17
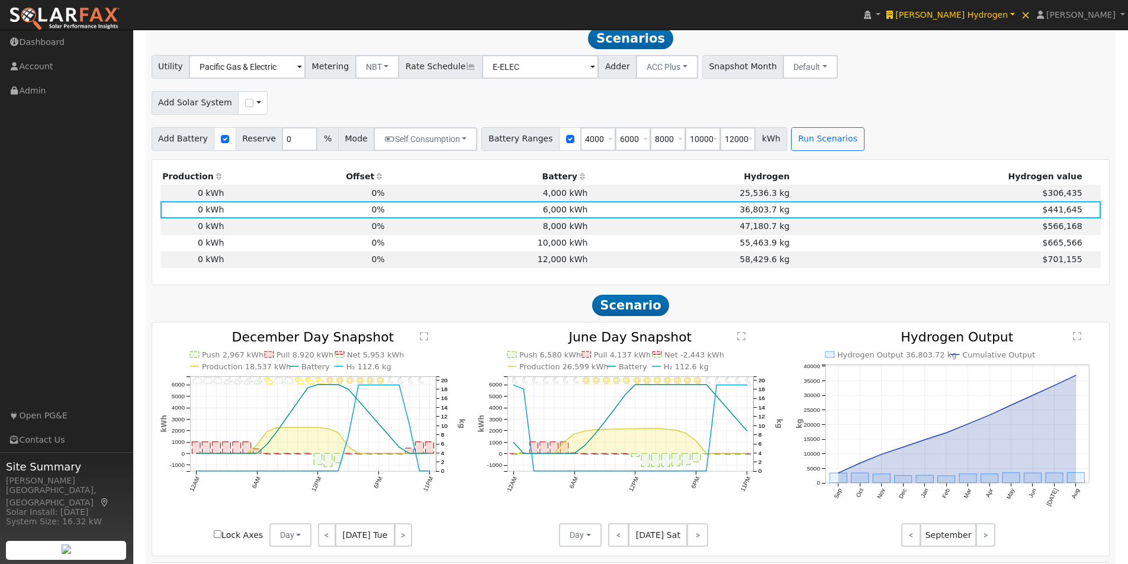
click at [740, 341] on text "" at bounding box center [742, 336] width 8 height 9
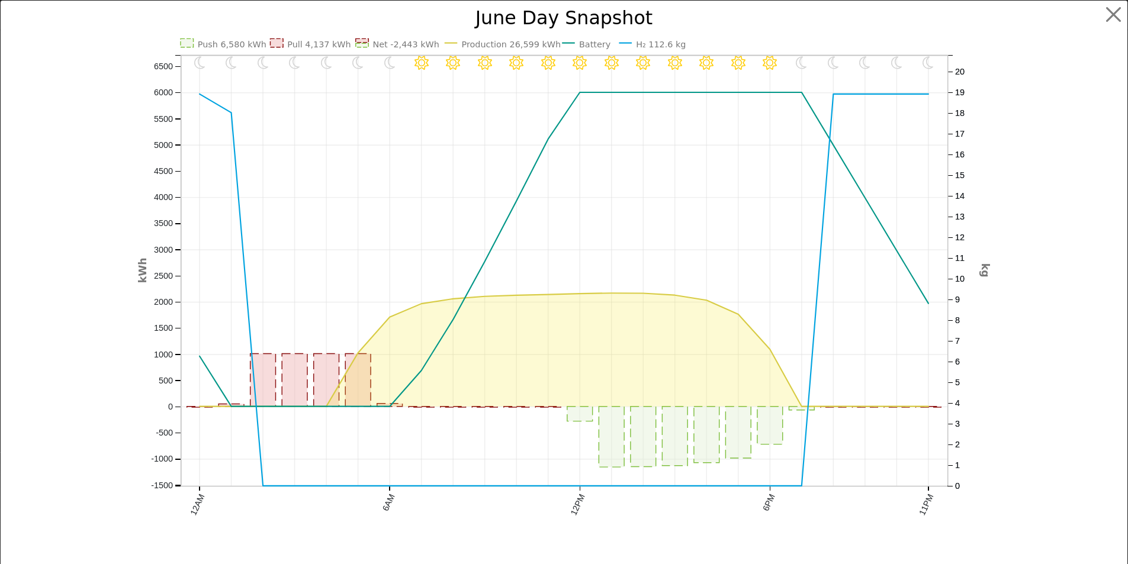
scroll to position [869, 0]
drag, startPoint x: 855, startPoint y: 95, endPoint x: 818, endPoint y: 127, distance: 48.7
click at [847, 102] on icon "11PM - Clear 10PM - Clear 9PM - Clear 8PM - Clear 7PM - Clear 6PM - Clear 5PM -…" at bounding box center [569, 284] width 852 height 551
click at [1111, 9] on button "button" at bounding box center [1122, 15] width 22 height 22
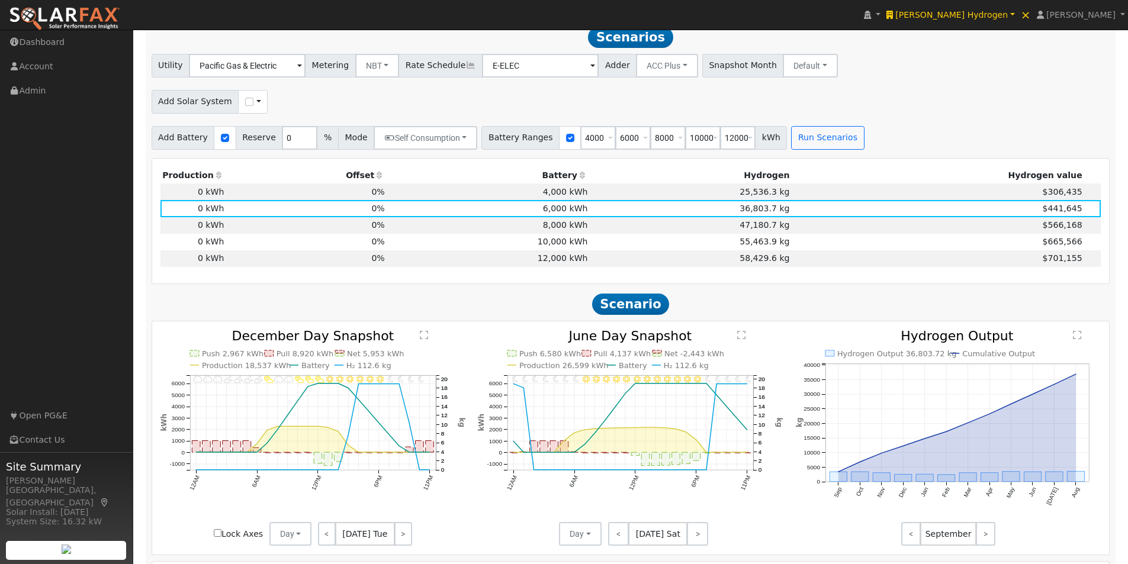
click at [1080, 340] on text "" at bounding box center [1077, 334] width 8 height 9
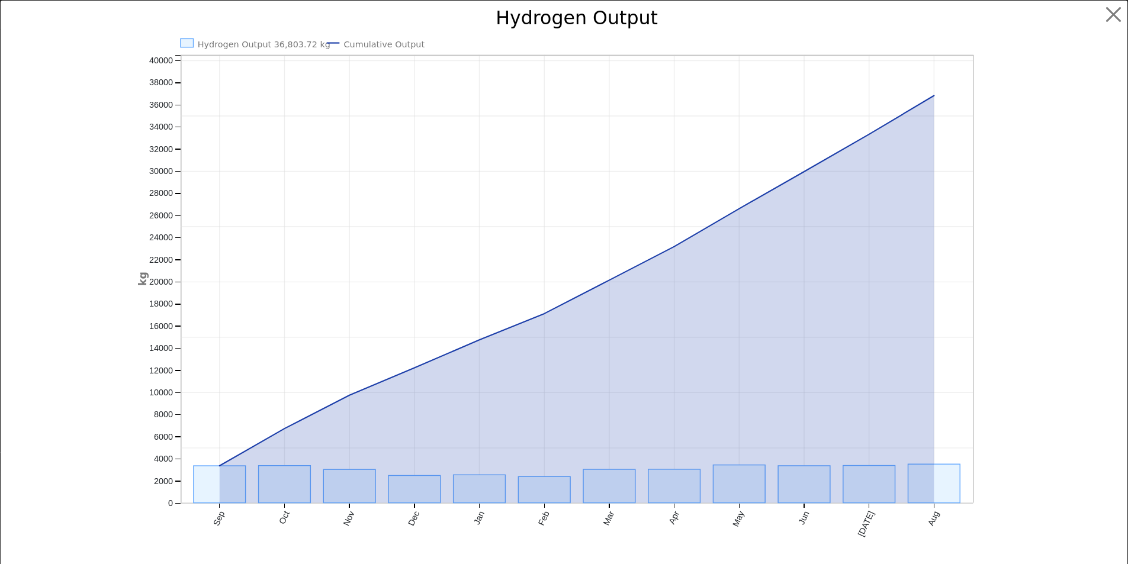
scroll to position [870, 0]
click at [1114, 14] on button "button" at bounding box center [1122, 15] width 22 height 22
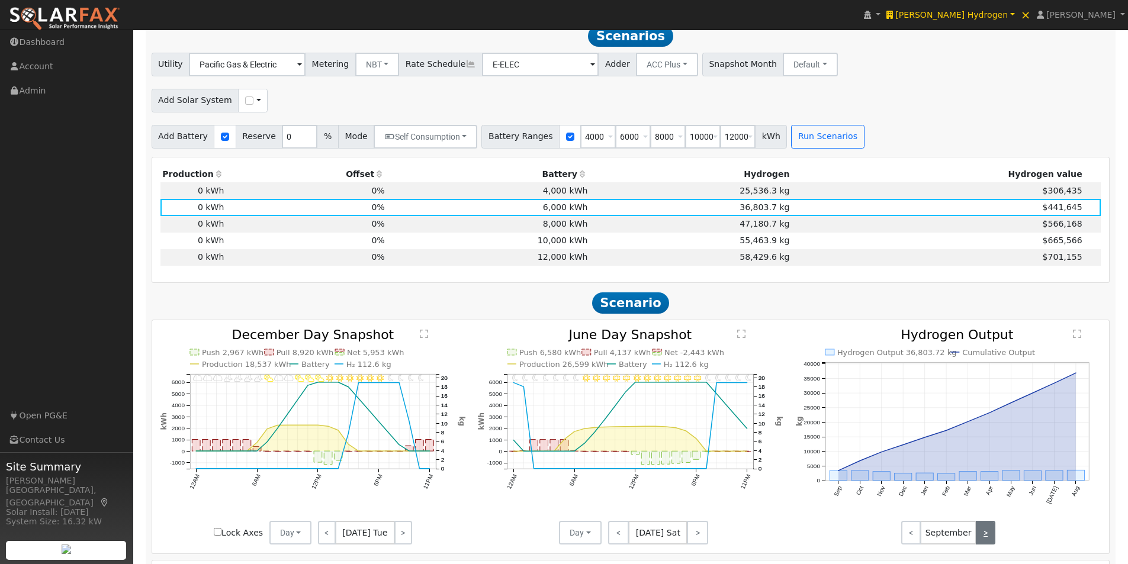
click at [983, 542] on link ">" at bounding box center [986, 533] width 20 height 24
click at [984, 542] on link ">" at bounding box center [986, 533] width 20 height 24
click at [985, 541] on link ">" at bounding box center [986, 533] width 20 height 24
click at [980, 535] on link ">" at bounding box center [986, 533] width 20 height 24
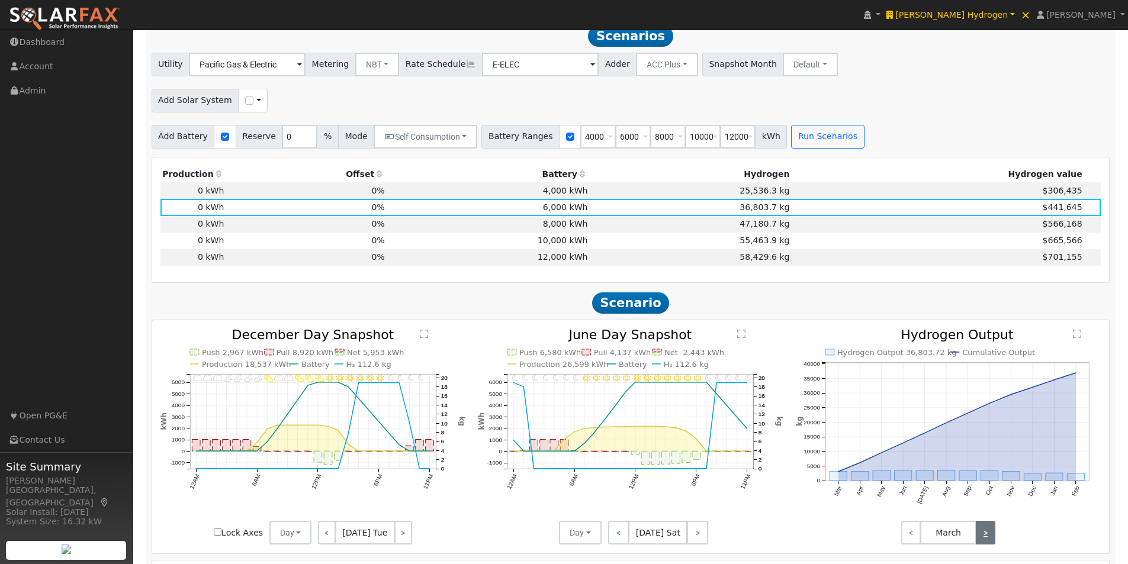
click at [987, 535] on link ">" at bounding box center [986, 533] width 20 height 24
click at [989, 533] on link ">" at bounding box center [986, 533] width 20 height 24
click at [913, 536] on link "<" at bounding box center [911, 533] width 20 height 24
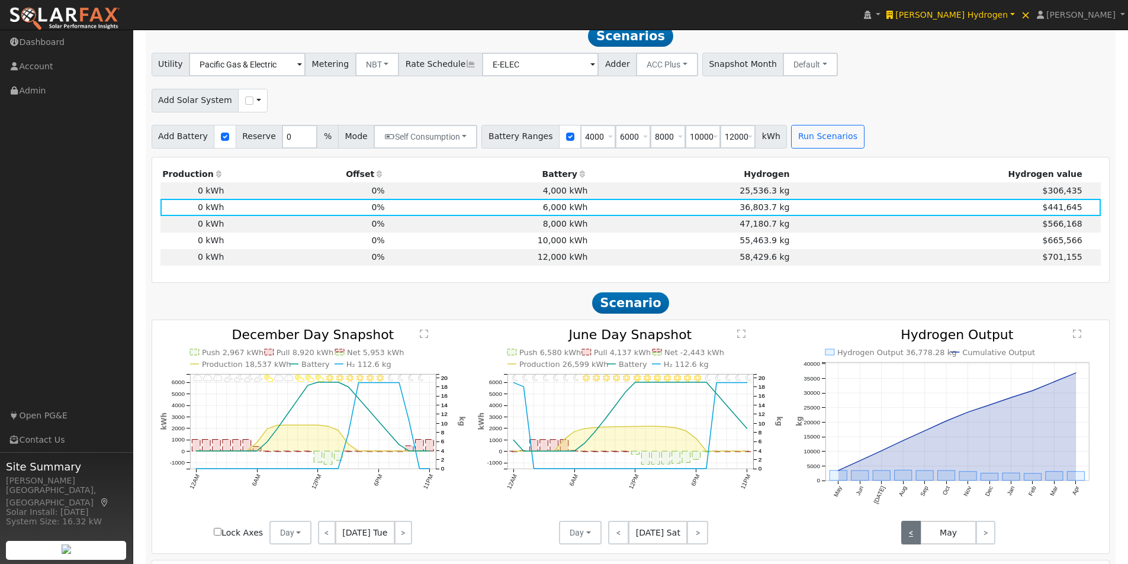
click at [913, 536] on link "<" at bounding box center [911, 533] width 20 height 24
click at [564, 231] on td "8,000 kWh" at bounding box center [488, 224] width 203 height 17
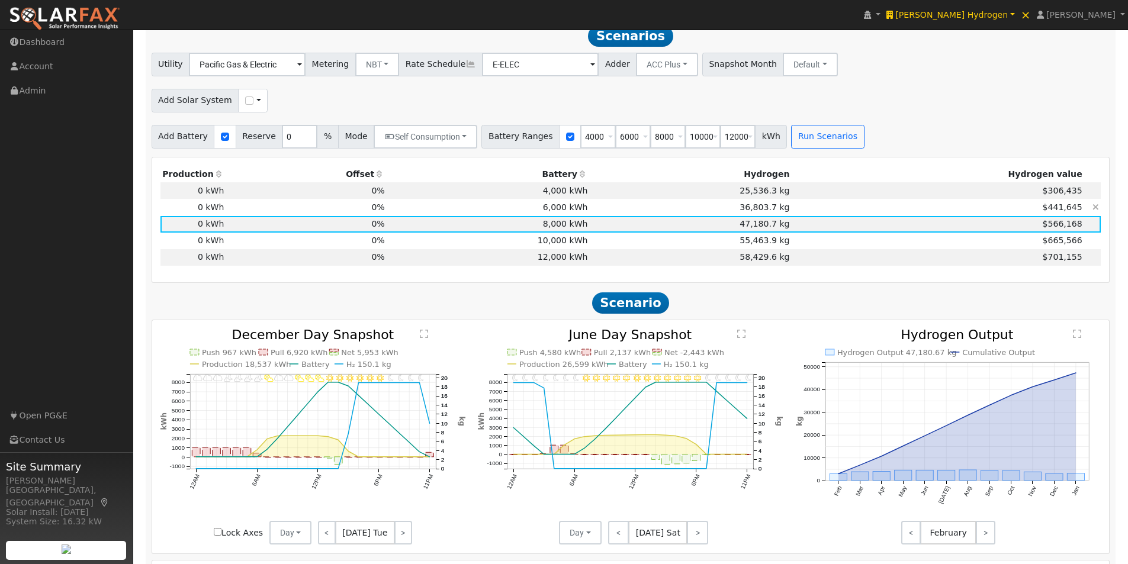
click at [569, 214] on td "6,000 kWh" at bounding box center [488, 207] width 203 height 17
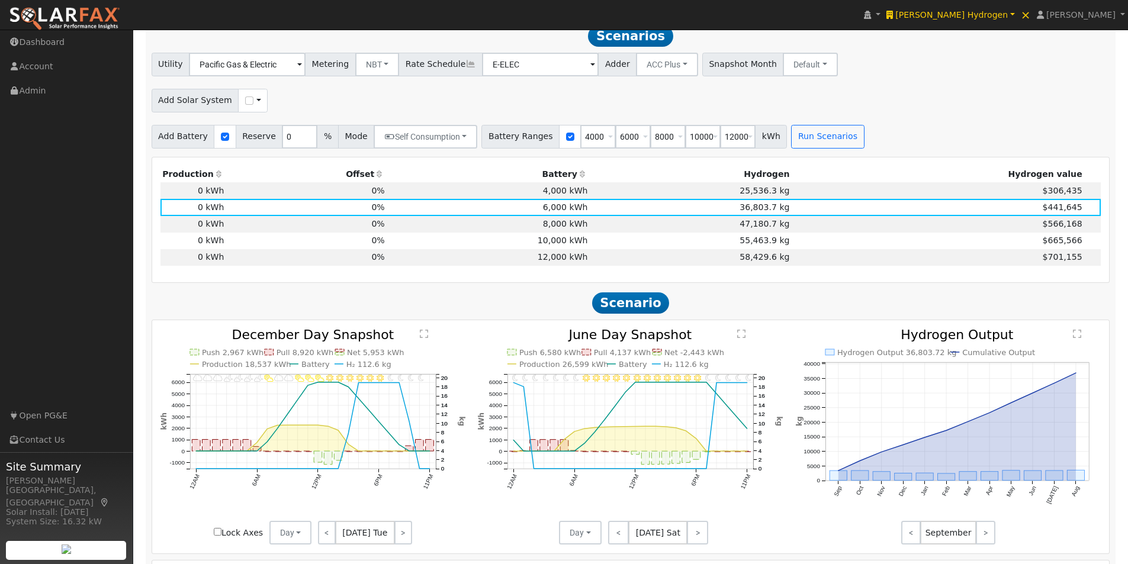
click at [1075, 339] on text "" at bounding box center [1077, 333] width 8 height 9
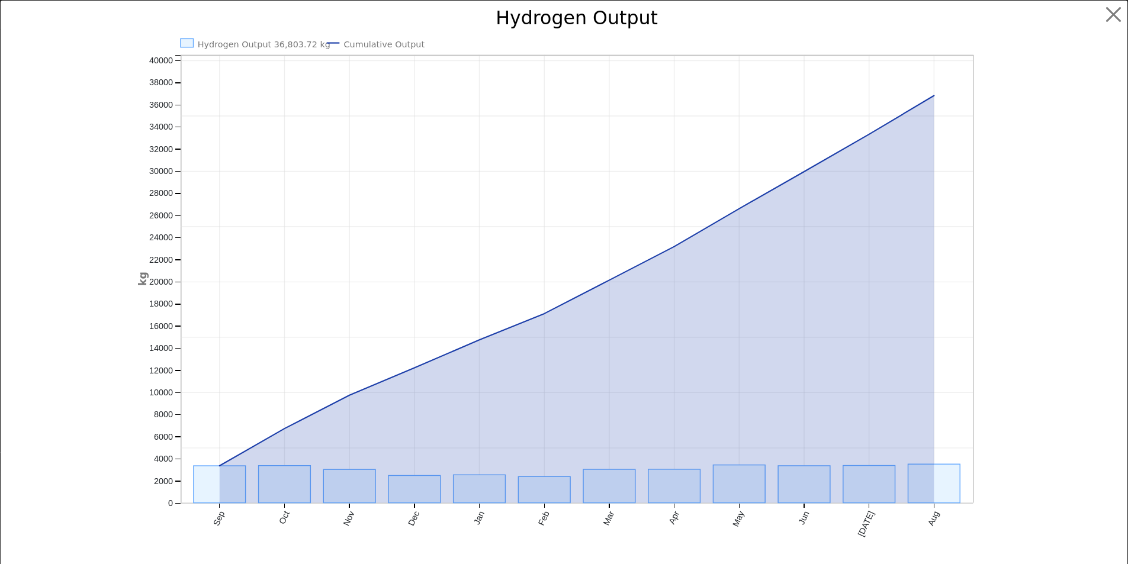
scroll to position [871, 0]
click at [1118, 13] on button "button" at bounding box center [1122, 15] width 22 height 22
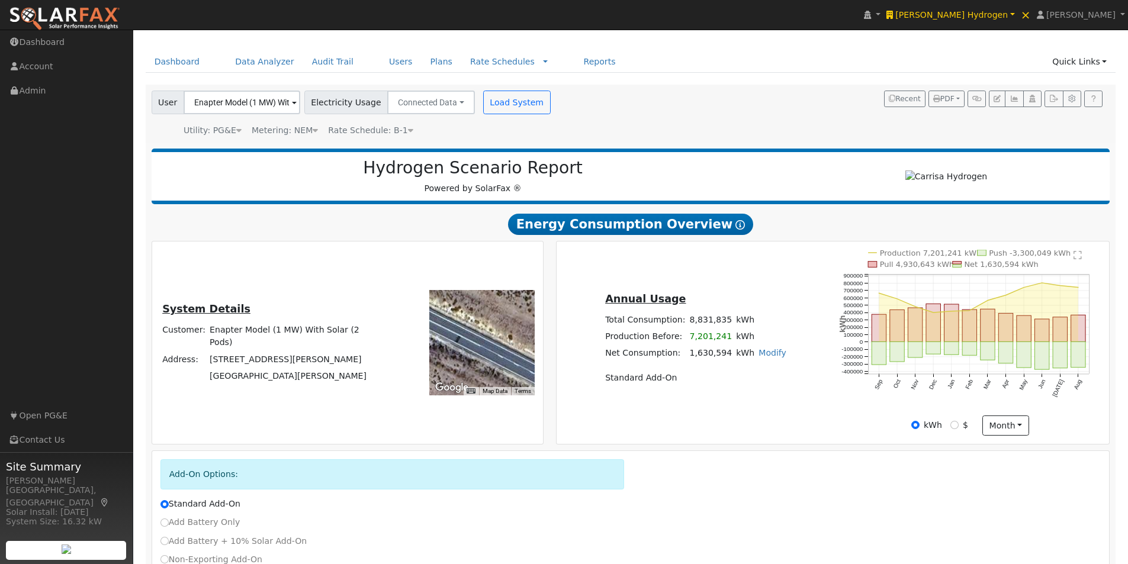
scroll to position [0, 0]
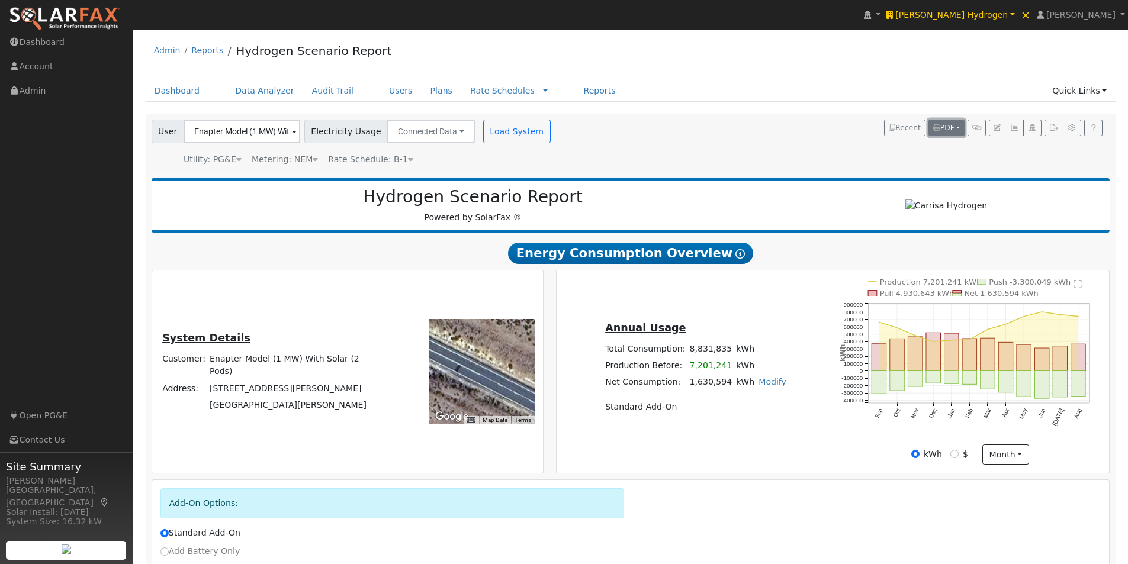
click at [950, 125] on span "PDF" at bounding box center [943, 128] width 21 height 8
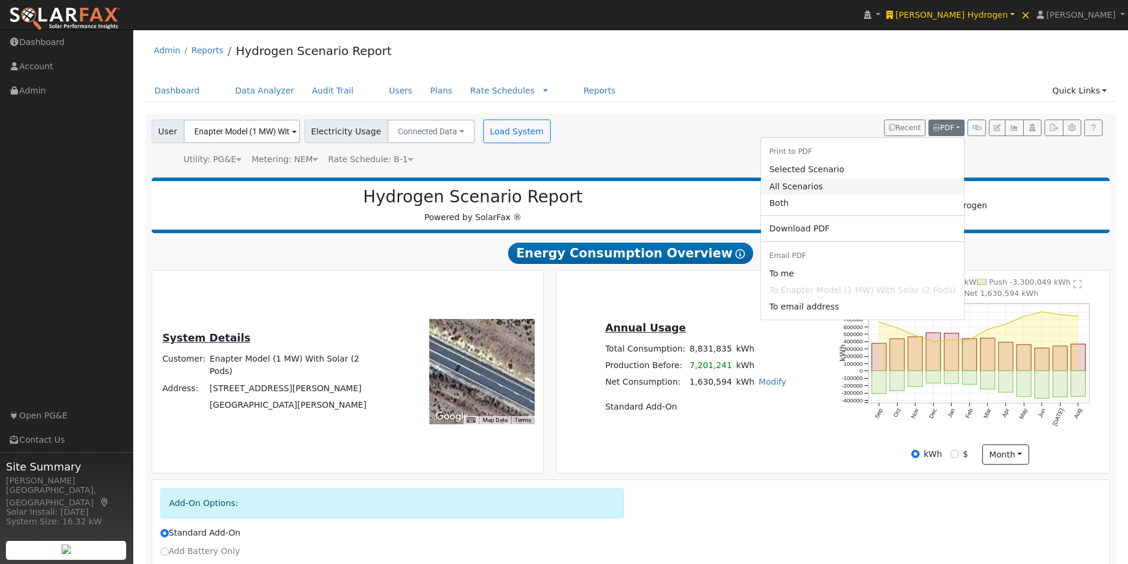
click at [801, 184] on link "All Scenarios" at bounding box center [862, 186] width 203 height 17
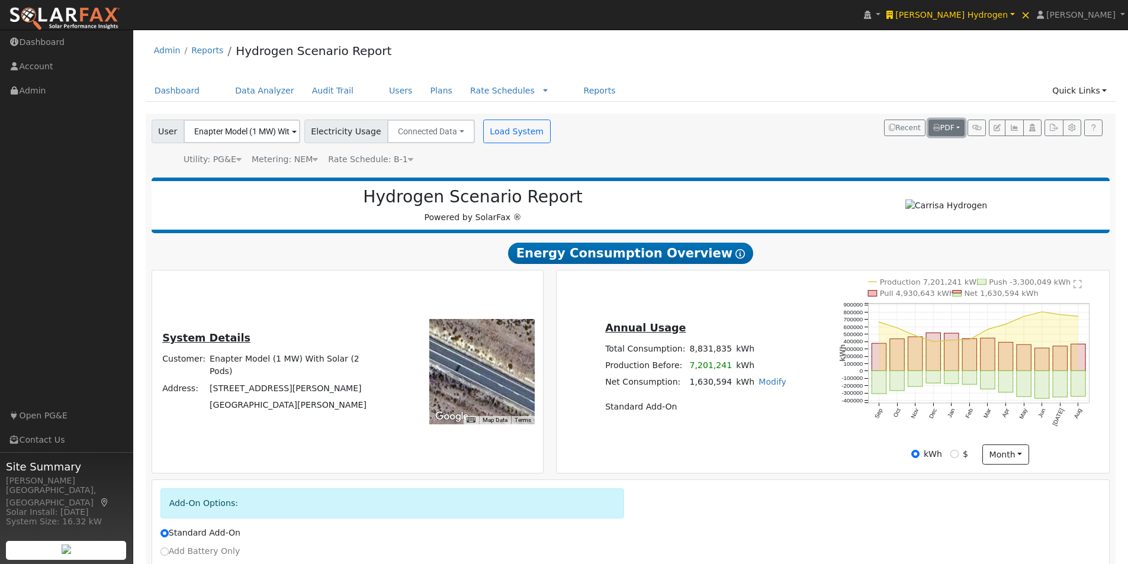
click at [950, 127] on span "PDF" at bounding box center [943, 128] width 21 height 8
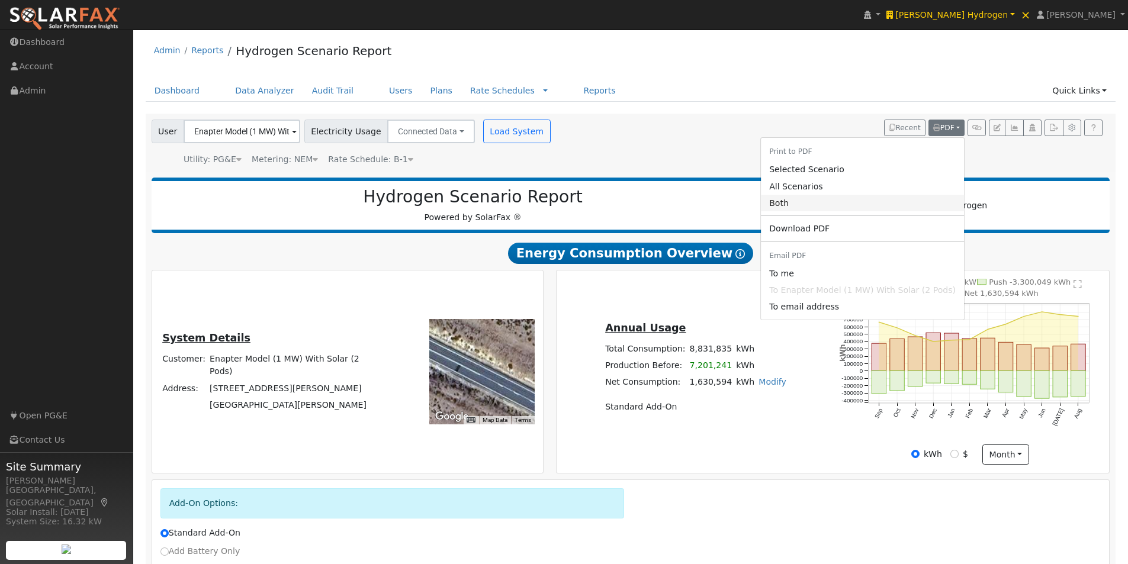
click at [796, 205] on link "Both" at bounding box center [862, 203] width 203 height 17
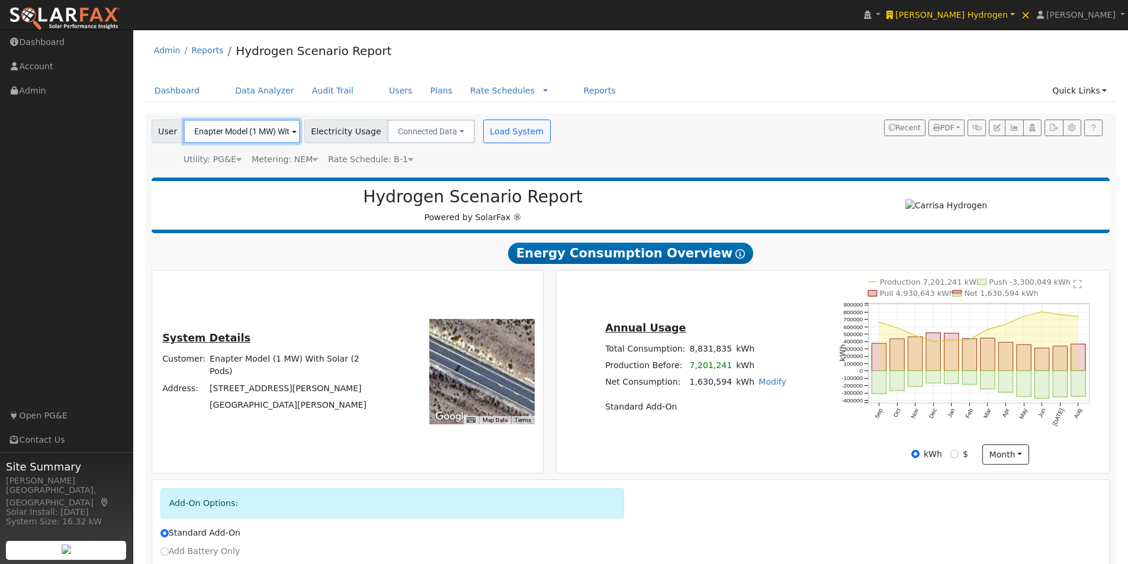
click at [224, 134] on input "Enapter Model (1 MW) With Solar (2 Pods)" at bounding box center [242, 132] width 117 height 24
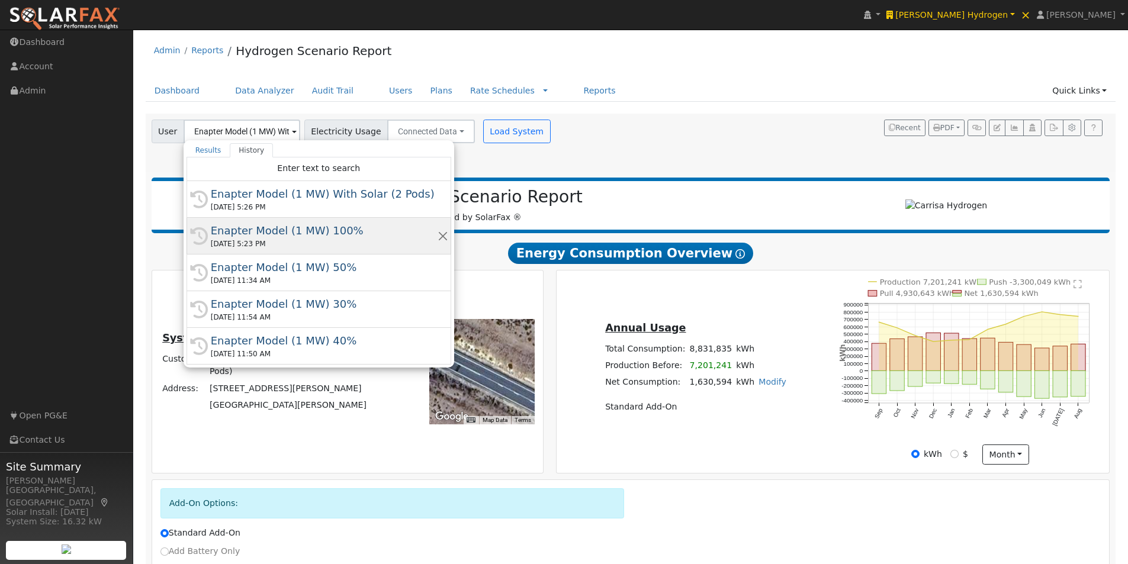
click at [247, 230] on div "Enapter Model (1 MW) 100%" at bounding box center [324, 231] width 227 height 16
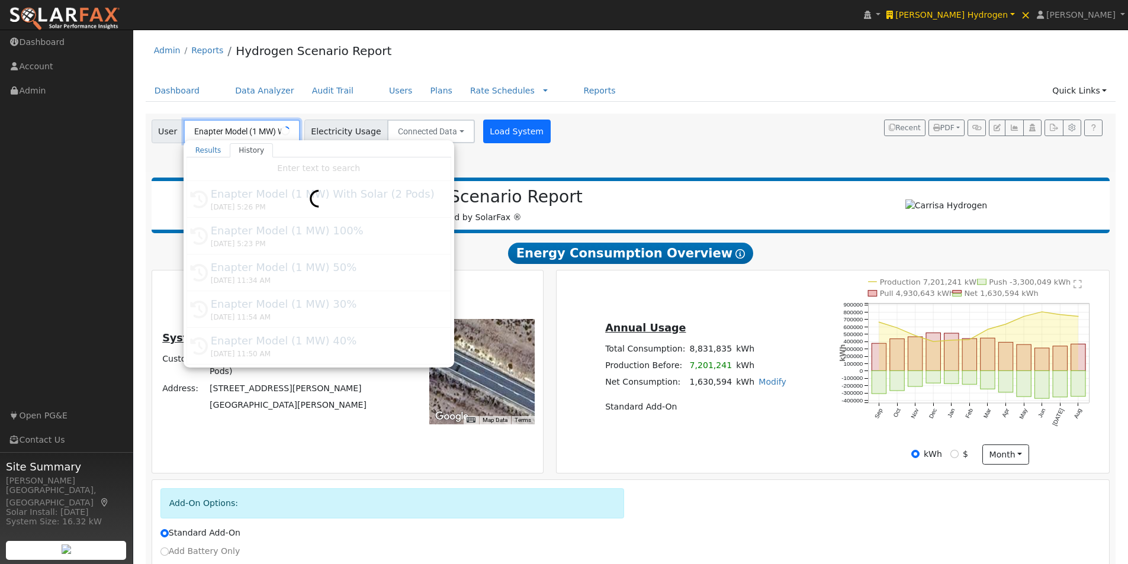
type input "Enapter Model (1 MW) 100%"
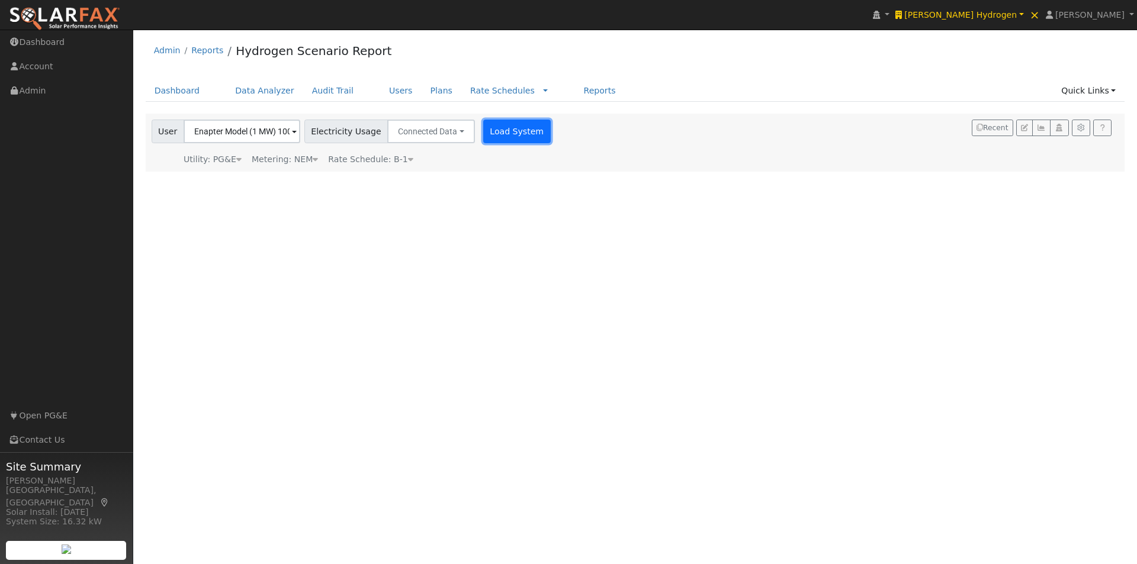
click at [498, 128] on button "Load System" at bounding box center [516, 132] width 67 height 24
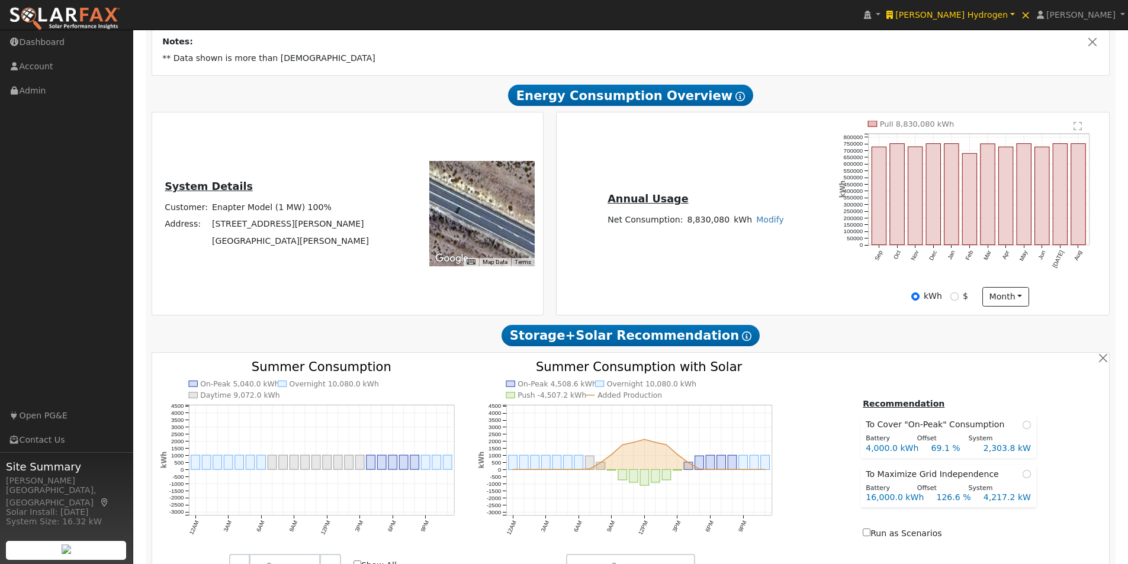
scroll to position [393, 0]
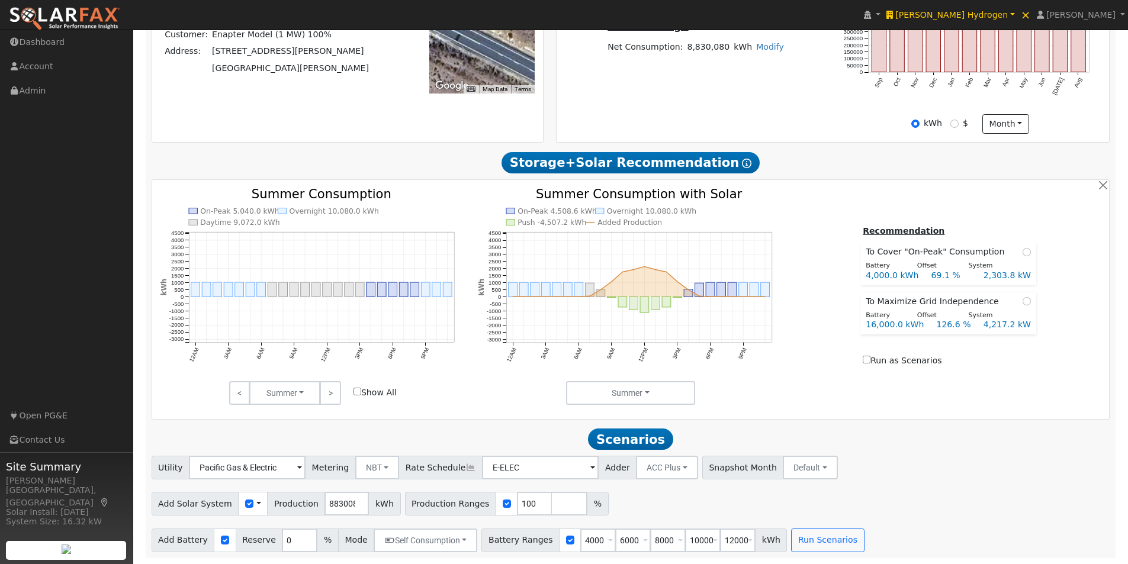
click at [256, 503] on span at bounding box center [258, 504] width 5 height 12
click at [286, 522] on link "Use CSV Data" at bounding box center [288, 524] width 82 height 17
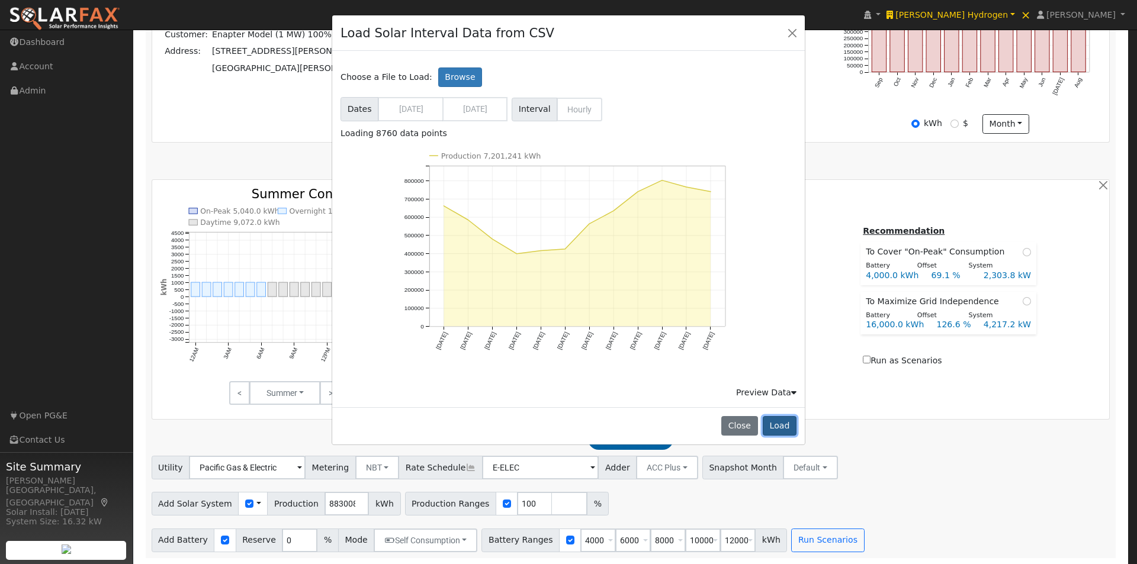
click at [781, 423] on button "Load" at bounding box center [780, 426] width 34 height 20
type input "7201241"
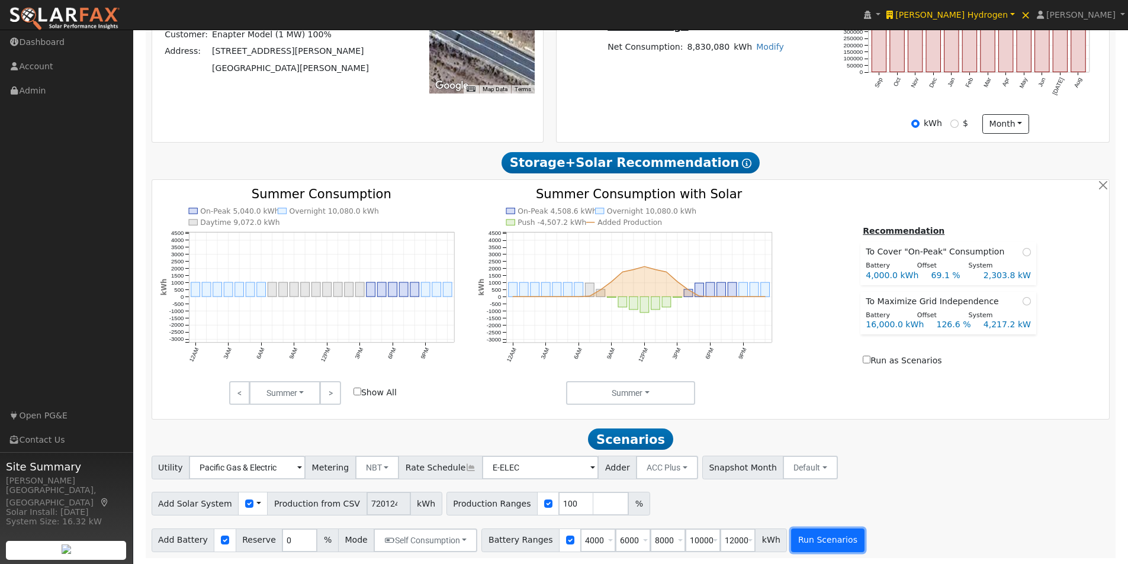
click at [820, 543] on button "Run Scenarios" at bounding box center [827, 541] width 73 height 24
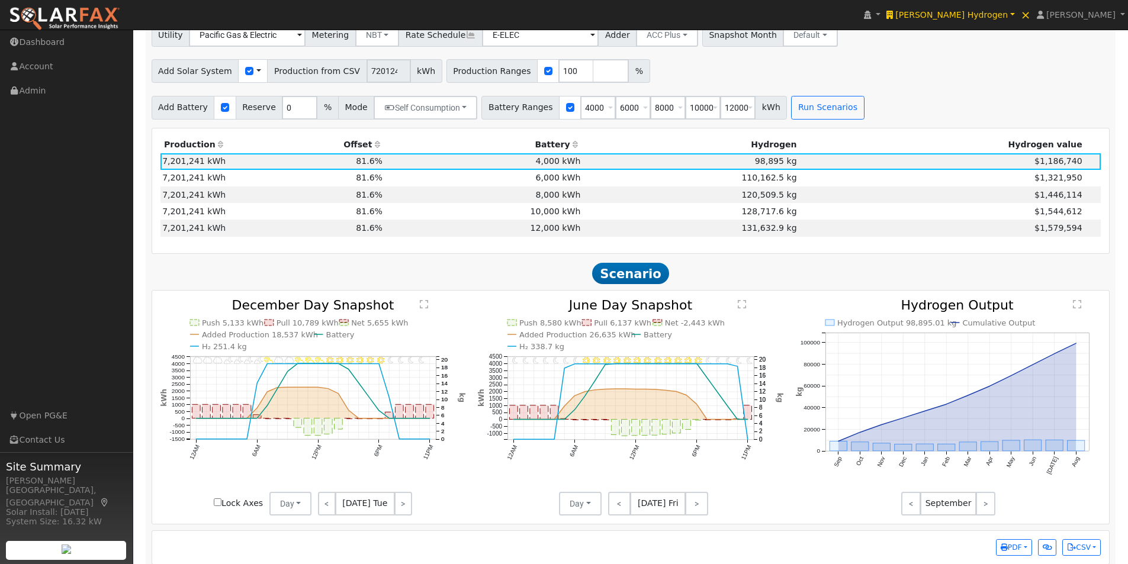
scroll to position [838, 0]
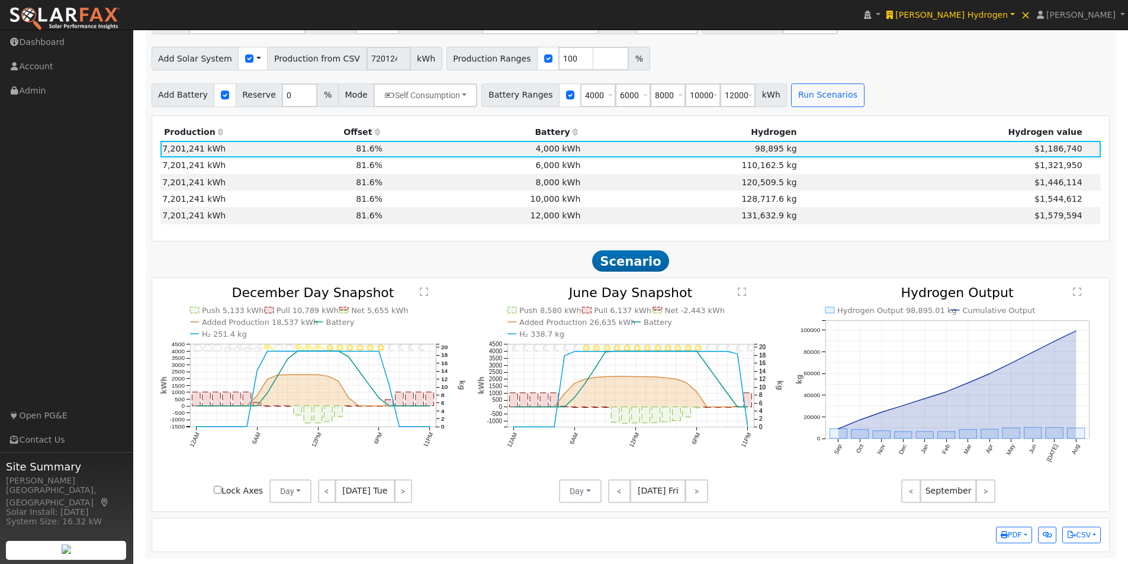
click at [741, 288] on text "" at bounding box center [742, 291] width 8 height 9
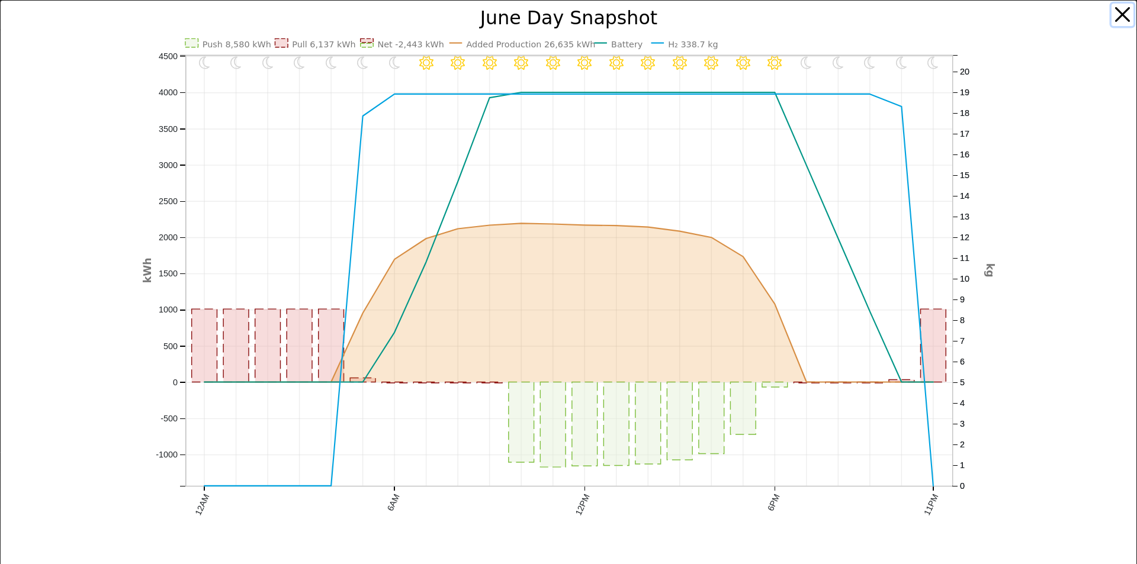
click at [1115, 14] on button "button" at bounding box center [1122, 15] width 22 height 22
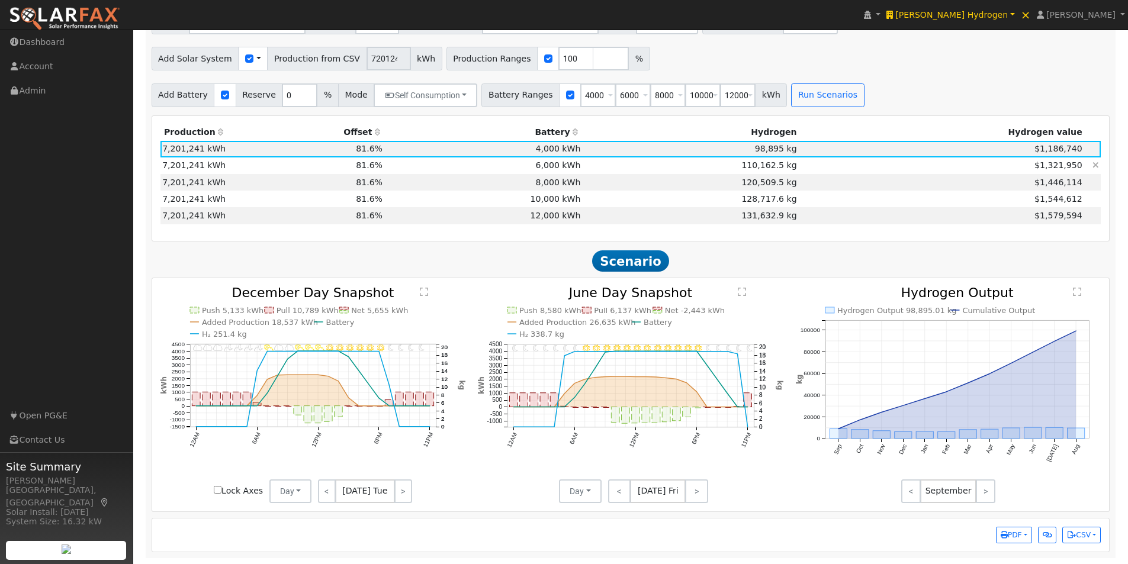
click at [546, 161] on td "6,000 kWh" at bounding box center [484, 165] width 198 height 17
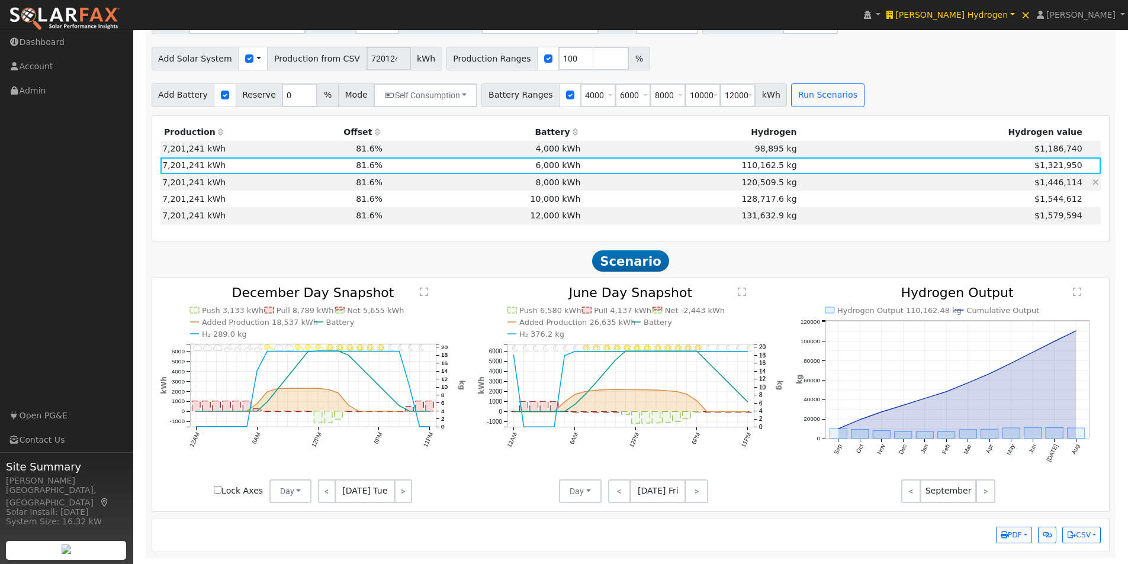
click at [551, 181] on td "8,000 kWh" at bounding box center [484, 182] width 198 height 17
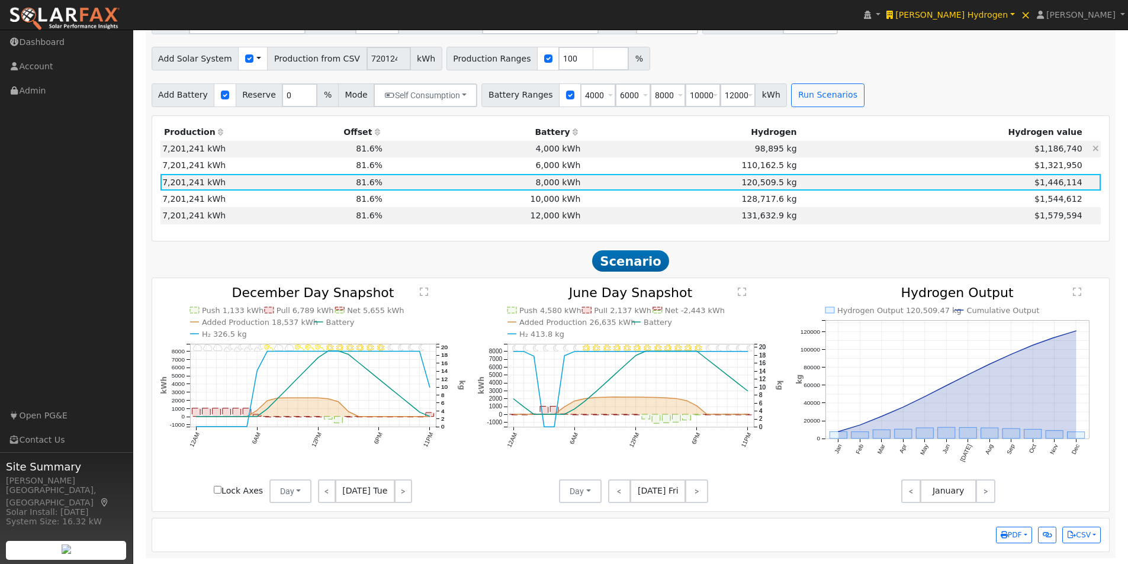
click at [553, 149] on td "4,000 kWh" at bounding box center [484, 149] width 198 height 17
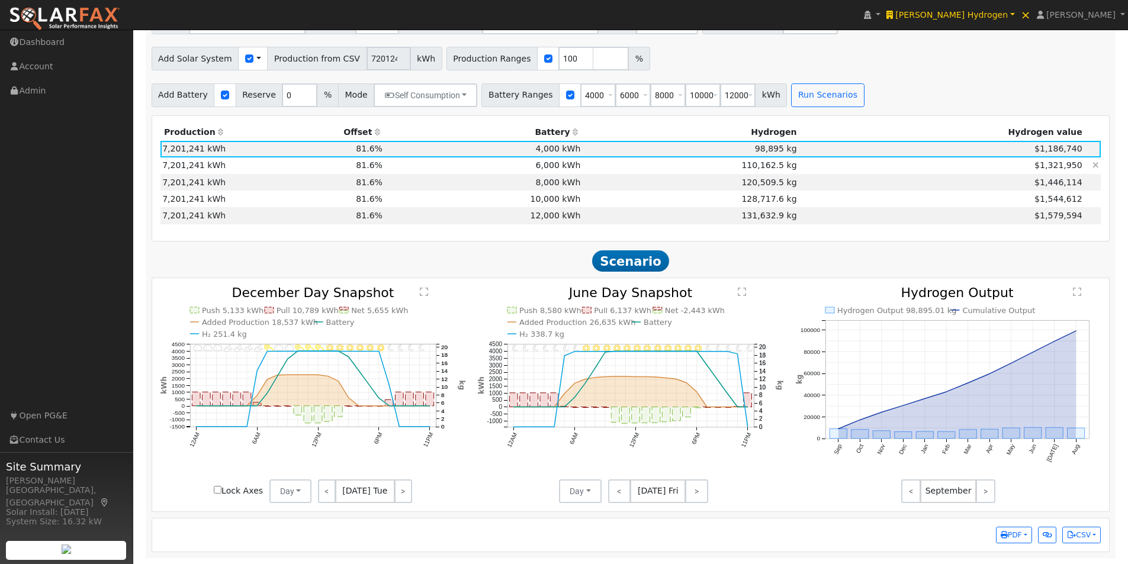
click at [554, 166] on td "6,000 kWh" at bounding box center [484, 165] width 198 height 17
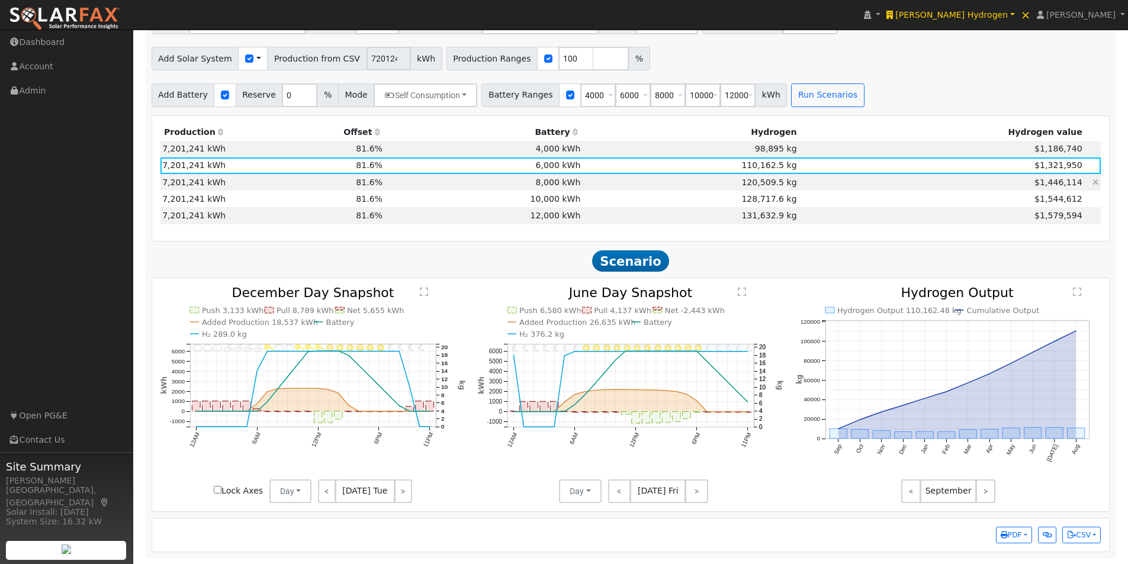
click at [554, 184] on td "8,000 kWh" at bounding box center [484, 182] width 198 height 17
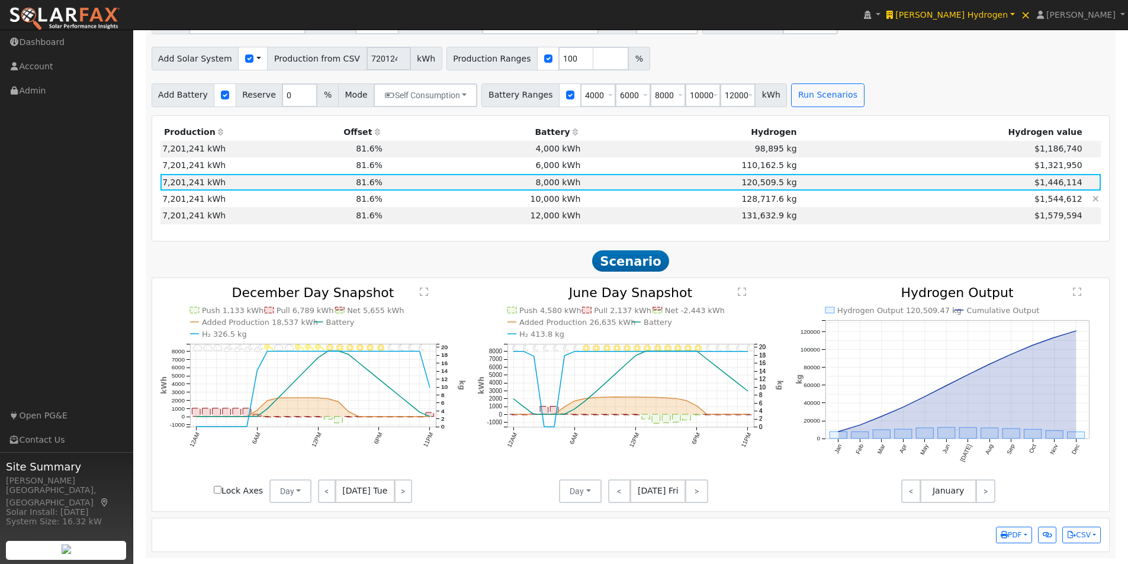
click at [556, 194] on td "10,000 kWh" at bounding box center [484, 199] width 198 height 17
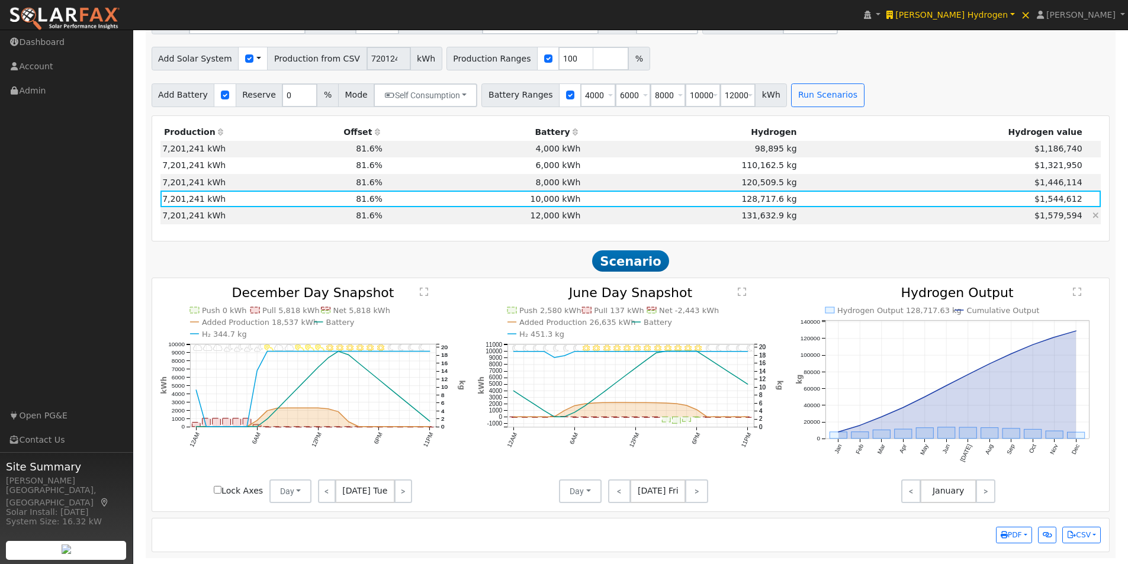
click at [557, 211] on td "12,000 kWh" at bounding box center [484, 215] width 198 height 17
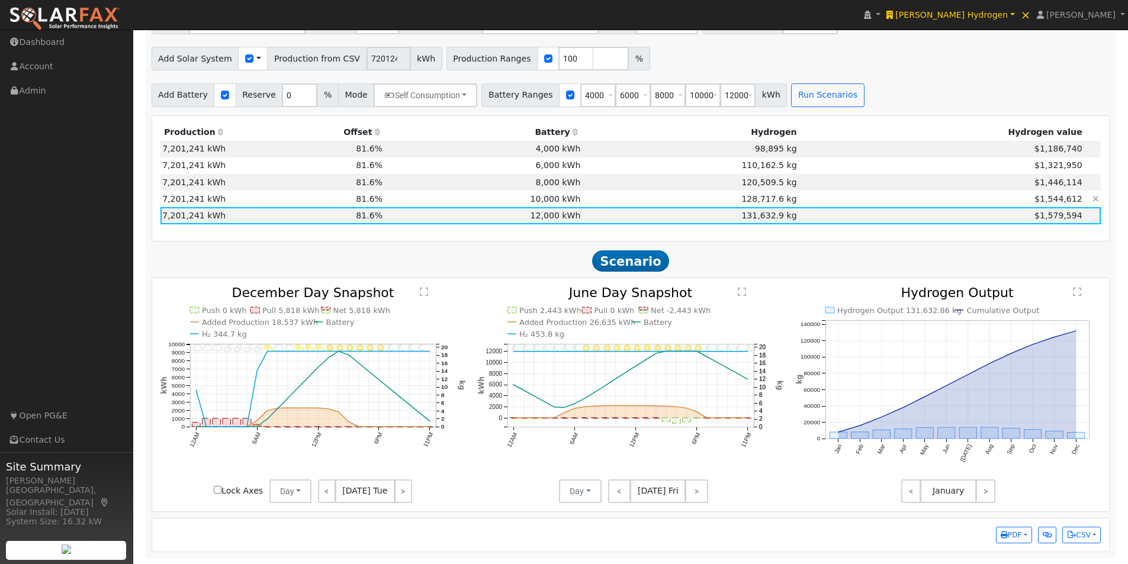
click at [557, 204] on td "10,000 kWh" at bounding box center [484, 199] width 198 height 17
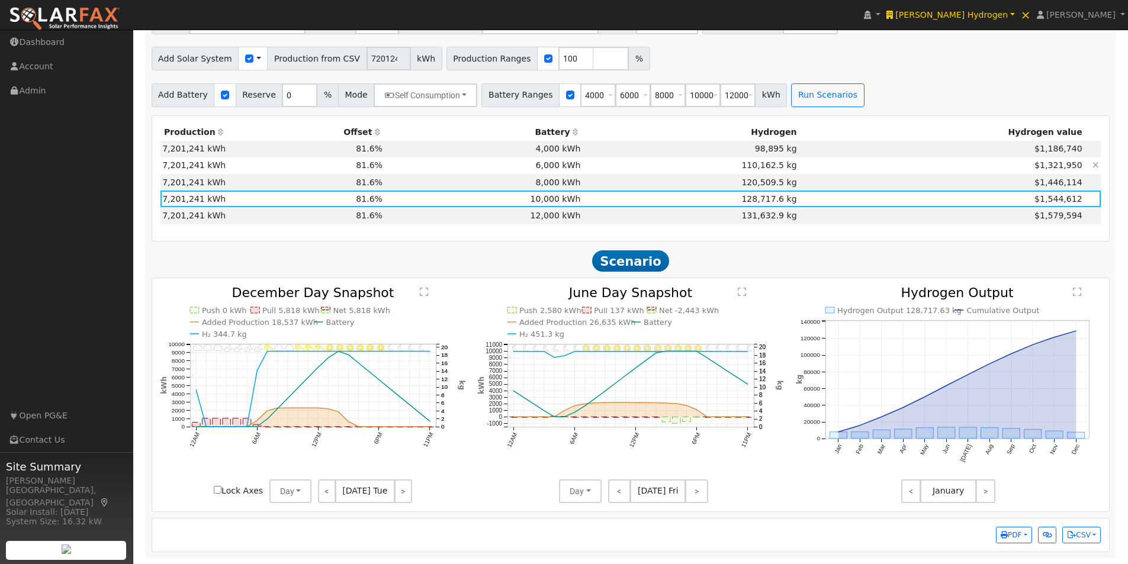
drag, startPoint x: 558, startPoint y: 187, endPoint x: 559, endPoint y: 170, distance: 17.2
click at [559, 181] on td "8,000 kWh" at bounding box center [484, 182] width 198 height 17
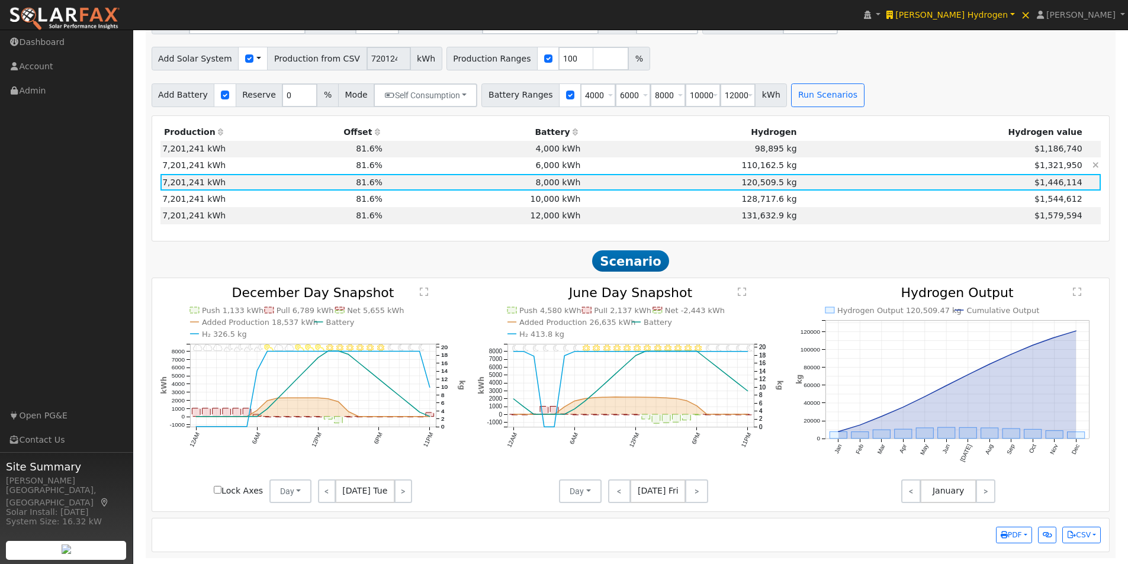
click at [561, 162] on td "6,000 kWh" at bounding box center [484, 165] width 198 height 17
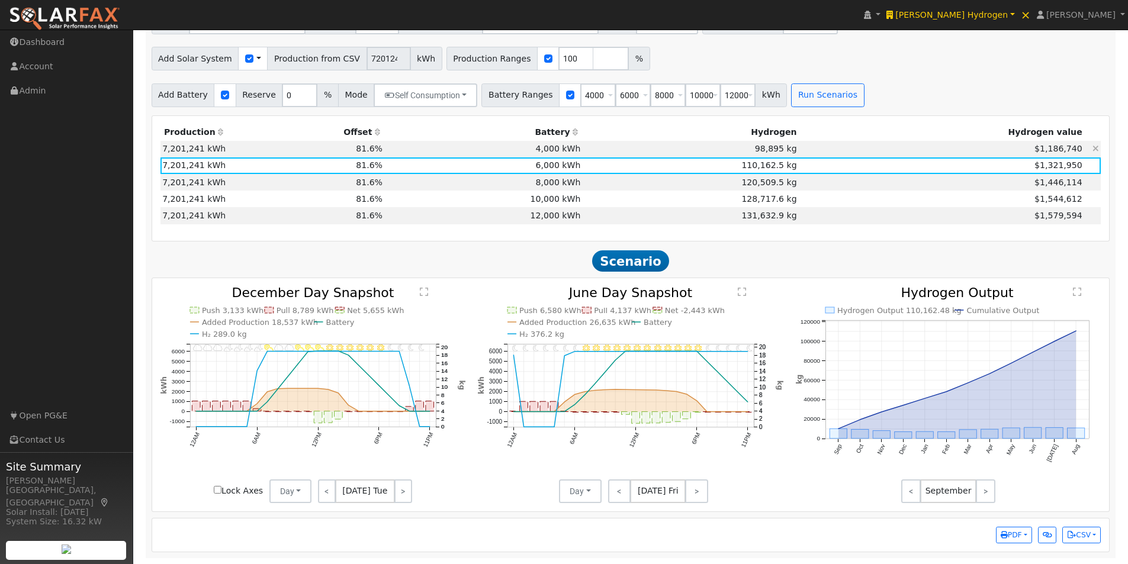
click at [562, 142] on td "4,000 kWh" at bounding box center [484, 149] width 198 height 17
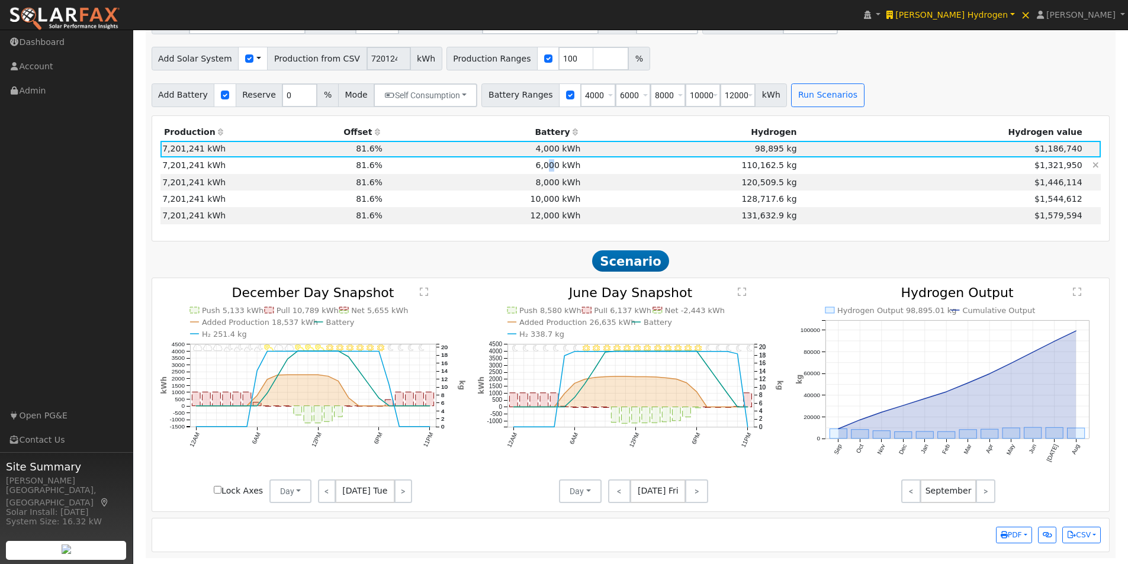
click at [559, 164] on td "6,000 kWh" at bounding box center [484, 165] width 198 height 17
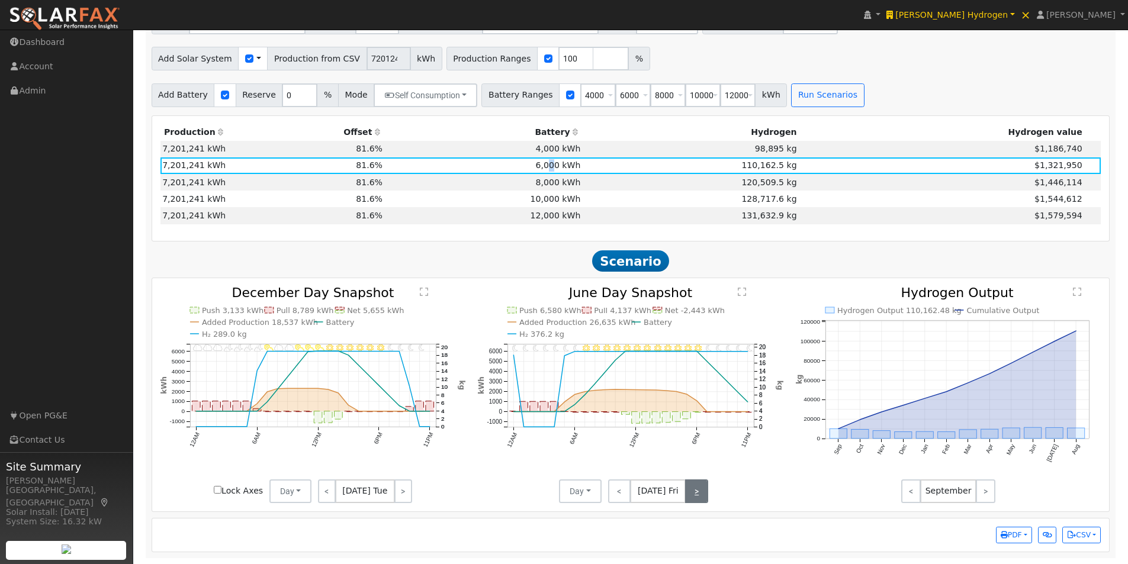
click at [700, 492] on link ">" at bounding box center [696, 492] width 23 height 24
click at [700, 492] on link ">" at bounding box center [697, 492] width 21 height 24
click at [700, 491] on link ">" at bounding box center [698, 492] width 20 height 24
click at [404, 490] on link ">" at bounding box center [403, 492] width 18 height 24
click at [404, 490] on link ">" at bounding box center [404, 492] width 16 height 24
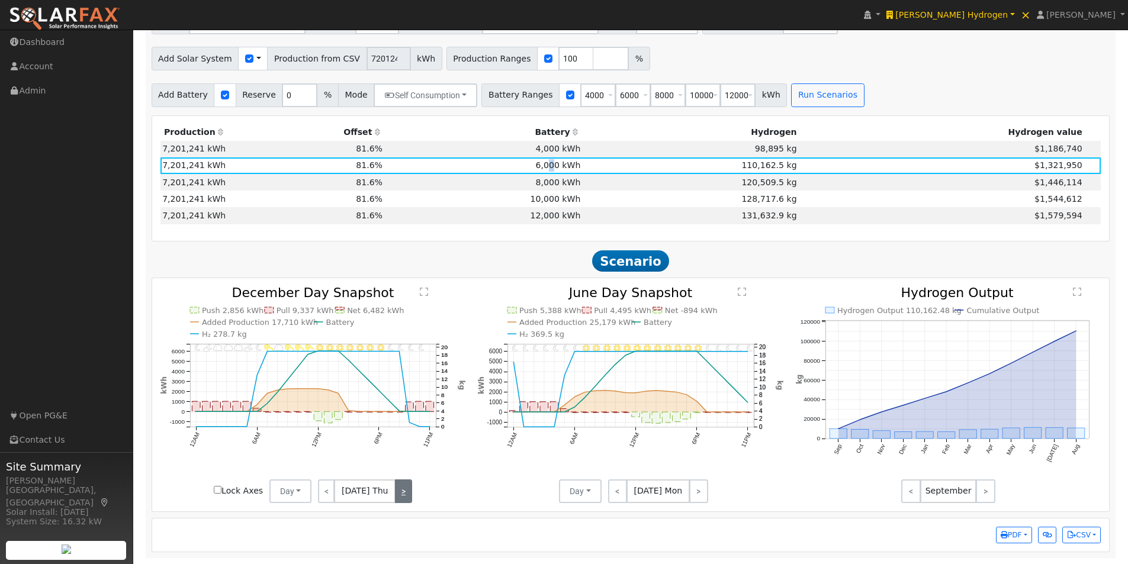
click at [404, 490] on link ">" at bounding box center [403, 492] width 17 height 24
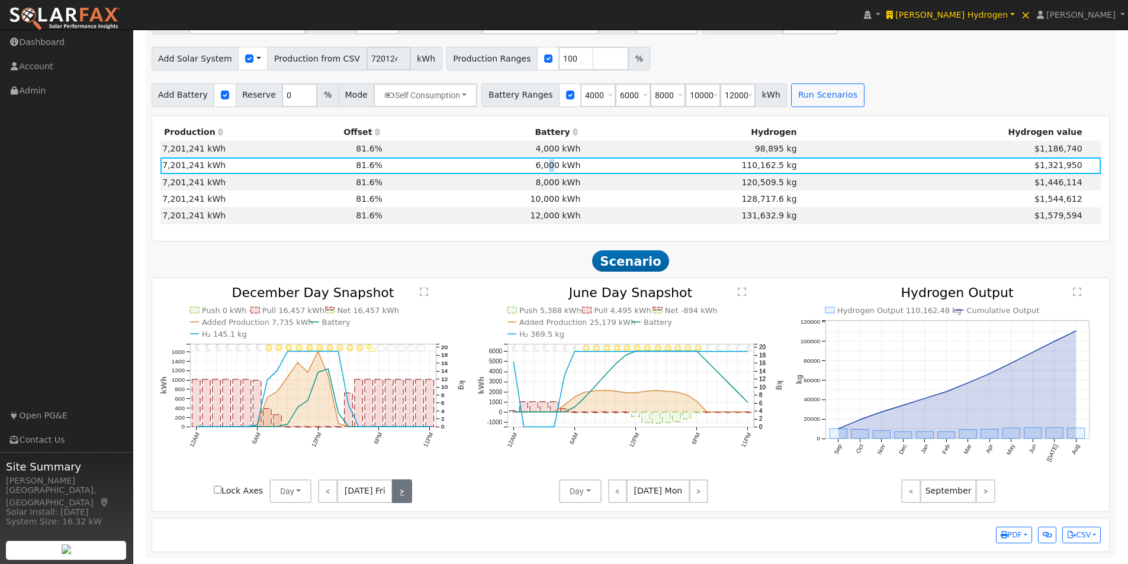
click at [404, 490] on link ">" at bounding box center [402, 492] width 20 height 24
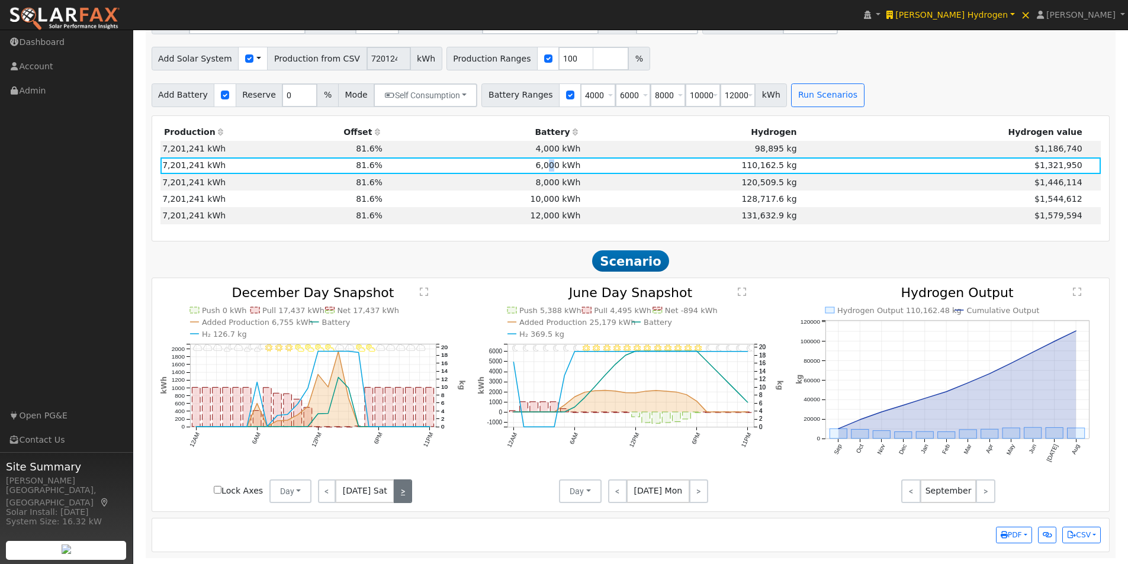
click at [404, 490] on link ">" at bounding box center [403, 492] width 18 height 24
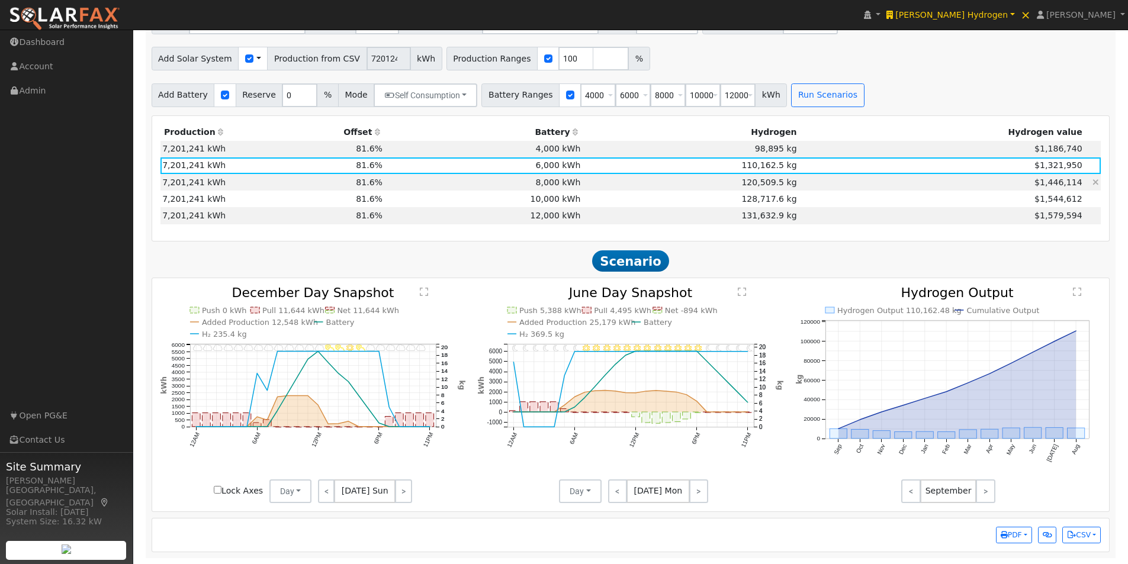
click at [560, 181] on td "8,000 kWh" at bounding box center [484, 182] width 198 height 17
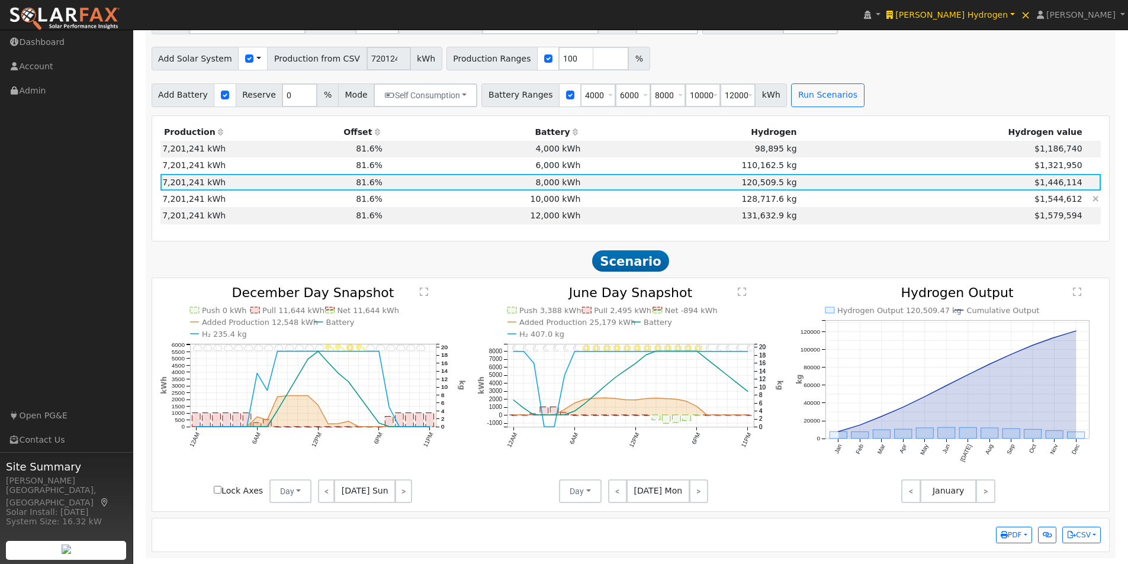
click at [557, 197] on td "10,000 kWh" at bounding box center [484, 199] width 198 height 17
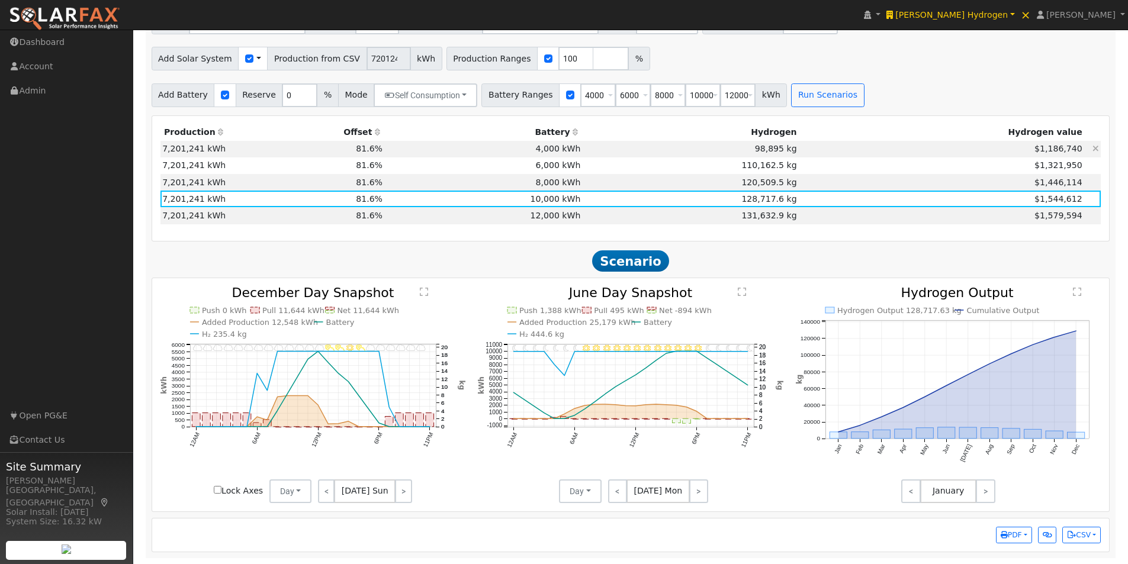
click at [569, 145] on td "4,000 kWh" at bounding box center [484, 149] width 198 height 17
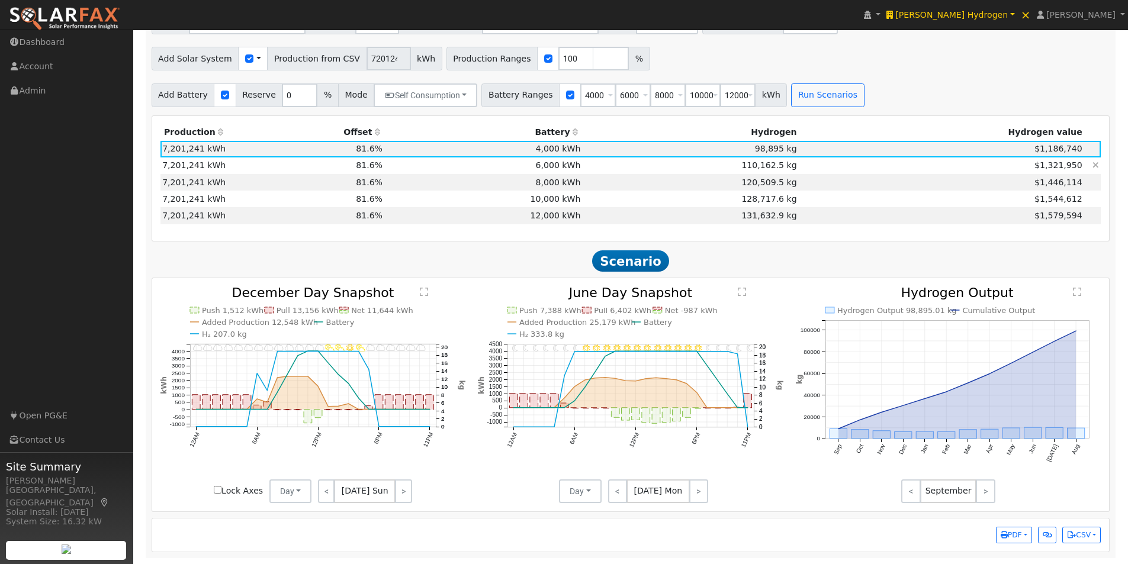
click at [559, 166] on td "6,000 kWh" at bounding box center [484, 165] width 198 height 17
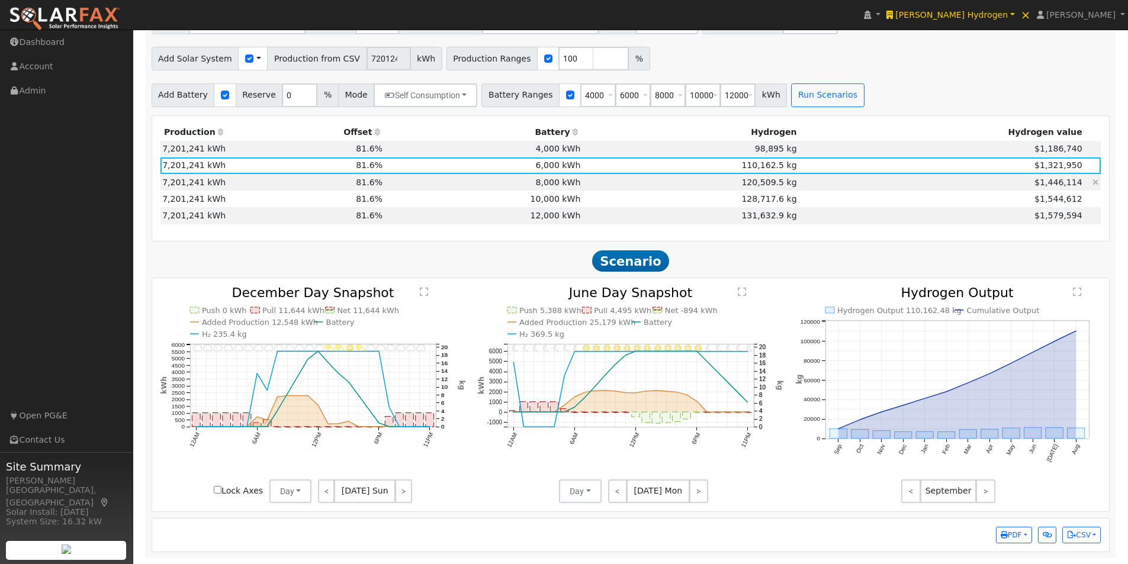
click at [552, 181] on td "8,000 kWh" at bounding box center [484, 182] width 198 height 17
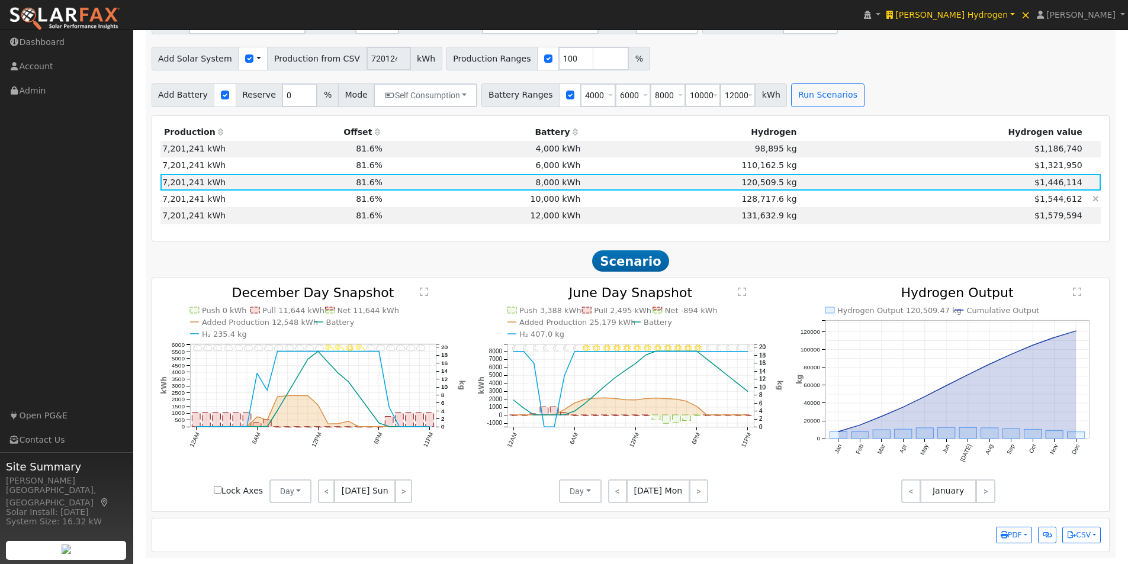
click at [558, 199] on td "10,000 kWh" at bounding box center [484, 199] width 198 height 17
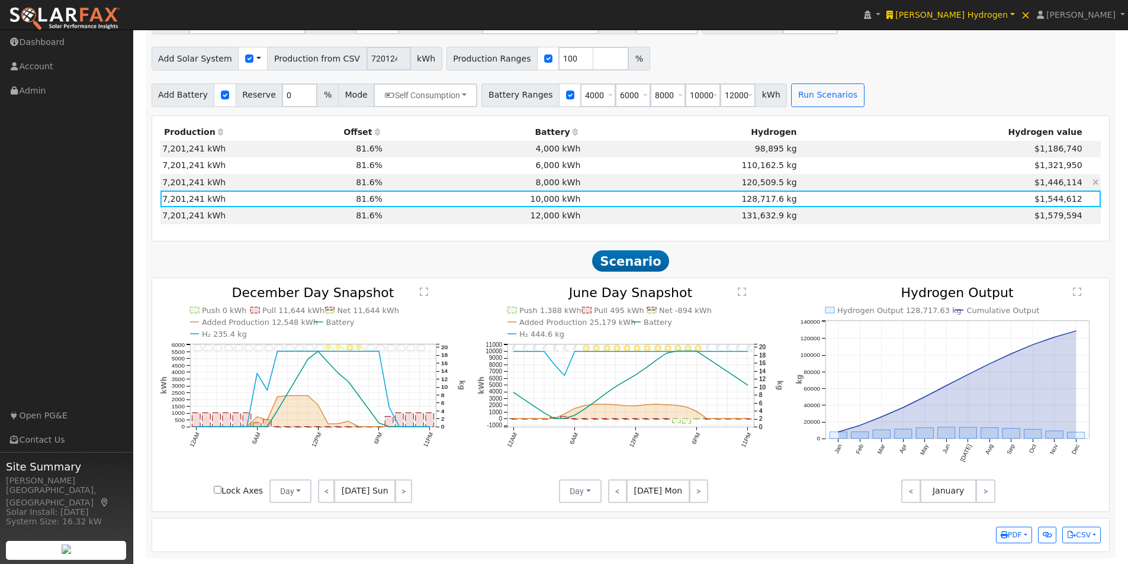
click at [554, 180] on td "8,000 kWh" at bounding box center [484, 182] width 198 height 17
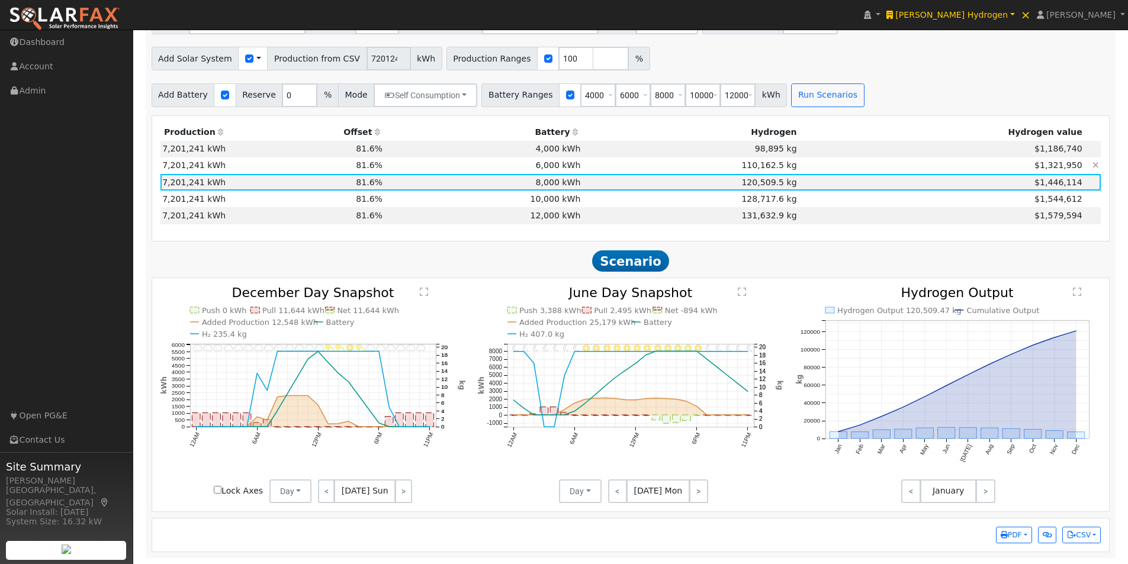
click at [553, 163] on td "6,000 kWh" at bounding box center [484, 165] width 198 height 17
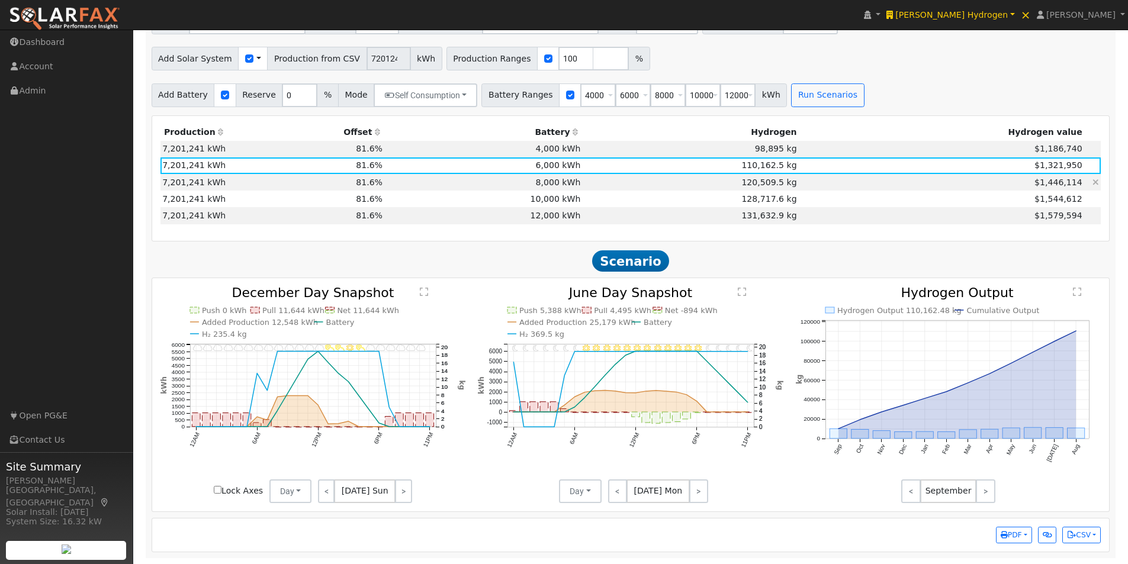
click at [549, 182] on td "8,000 kWh" at bounding box center [484, 182] width 198 height 17
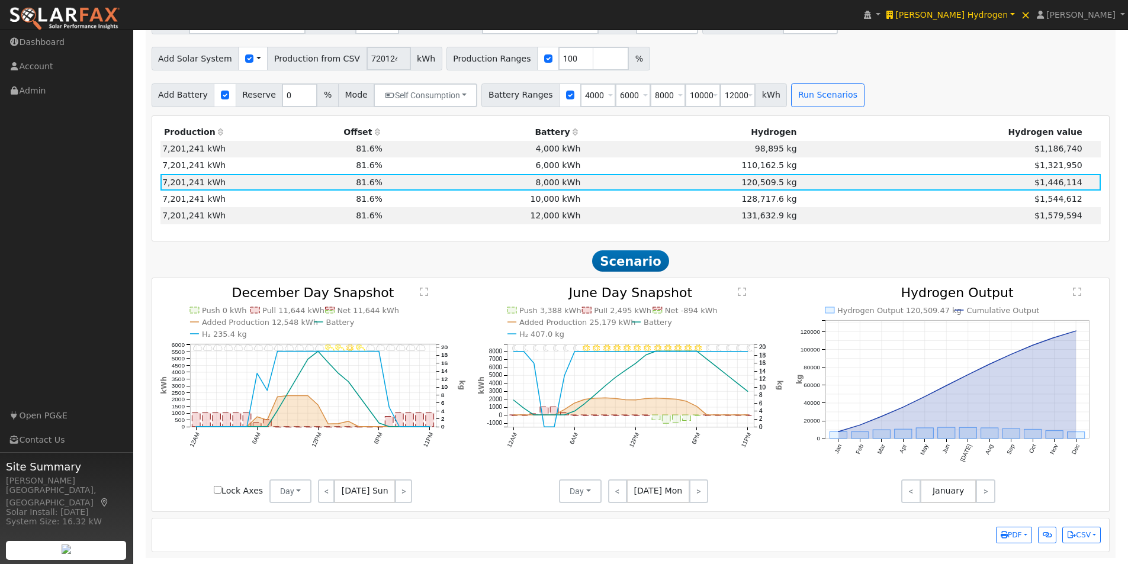
click at [740, 288] on text "" at bounding box center [742, 291] width 8 height 9
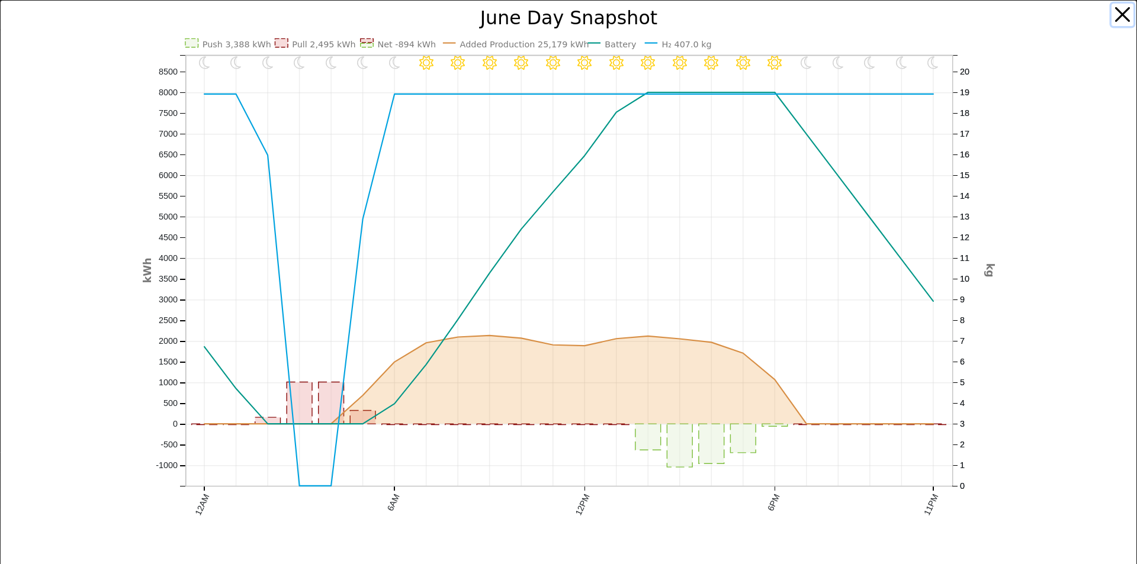
click at [1112, 8] on button "button" at bounding box center [1122, 15] width 22 height 22
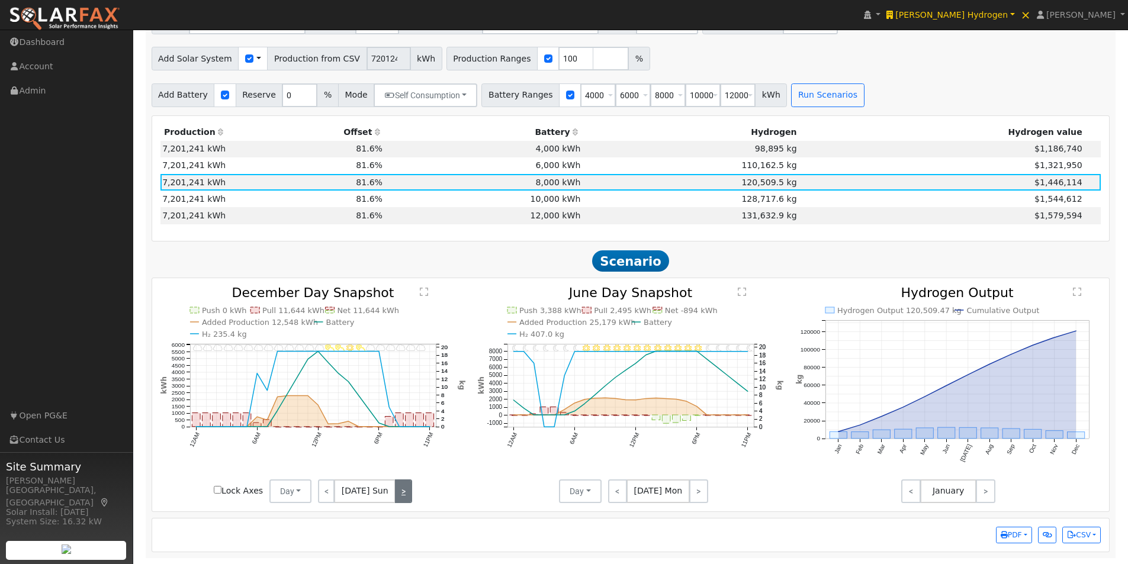
click at [401, 495] on link ">" at bounding box center [403, 492] width 17 height 24
click at [401, 494] on link ">" at bounding box center [404, 492] width 16 height 24
click at [472, 266] on h2 "Scenario" at bounding box center [631, 261] width 958 height 22
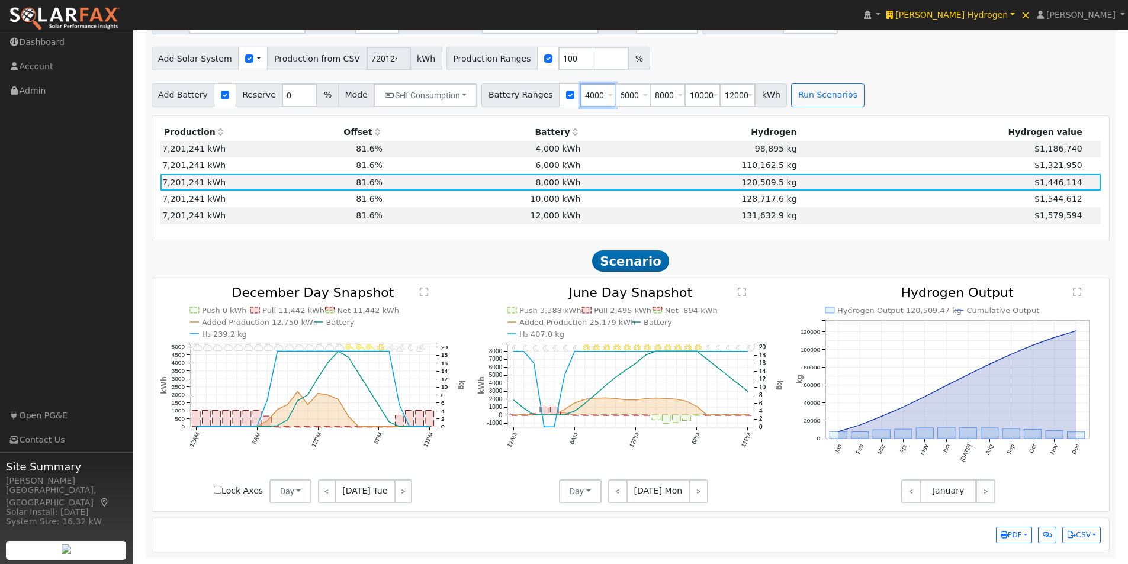
drag, startPoint x: 587, startPoint y: 93, endPoint x: 540, endPoint y: 98, distance: 47.6
click at [533, 92] on div "Battery Ranges 4000 Overrides Reserve % Mode None None Self Consumption Peak Sa…" at bounding box center [633, 95] width 305 height 24
type input "6000"
type input "8000"
type input "10000"
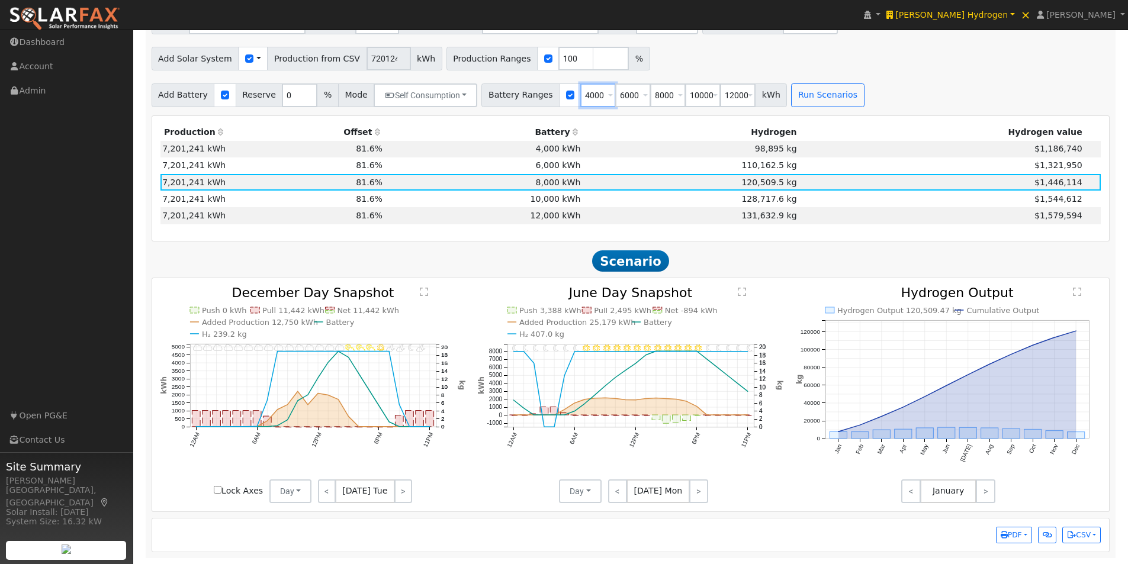
type input "12000"
type input "6000"
click at [720, 95] on input "number" at bounding box center [738, 95] width 36 height 24
type input "14000"
click at [794, 86] on button "Run Scenarios" at bounding box center [827, 95] width 73 height 24
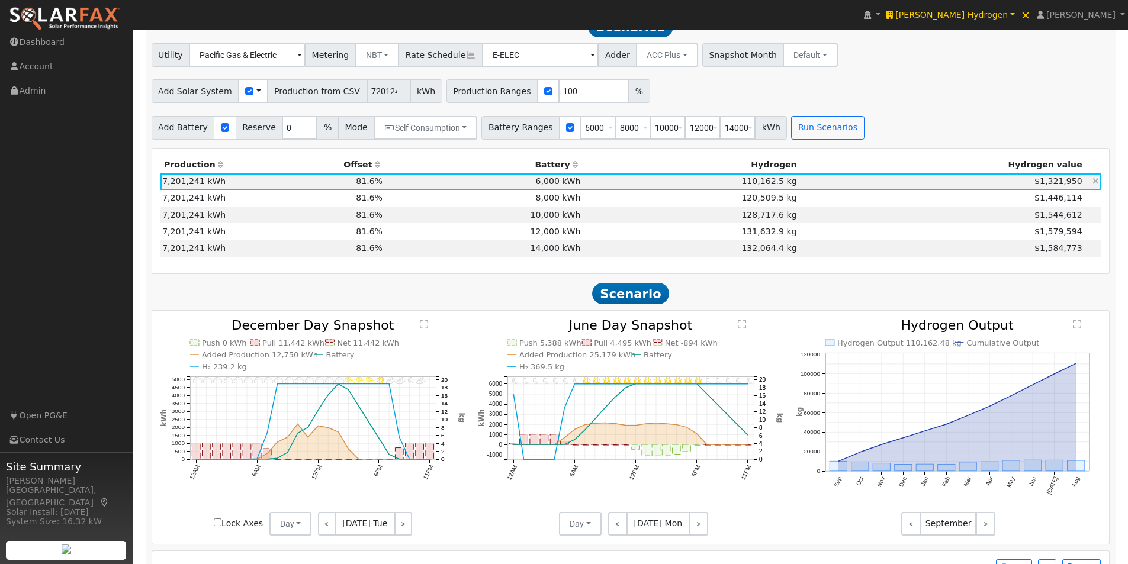
scroll to position [779, 0]
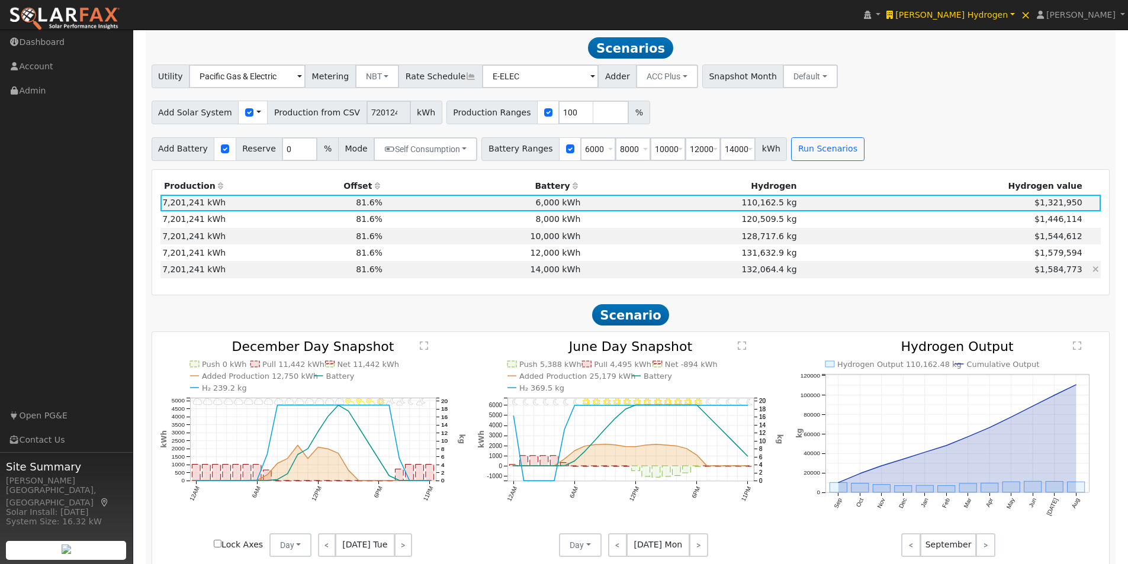
click at [557, 271] on td "14,000 kWh" at bounding box center [484, 269] width 198 height 17
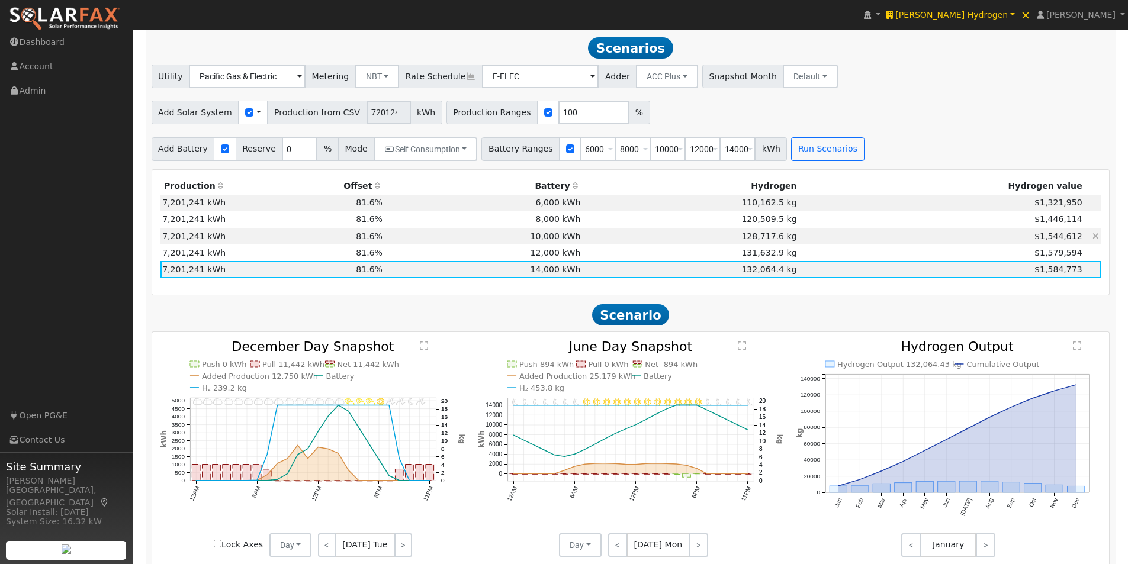
click at [575, 238] on td "10,000 kWh" at bounding box center [484, 236] width 198 height 17
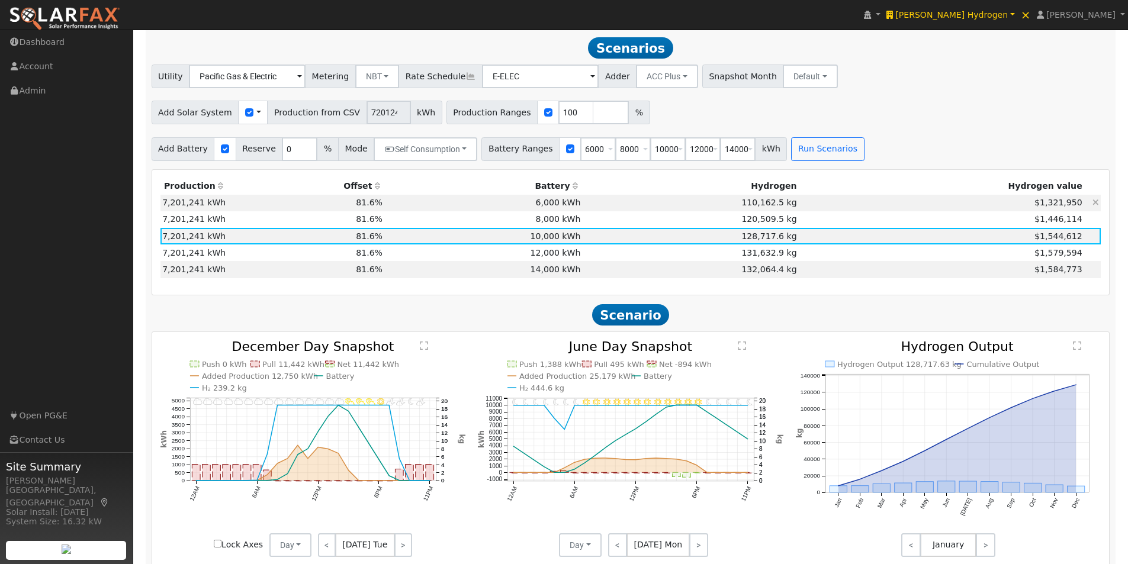
click at [583, 206] on td "6,000 kWh" at bounding box center [484, 203] width 198 height 17
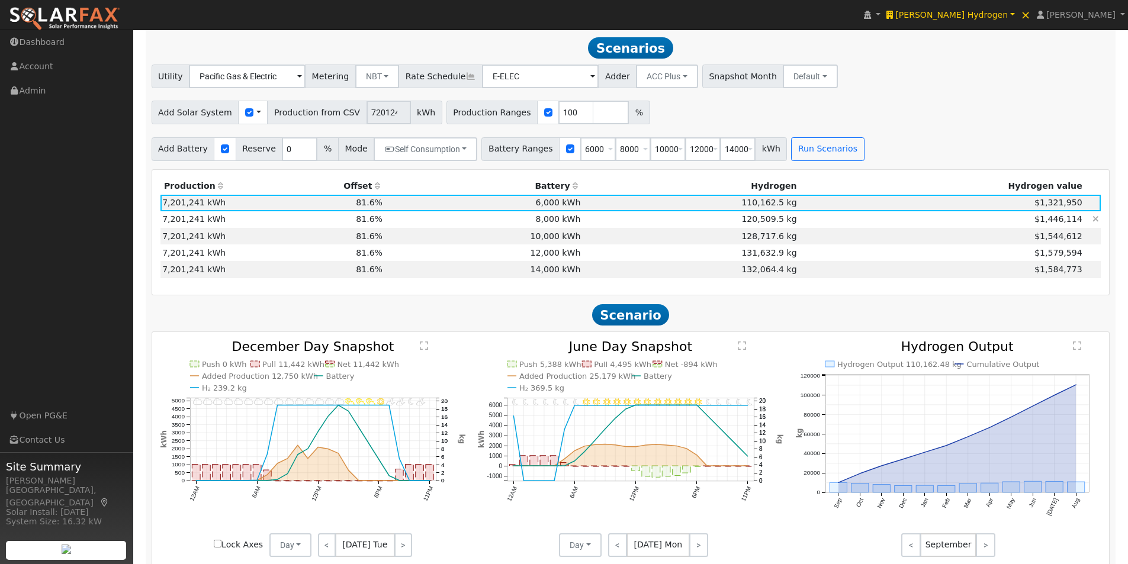
click at [577, 224] on td "8,000 kWh" at bounding box center [484, 219] width 198 height 17
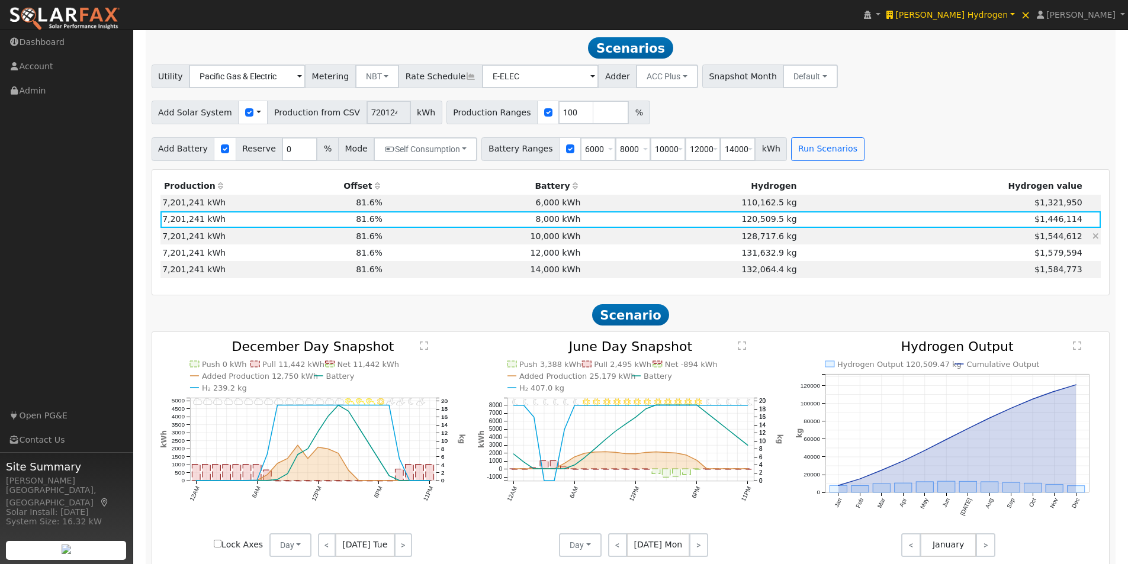
click at [571, 241] on td "10,000 kWh" at bounding box center [484, 236] width 198 height 17
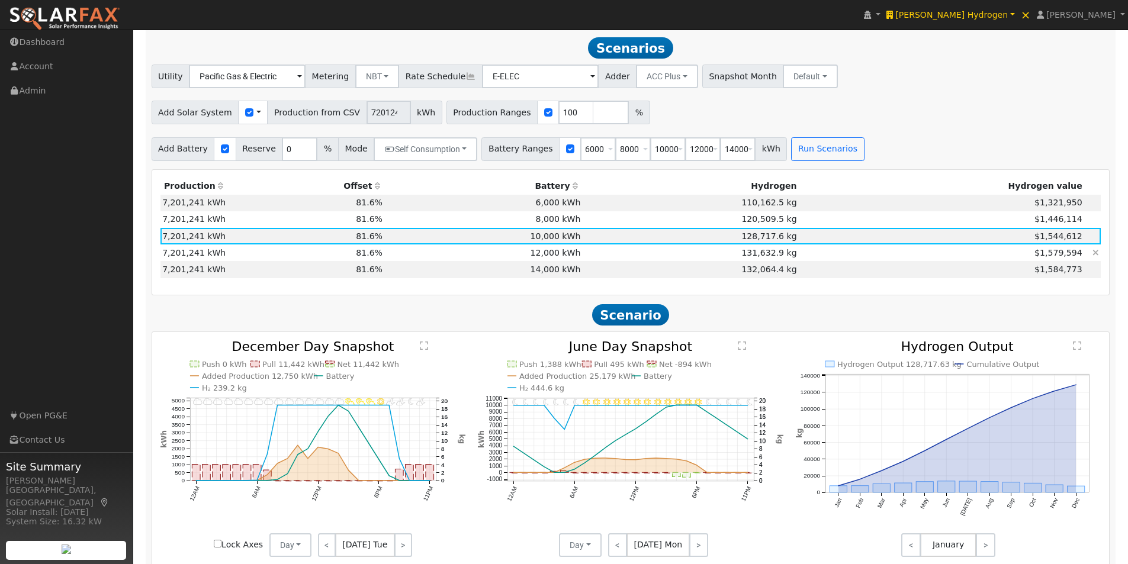
click at [571, 253] on td "12,000 kWh" at bounding box center [484, 253] width 198 height 17
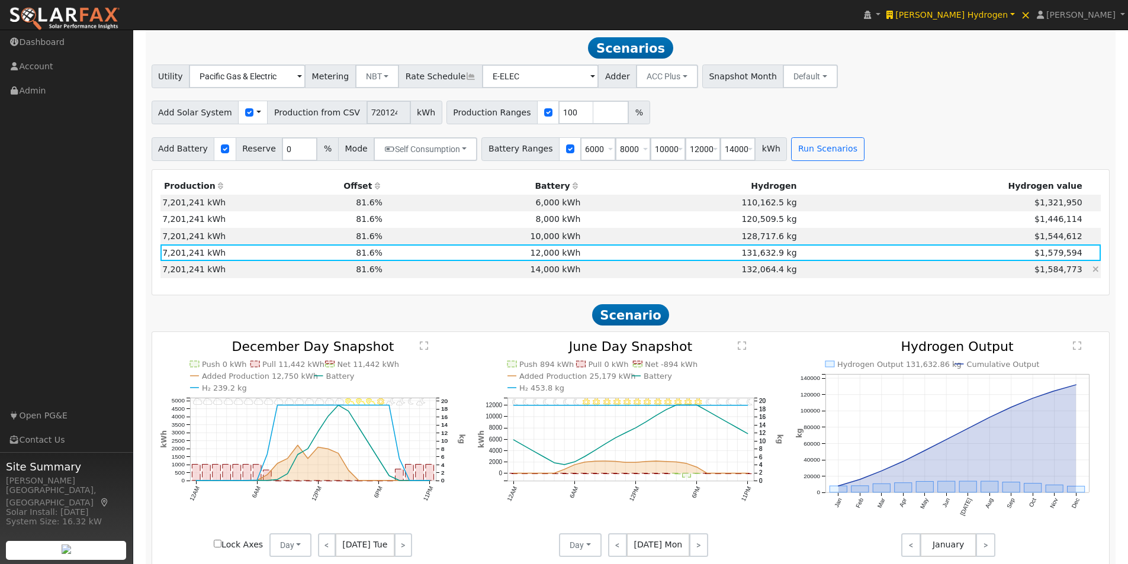
click at [571, 272] on td "14,000 kWh" at bounding box center [484, 269] width 198 height 17
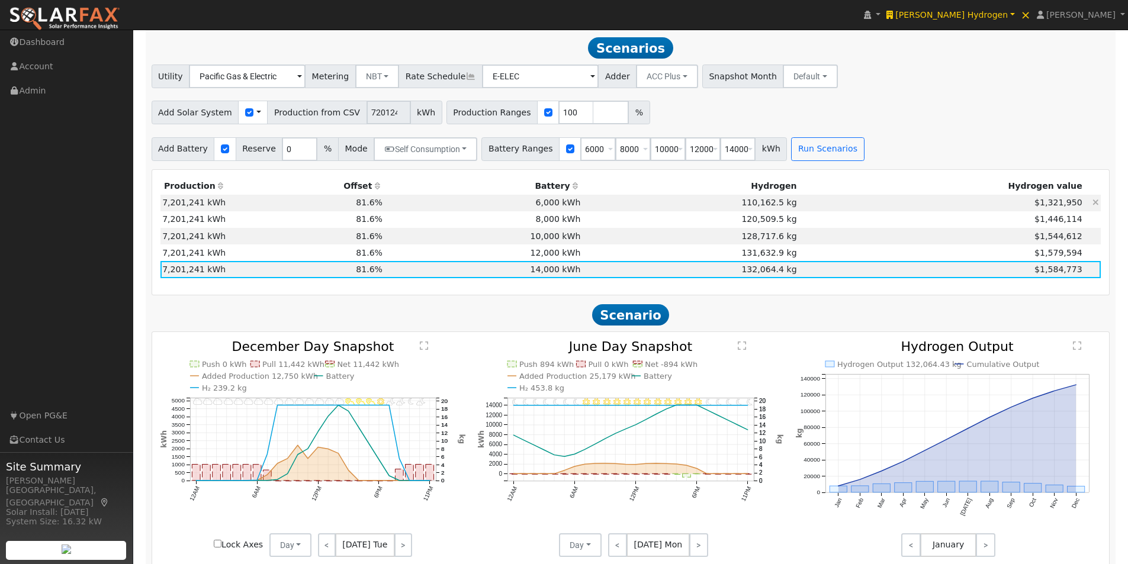
click at [580, 207] on td "6,000 kWh" at bounding box center [484, 203] width 198 height 17
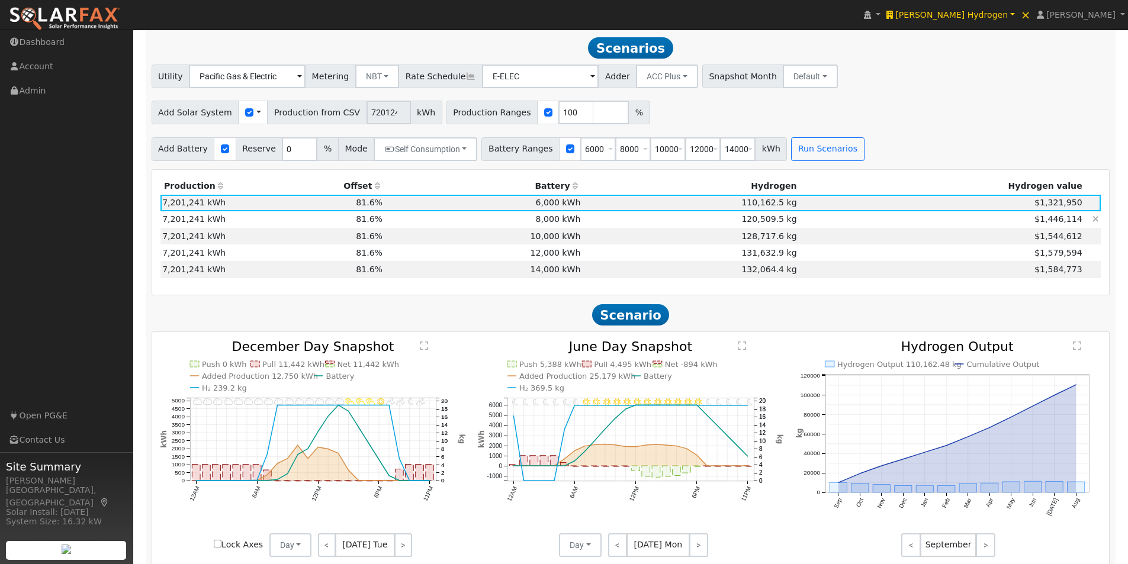
click at [573, 226] on td "8,000 kWh" at bounding box center [484, 219] width 198 height 17
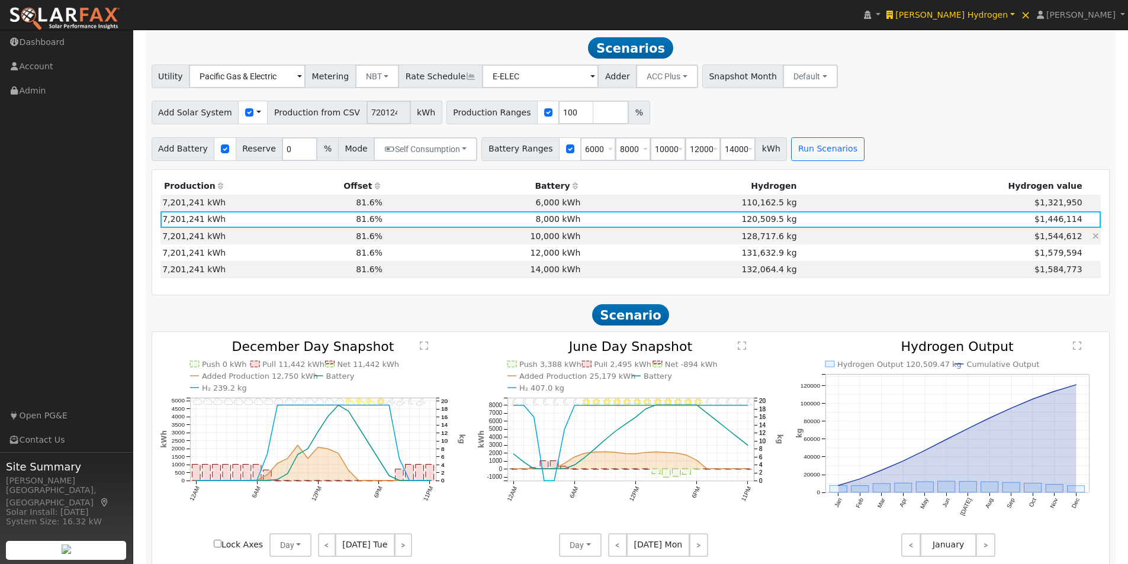
click at [569, 238] on td "10,000 kWh" at bounding box center [484, 236] width 198 height 17
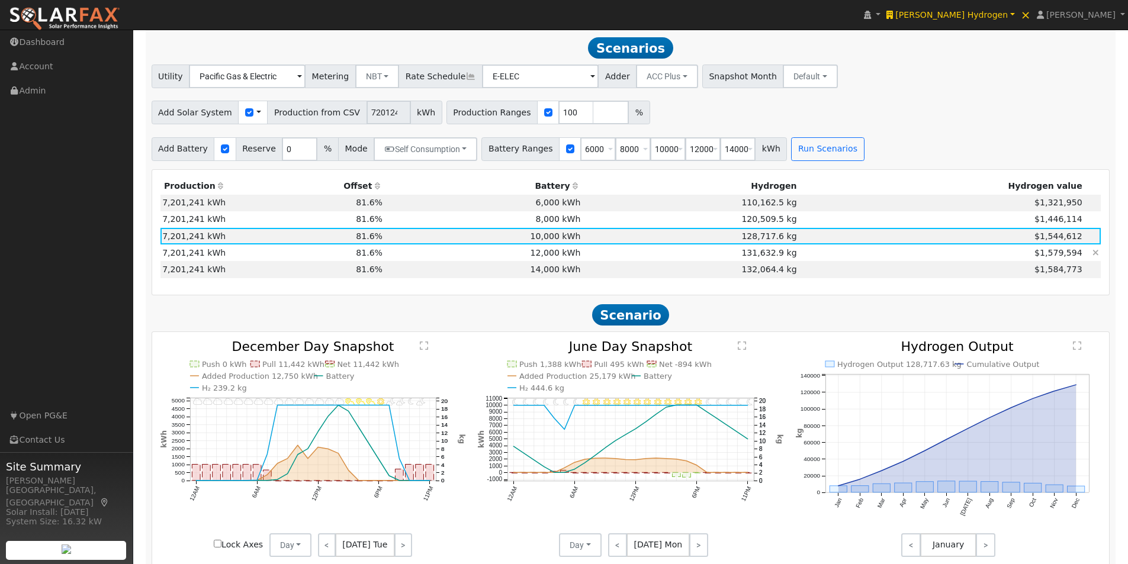
click at [570, 260] on td "12,000 kWh" at bounding box center [484, 253] width 198 height 17
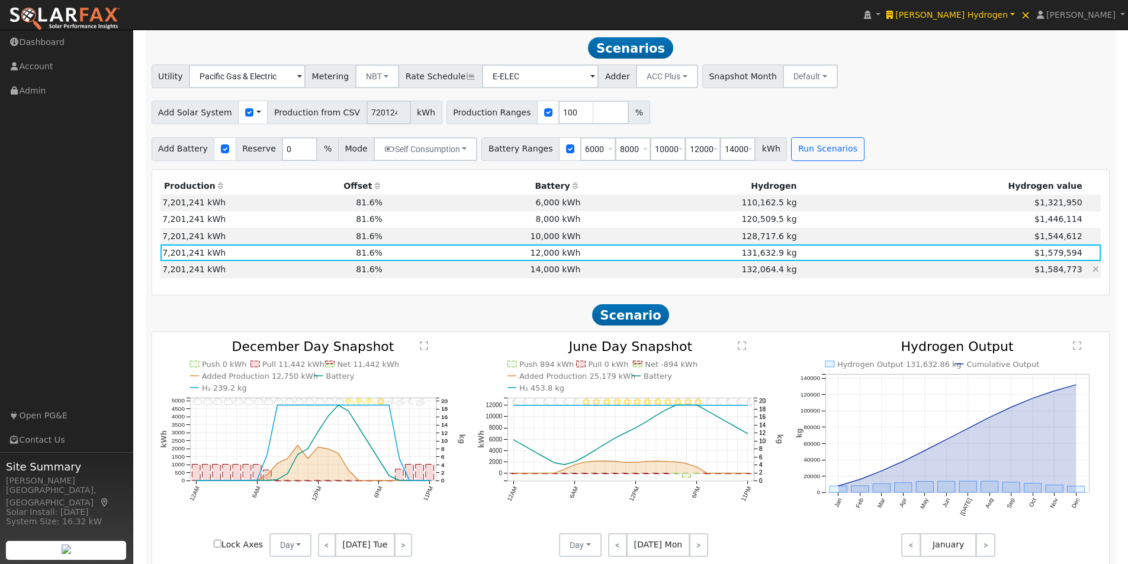
click at [564, 276] on td "14,000 kWh" at bounding box center [484, 269] width 198 height 17
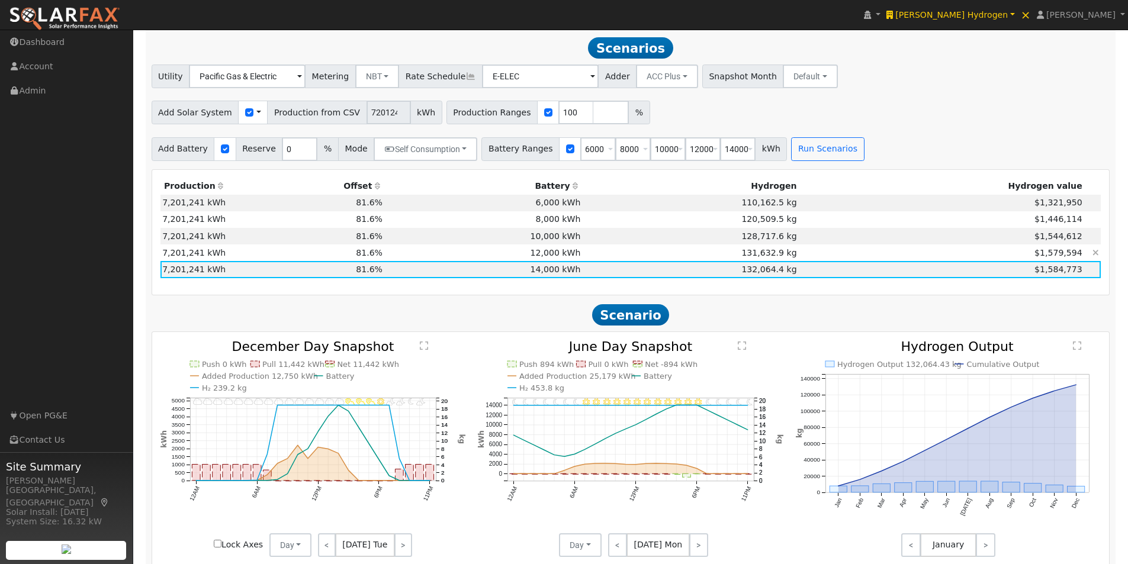
click at [571, 258] on td "12,000 kWh" at bounding box center [484, 253] width 198 height 17
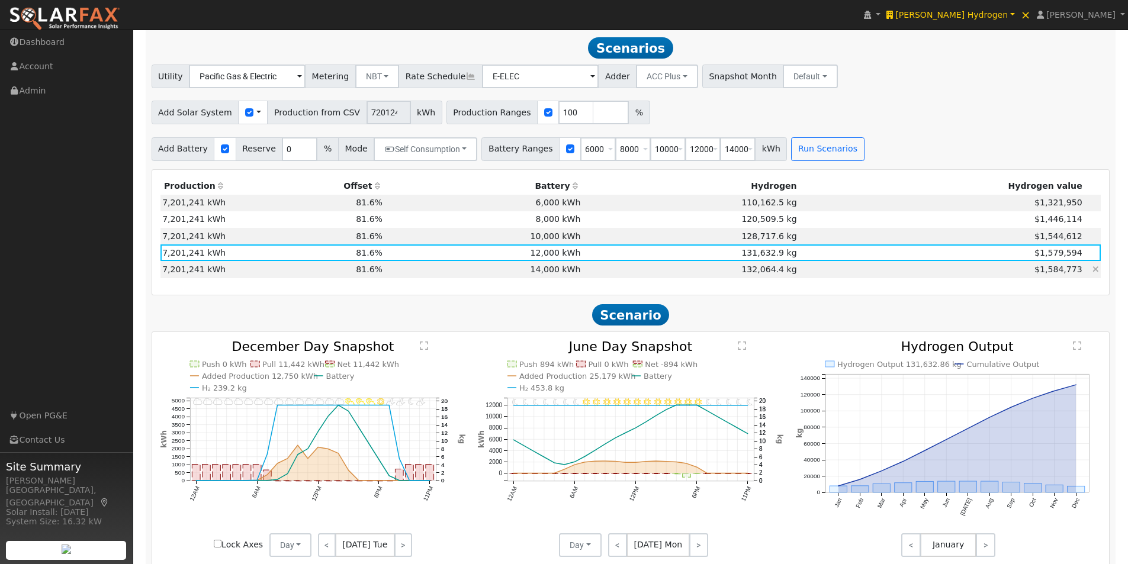
click at [568, 271] on td "14,000 kWh" at bounding box center [484, 269] width 198 height 17
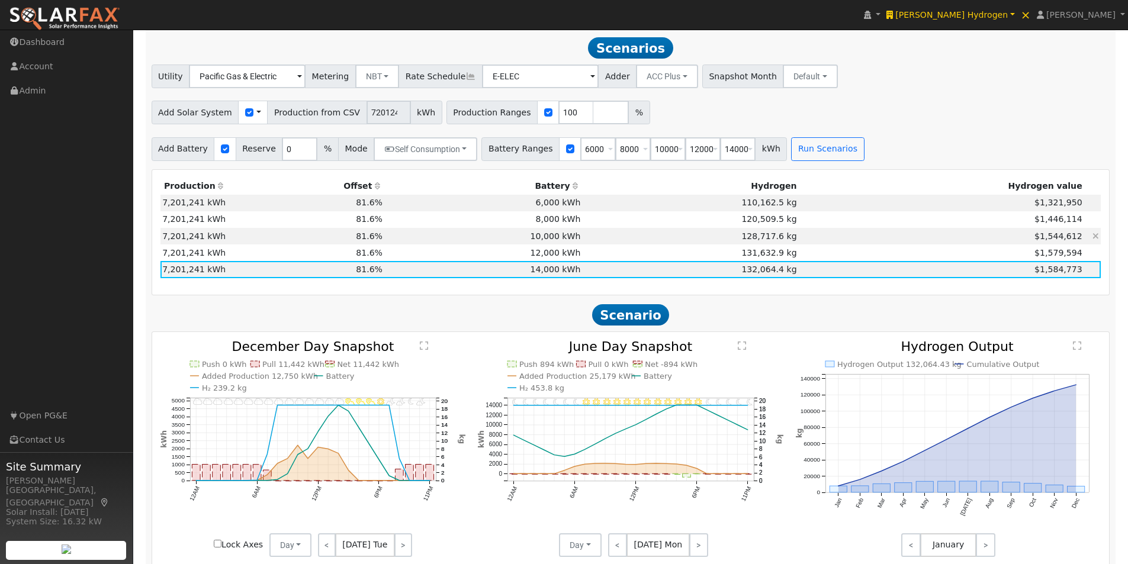
click at [574, 245] on td "10,000 kWh" at bounding box center [484, 236] width 198 height 17
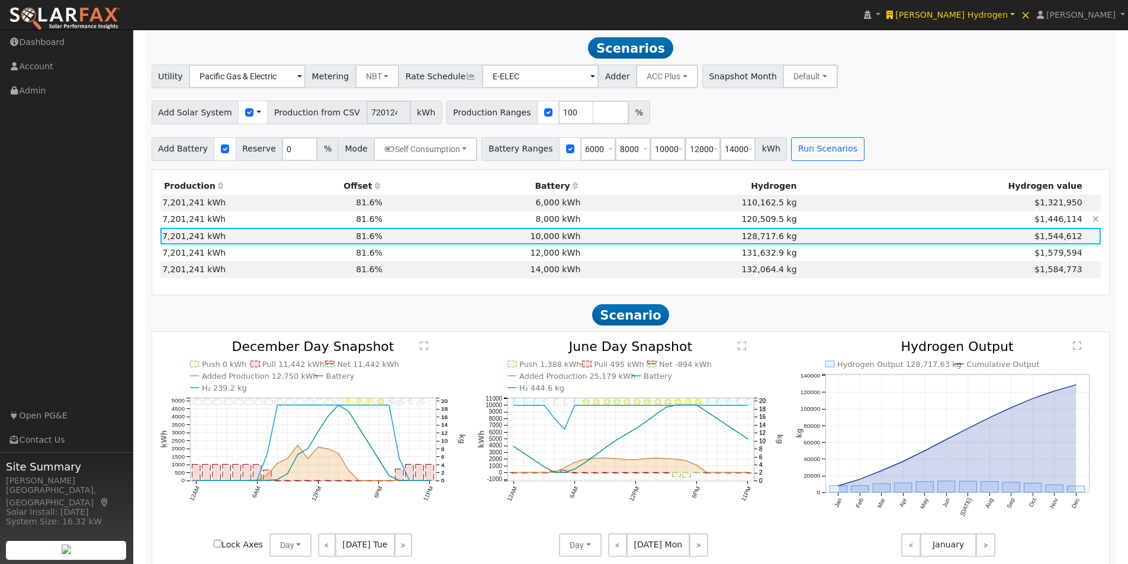
click at [571, 228] on td "8,000 kWh" at bounding box center [484, 219] width 198 height 17
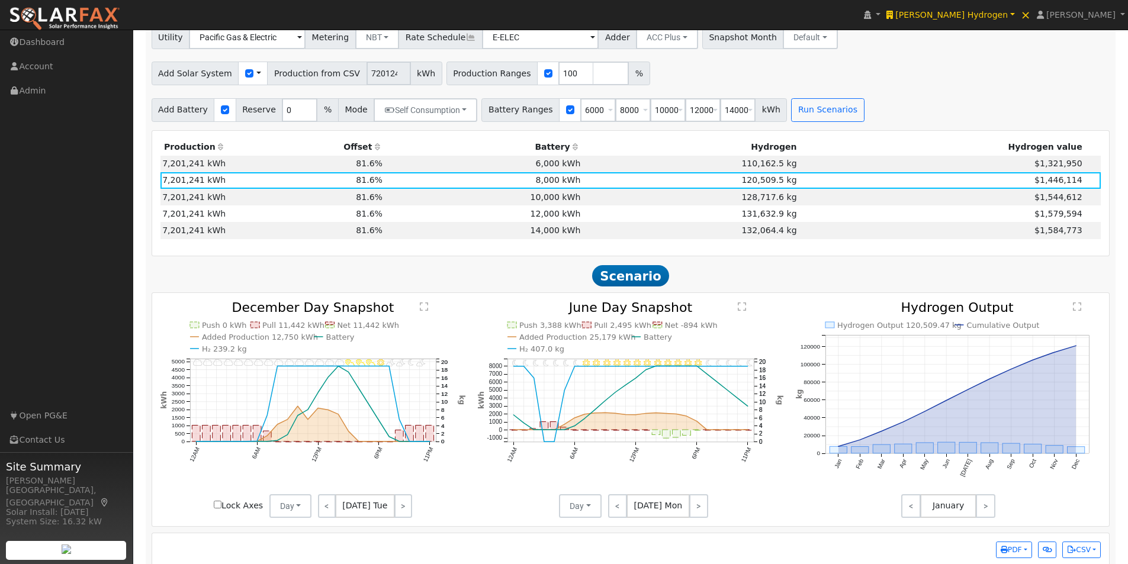
scroll to position [838, 0]
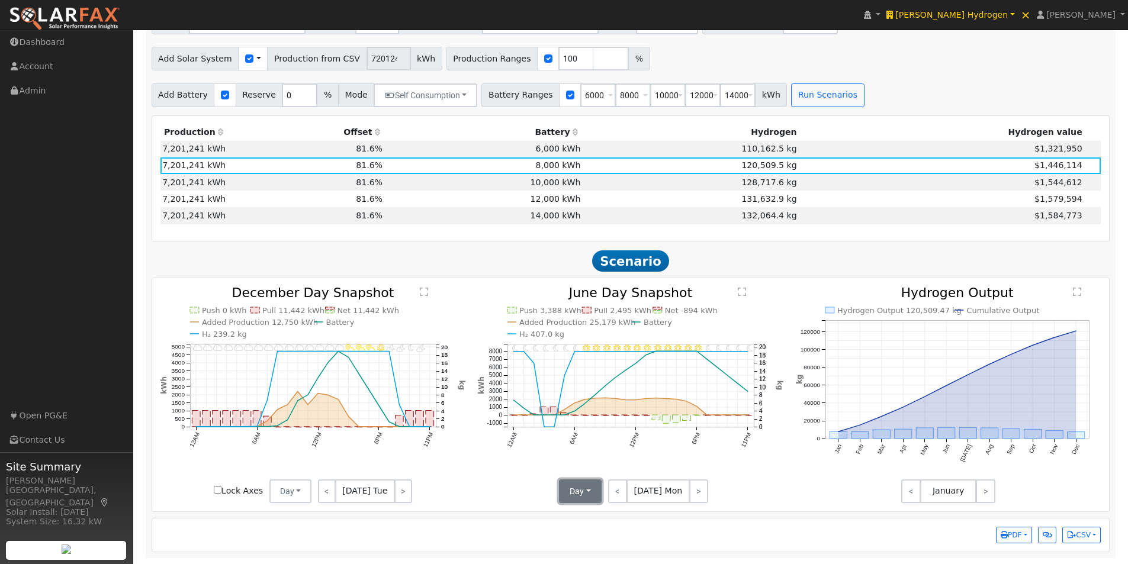
click at [584, 491] on button "Day" at bounding box center [580, 492] width 43 height 24
click at [578, 532] on link "Month Average" at bounding box center [601, 534] width 82 height 17
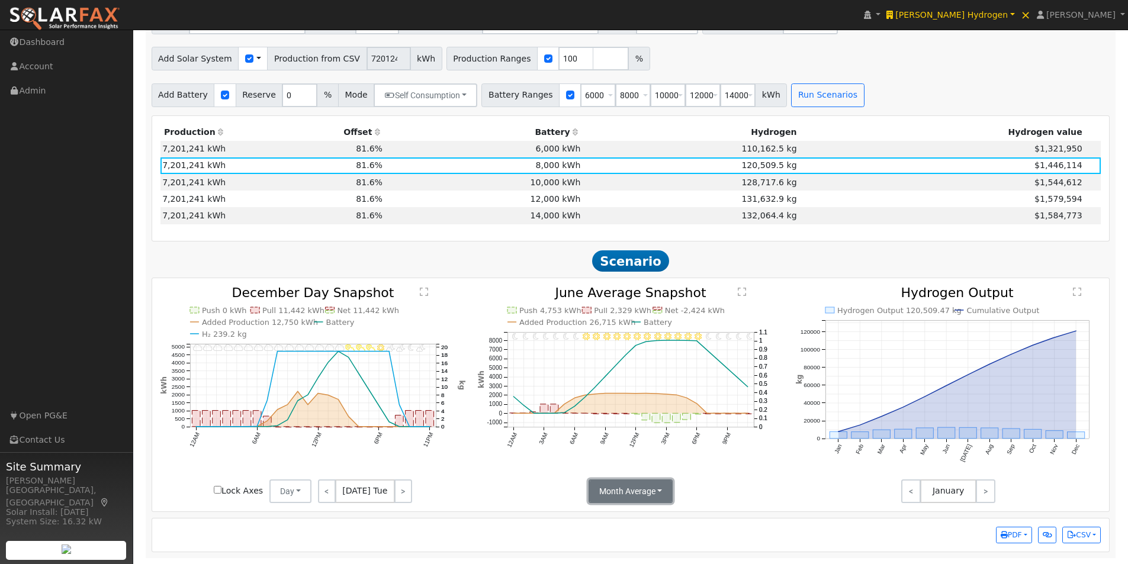
click at [636, 497] on button "Month Average" at bounding box center [630, 492] width 85 height 24
click at [606, 515] on link "Day" at bounding box center [630, 517] width 82 height 17
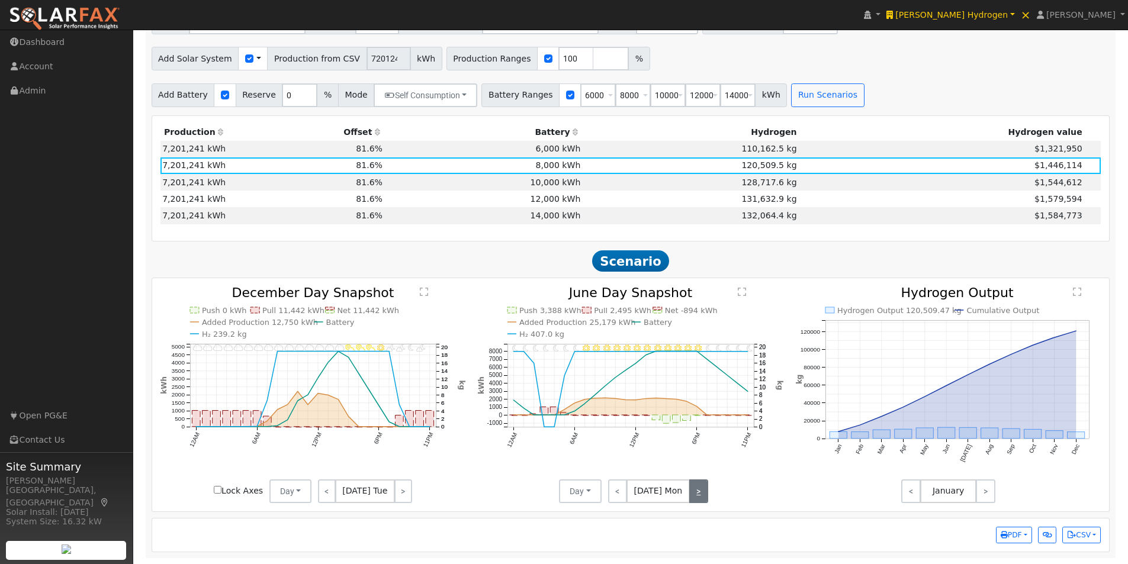
click at [698, 493] on link ">" at bounding box center [698, 492] width 19 height 24
click at [698, 493] on link ">" at bounding box center [697, 492] width 21 height 24
click at [698, 493] on link ">" at bounding box center [698, 492] width 19 height 24
click at [698, 493] on link ">" at bounding box center [698, 492] width 20 height 24
click at [698, 493] on link ">" at bounding box center [696, 492] width 23 height 24
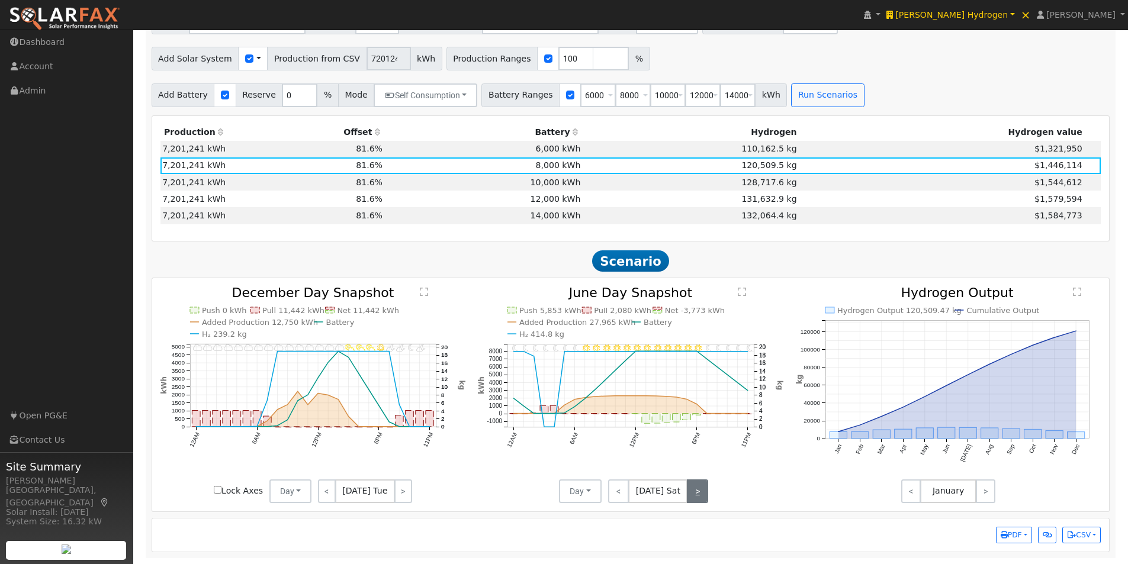
click at [698, 493] on link ">" at bounding box center [697, 492] width 21 height 24
click at [698, 493] on link ">" at bounding box center [698, 492] width 20 height 24
click at [698, 493] on div "< [DATE] Mon >" at bounding box center [654, 492] width 107 height 24
click at [741, 477] on icon "11PM - Clear 10PM - Clear 9PM - Clear 8PM - Clear 7PM - Clear 6PM - Clear 5PM -…" at bounding box center [630, 389] width 305 height 205
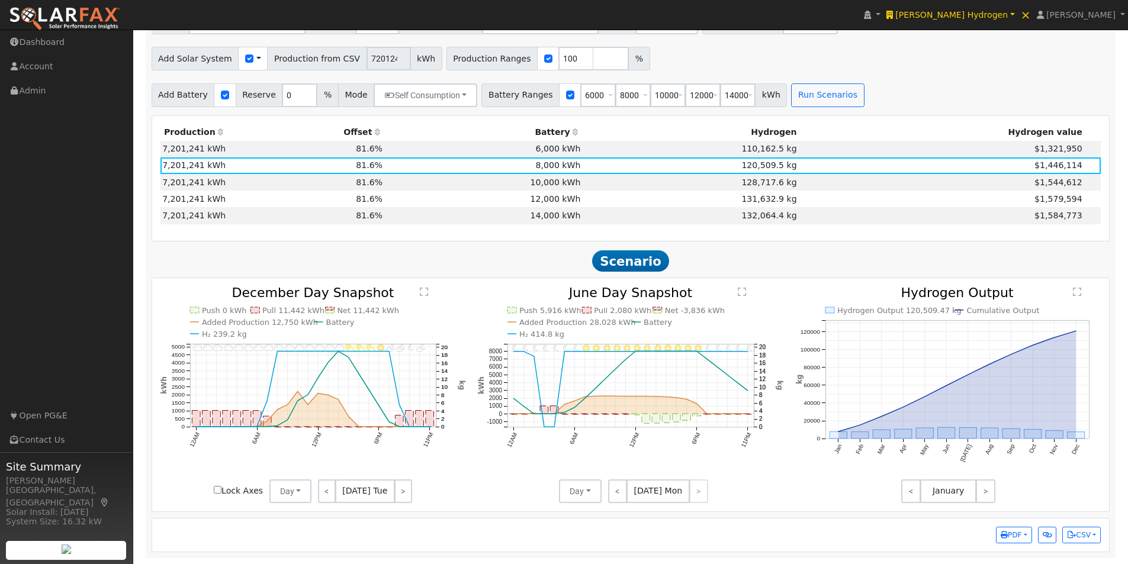
click at [695, 491] on div "< [DATE] Mon >" at bounding box center [654, 492] width 107 height 24
click at [614, 488] on link "<" at bounding box center [617, 492] width 19 height 24
click at [614, 488] on link "<" at bounding box center [618, 492] width 20 height 24
click at [614, 488] on link "<" at bounding box center [618, 492] width 21 height 24
click at [614, 488] on link "<" at bounding box center [619, 492] width 23 height 24
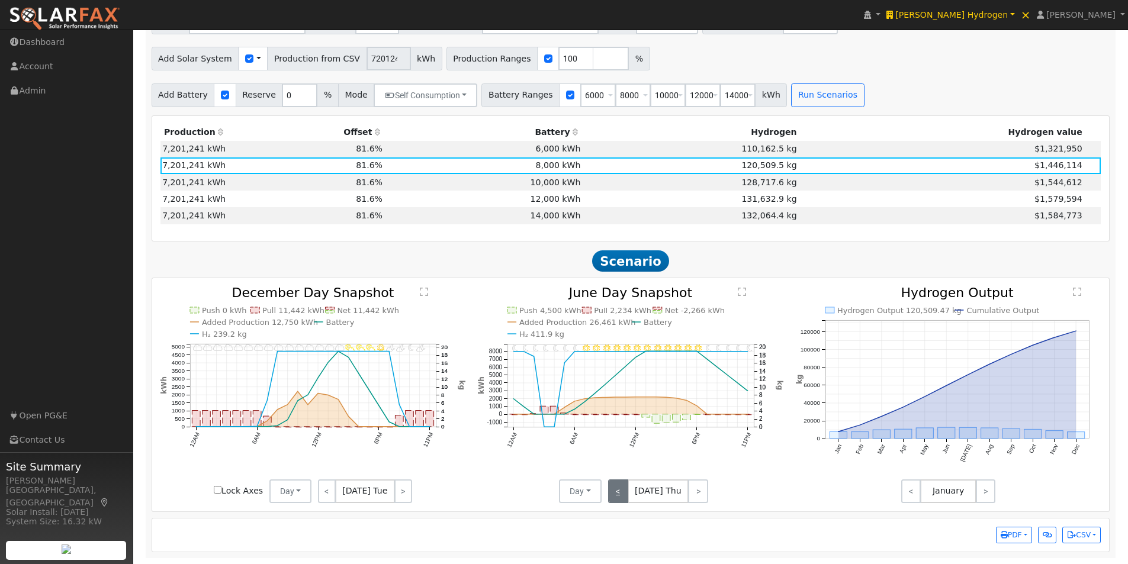
click at [614, 488] on link "<" at bounding box center [618, 492] width 20 height 24
click at [615, 488] on link "<" at bounding box center [618, 492] width 21 height 24
click at [615, 488] on link "<" at bounding box center [617, 492] width 19 height 24
click at [615, 488] on link "<" at bounding box center [618, 492] width 20 height 24
